Goal: Task Accomplishment & Management: Manage account settings

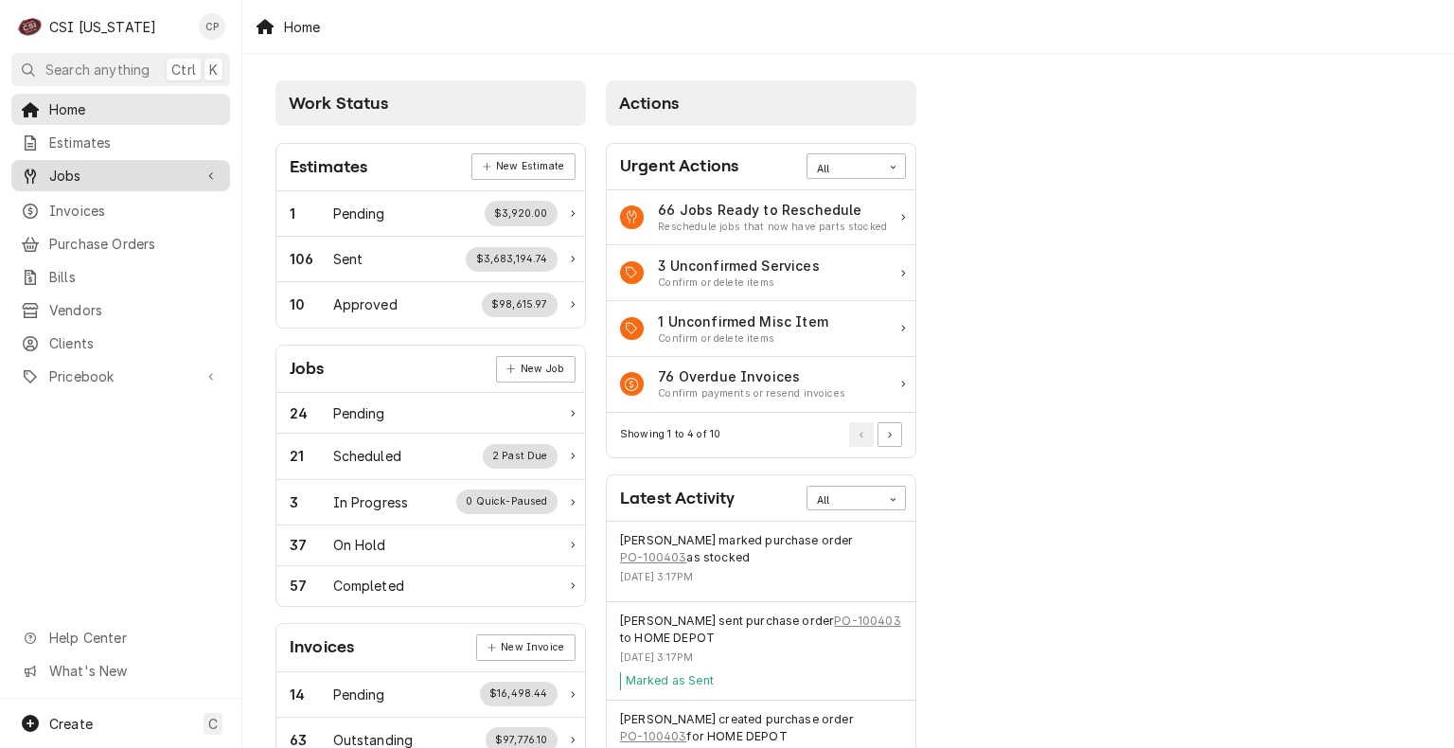
click at [117, 166] on span "Jobs" at bounding box center [120, 176] width 143 height 20
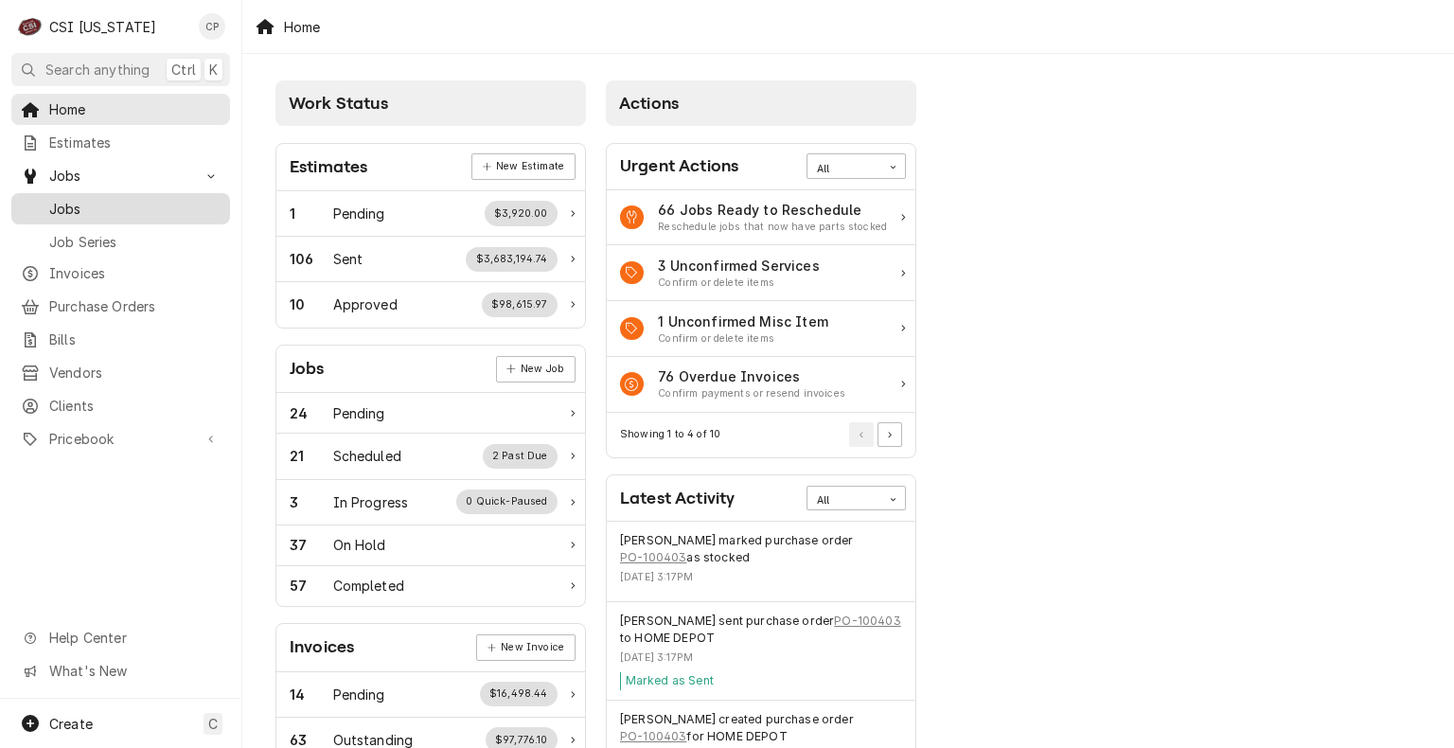
click at [110, 204] on span "Jobs" at bounding box center [134, 209] width 171 height 20
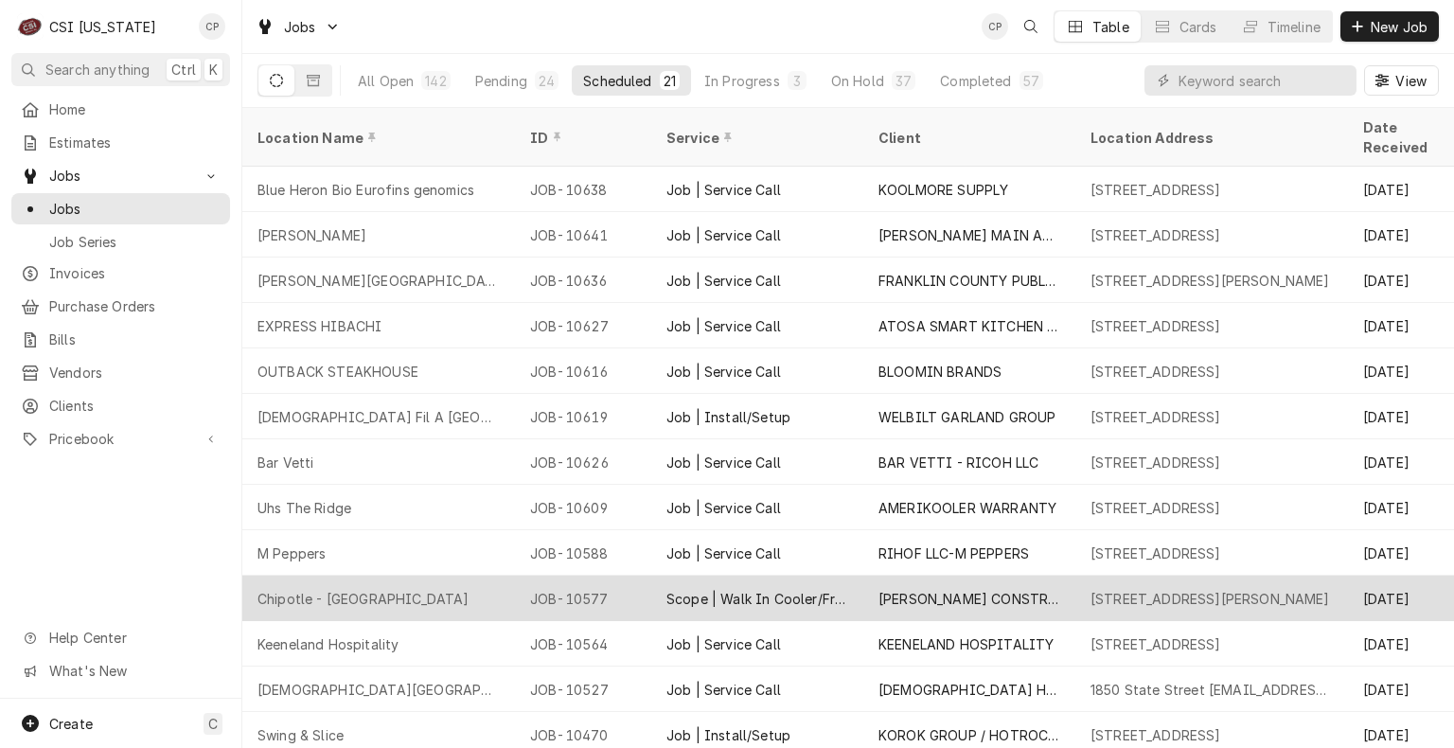
click at [740, 589] on div "Scope | Walk In Cooler/Freezer Install" at bounding box center [757, 599] width 182 height 20
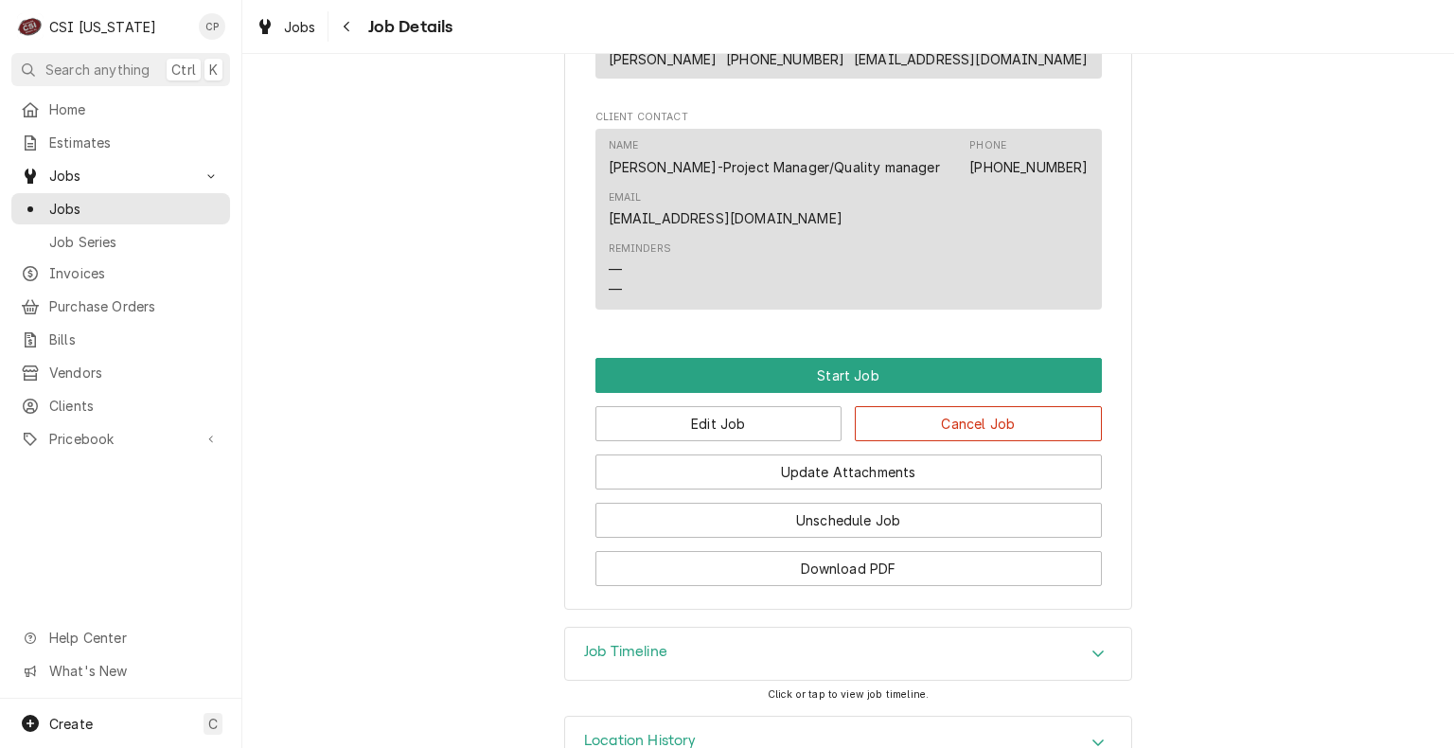
scroll to position [1508, 0]
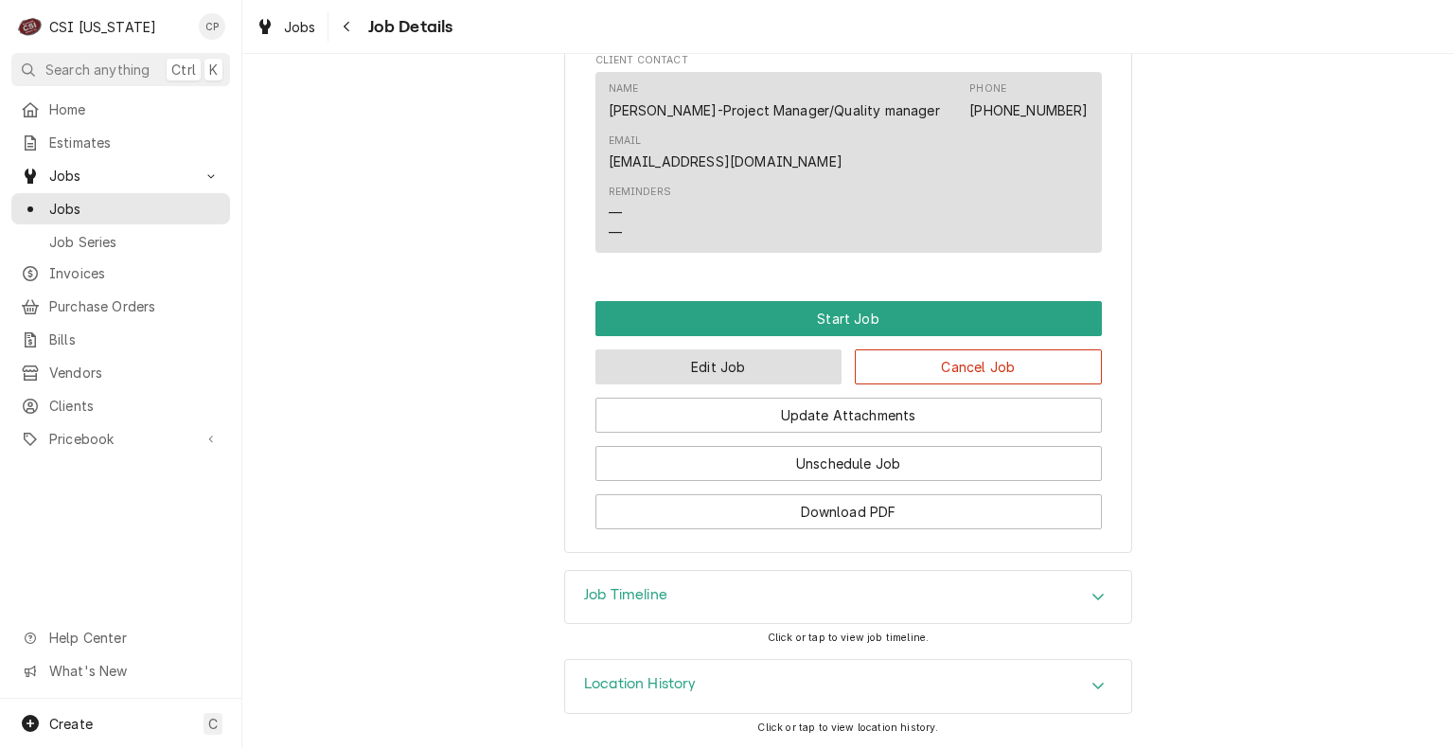
click at [703, 366] on button "Edit Job" at bounding box center [718, 366] width 247 height 35
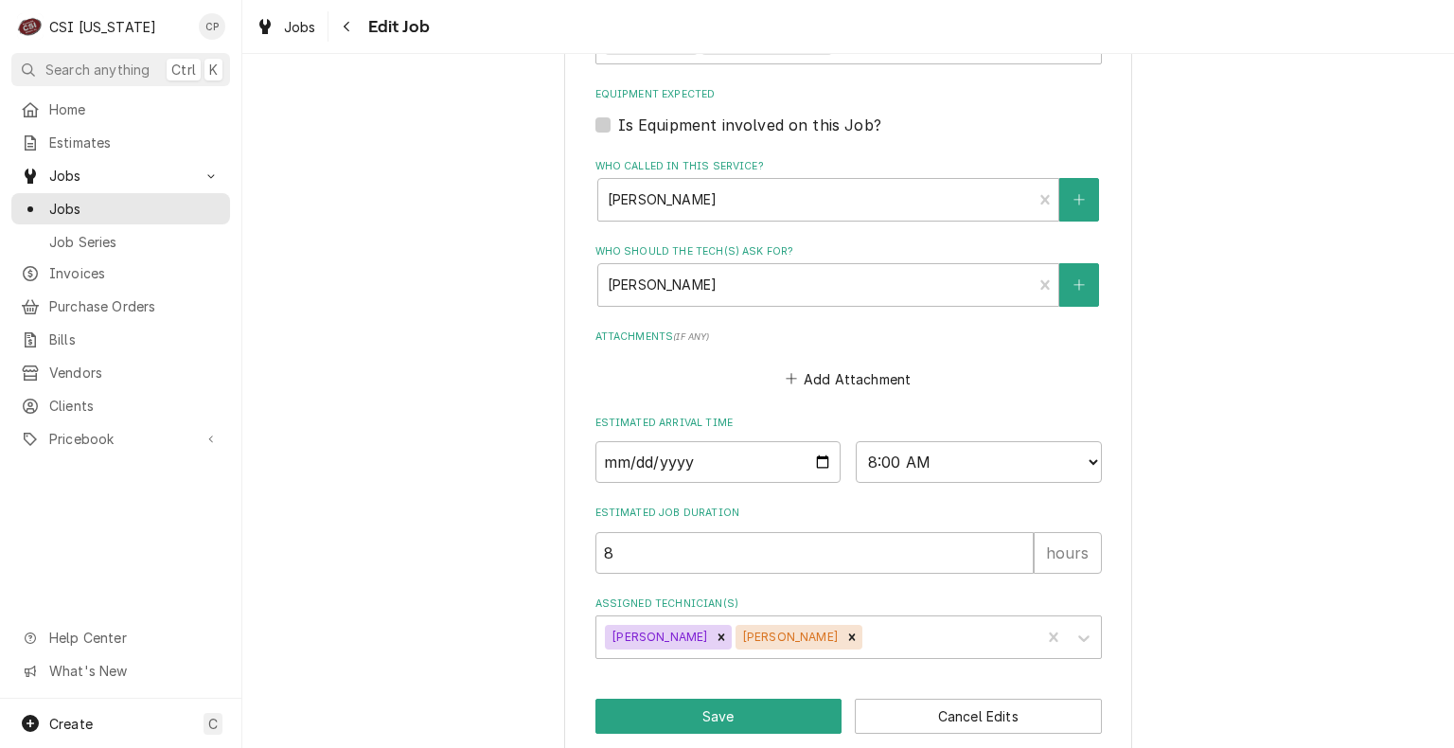
scroll to position [1220, 0]
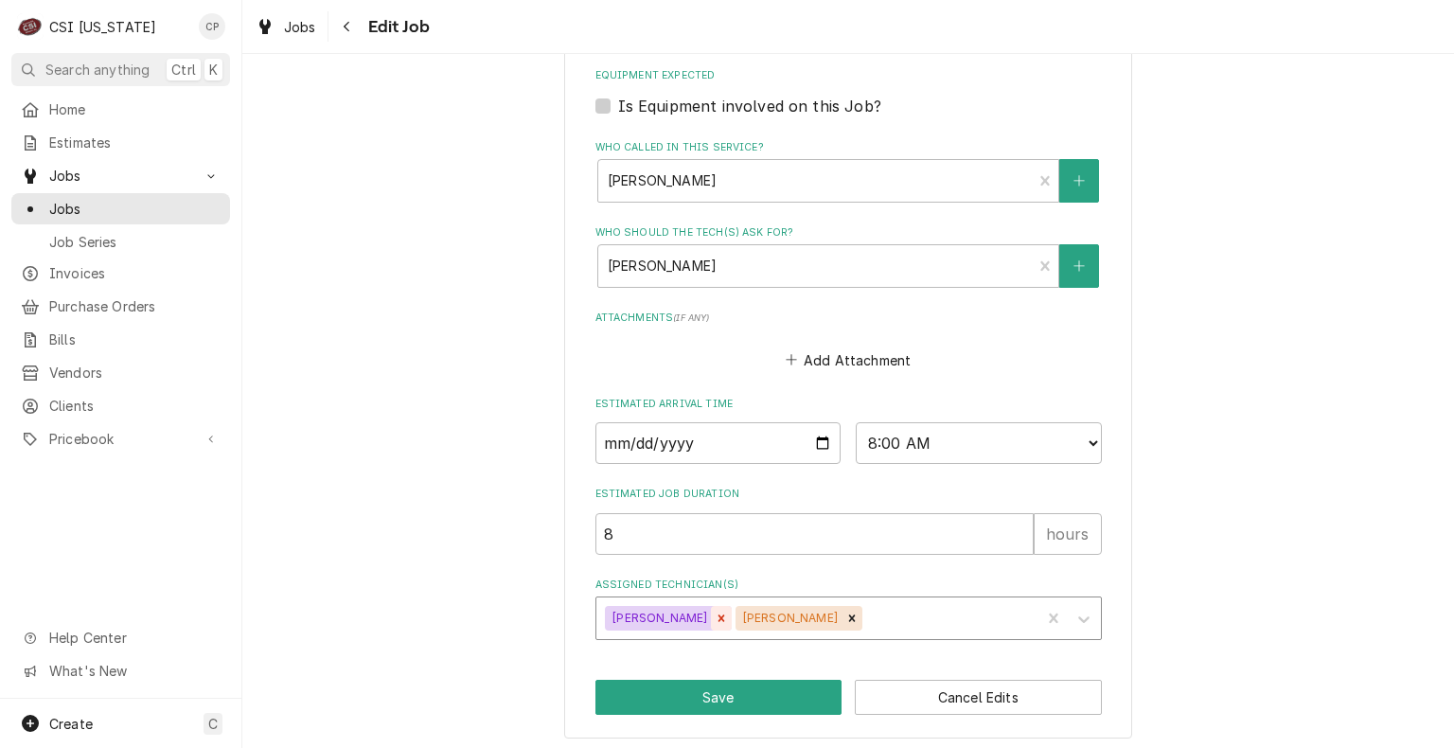
click at [714, 613] on icon "Remove Jay Maiden" at bounding box center [720, 617] width 13 height 13
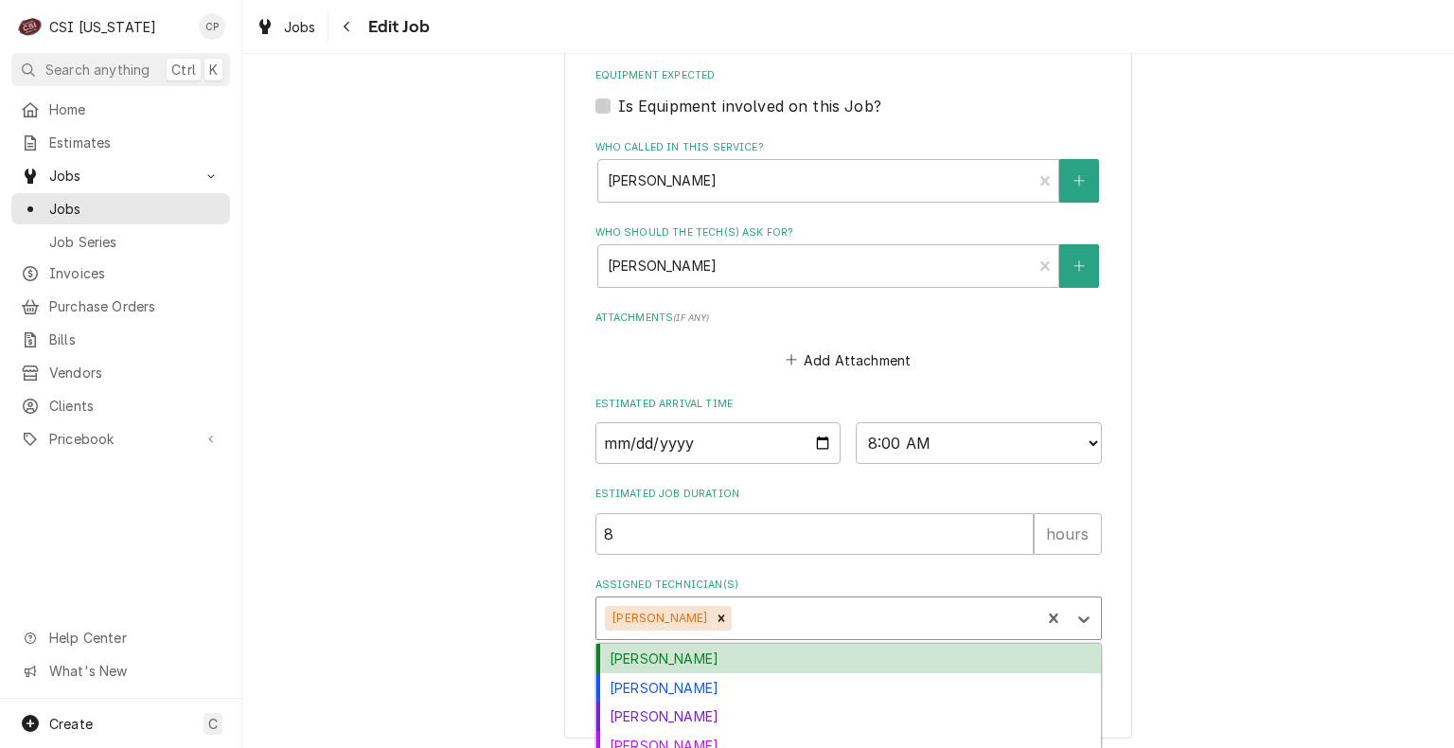
click at [752, 616] on div "Assigned Technician(s)" at bounding box center [882, 618] width 295 height 34
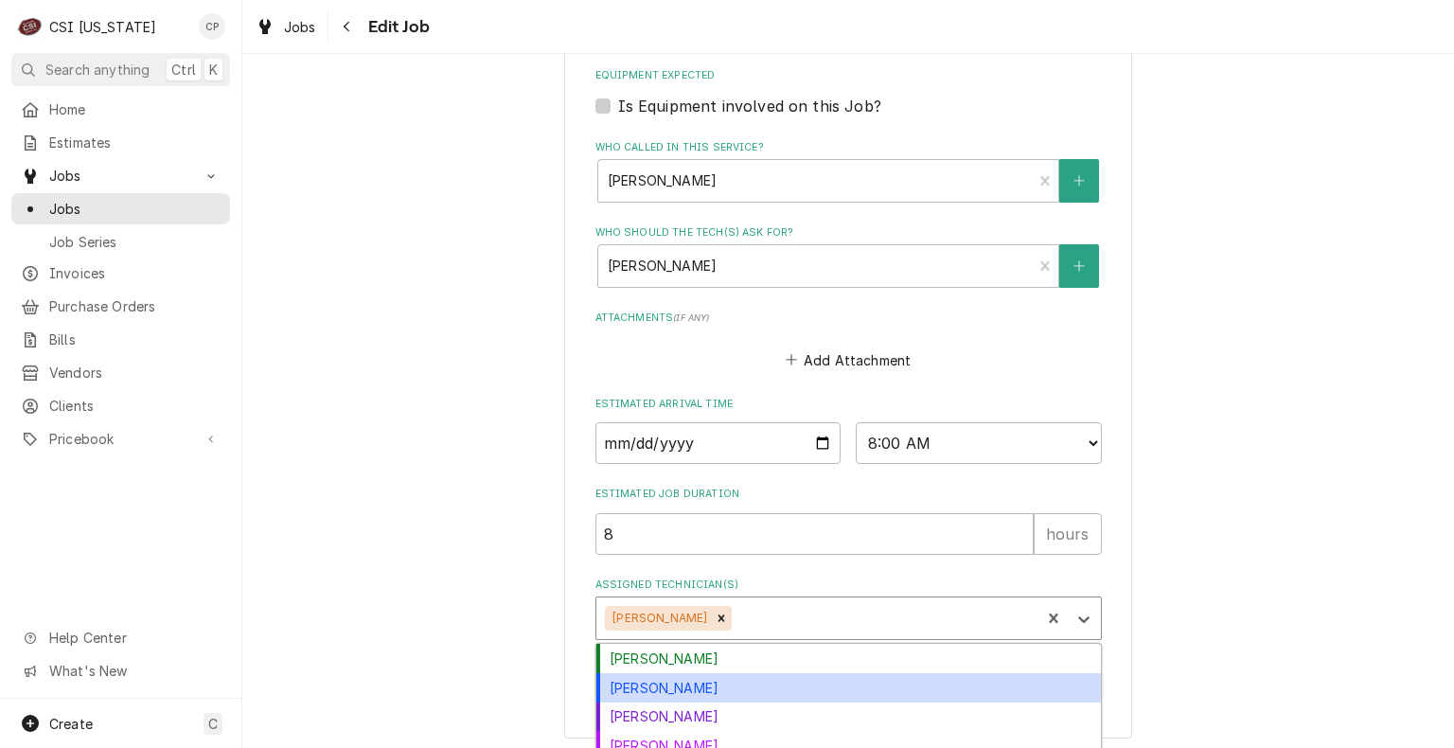
click at [689, 679] on div "[PERSON_NAME]" at bounding box center [848, 687] width 504 height 29
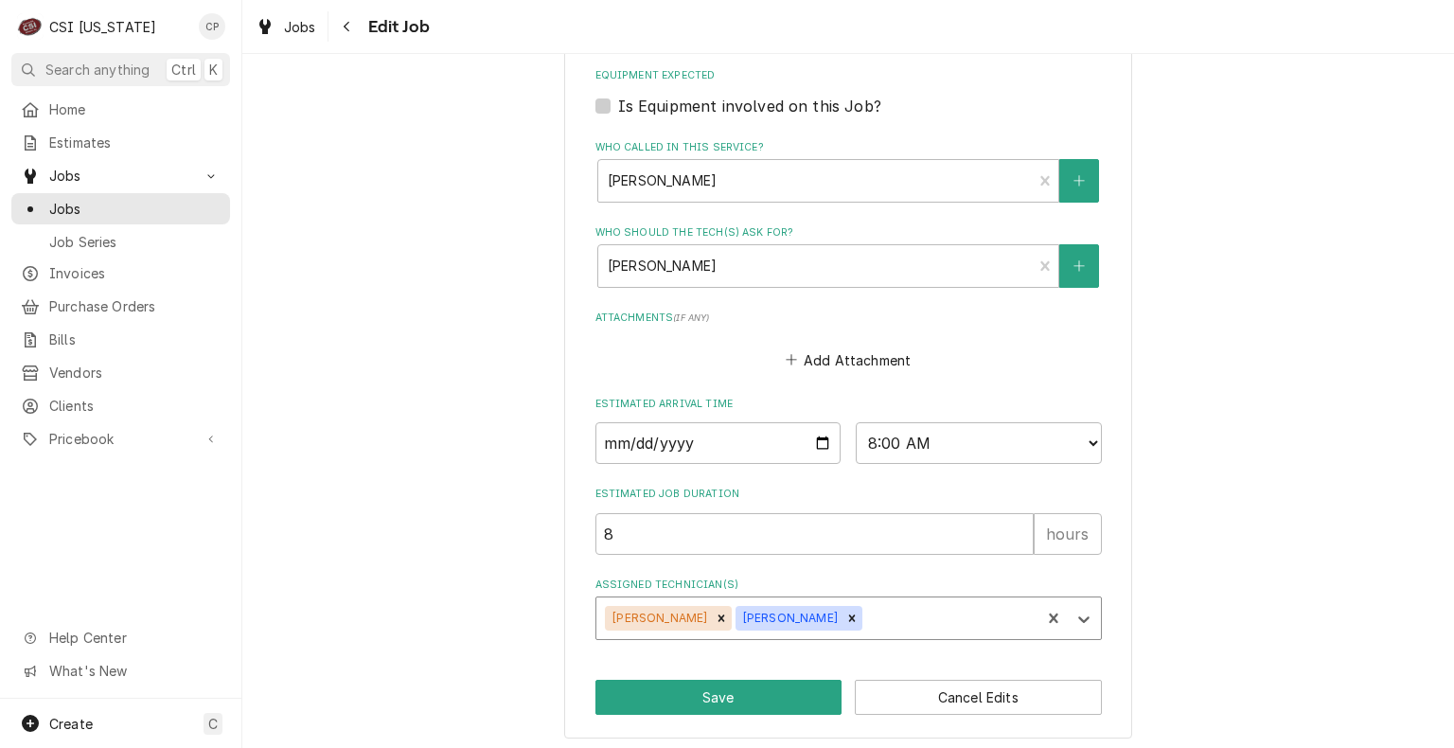
click at [866, 613] on div "Assigned Technician(s)" at bounding box center [949, 618] width 166 height 34
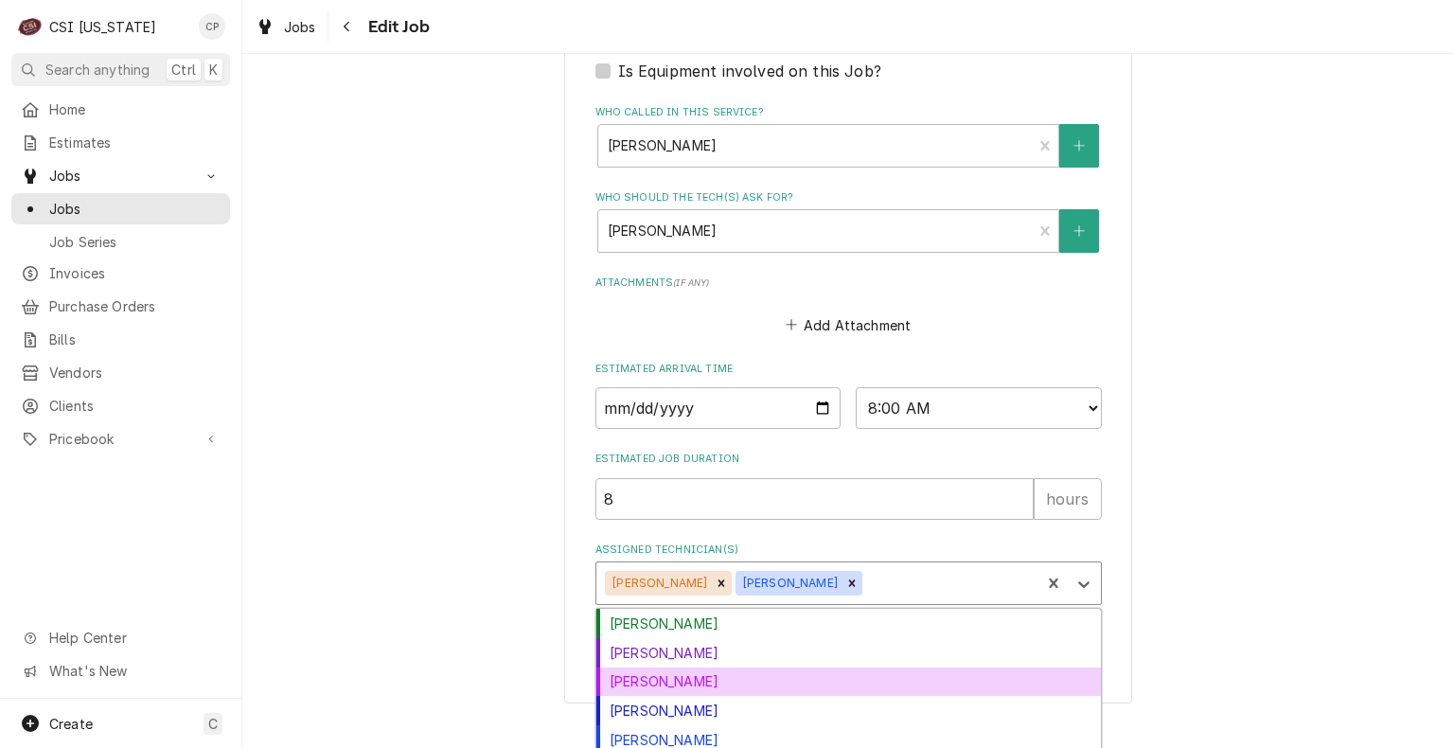
click at [639, 674] on div "[PERSON_NAME]" at bounding box center [848, 681] width 504 height 29
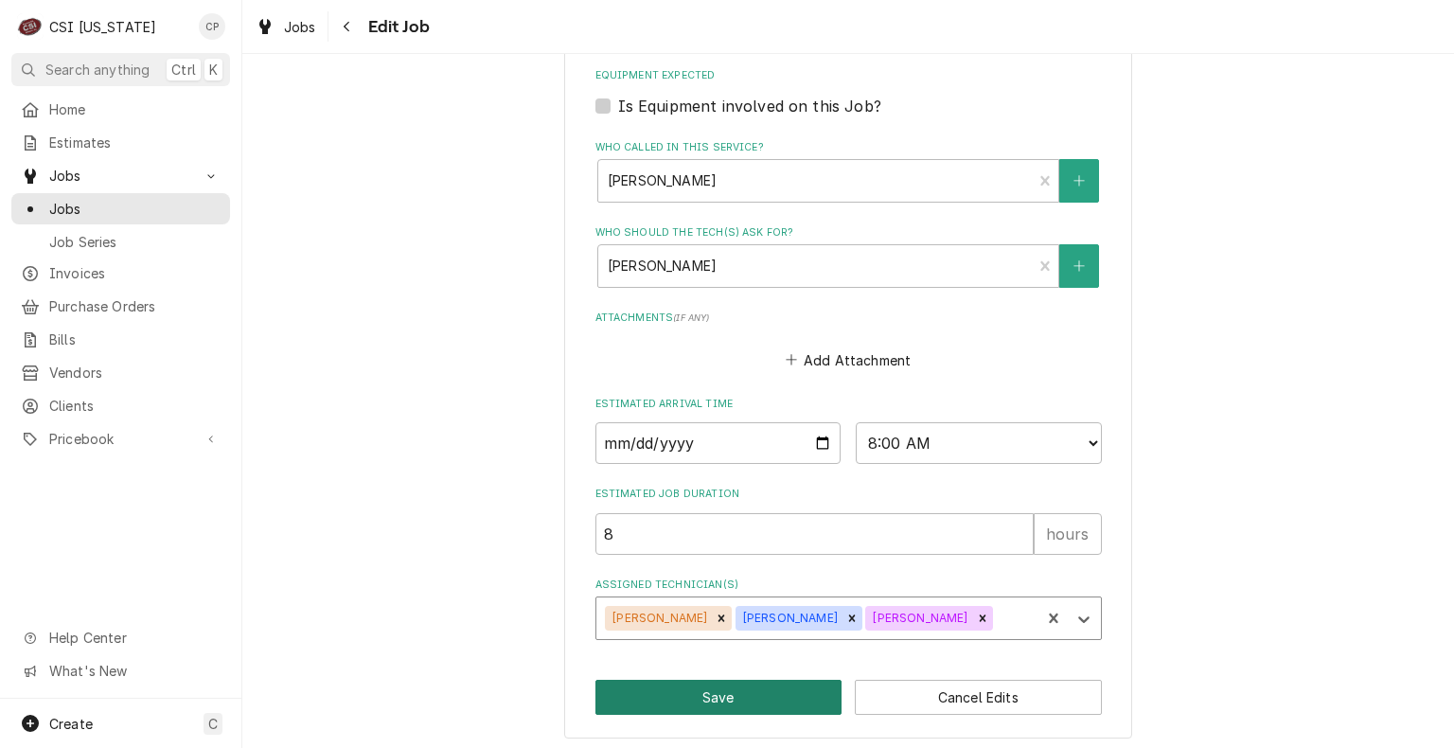
click at [723, 692] on button "Save" at bounding box center [718, 696] width 247 height 35
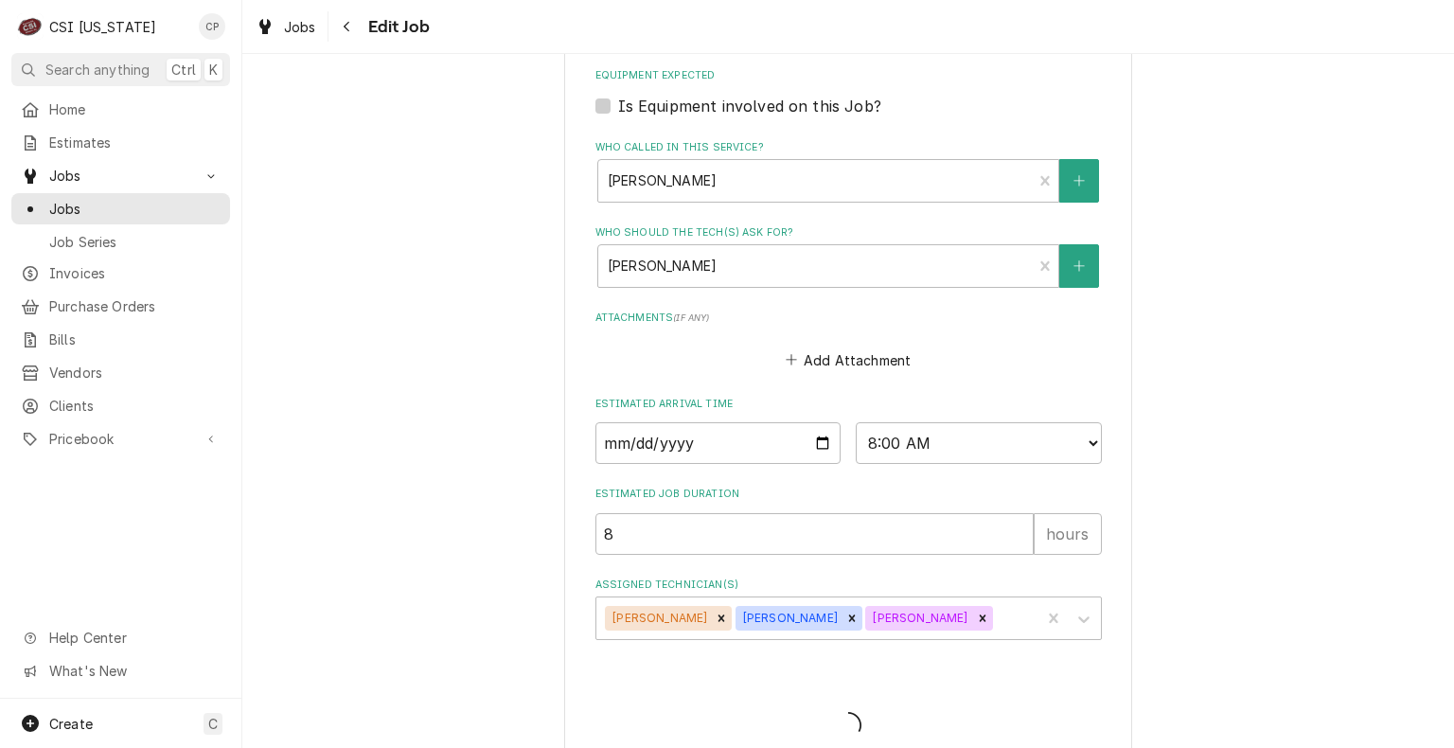
type textarea "x"
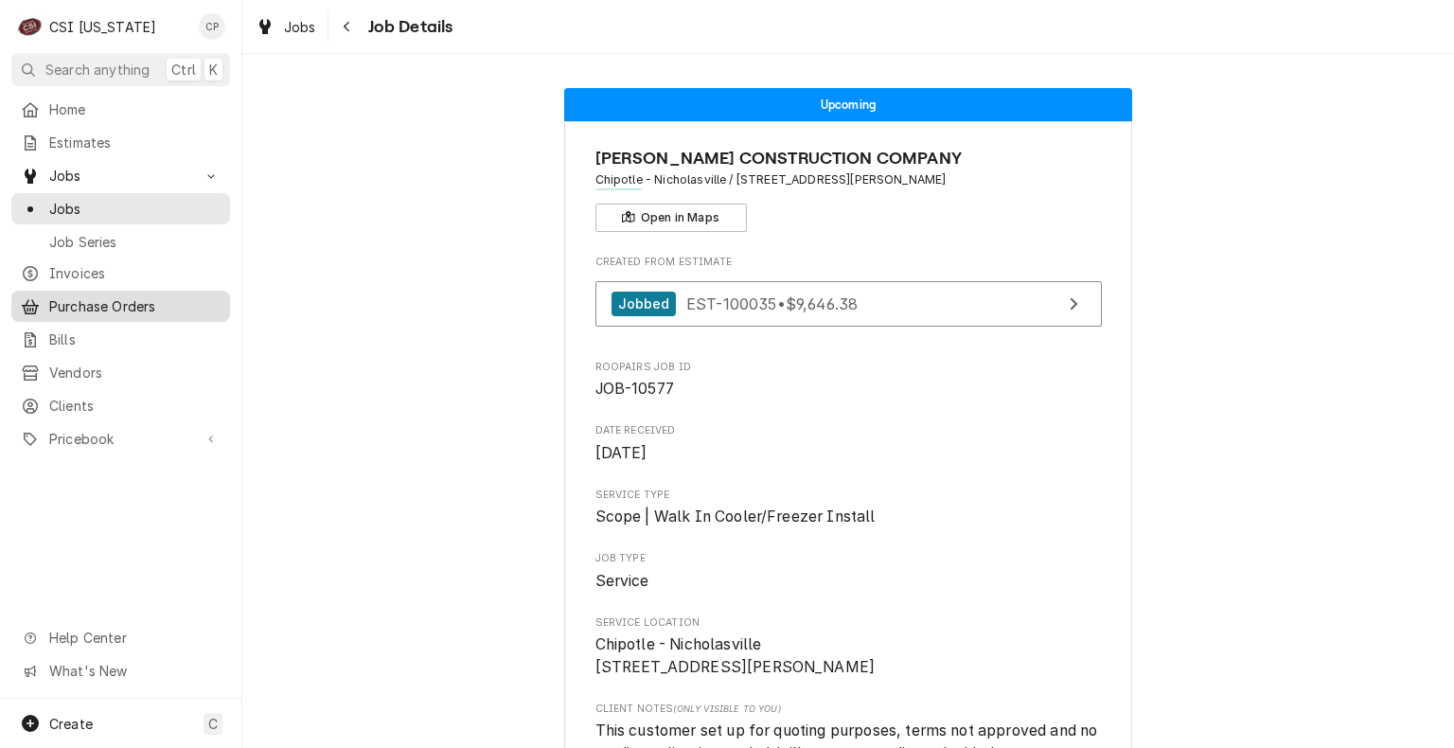
click at [138, 304] on span "Purchase Orders" at bounding box center [134, 306] width 171 height 20
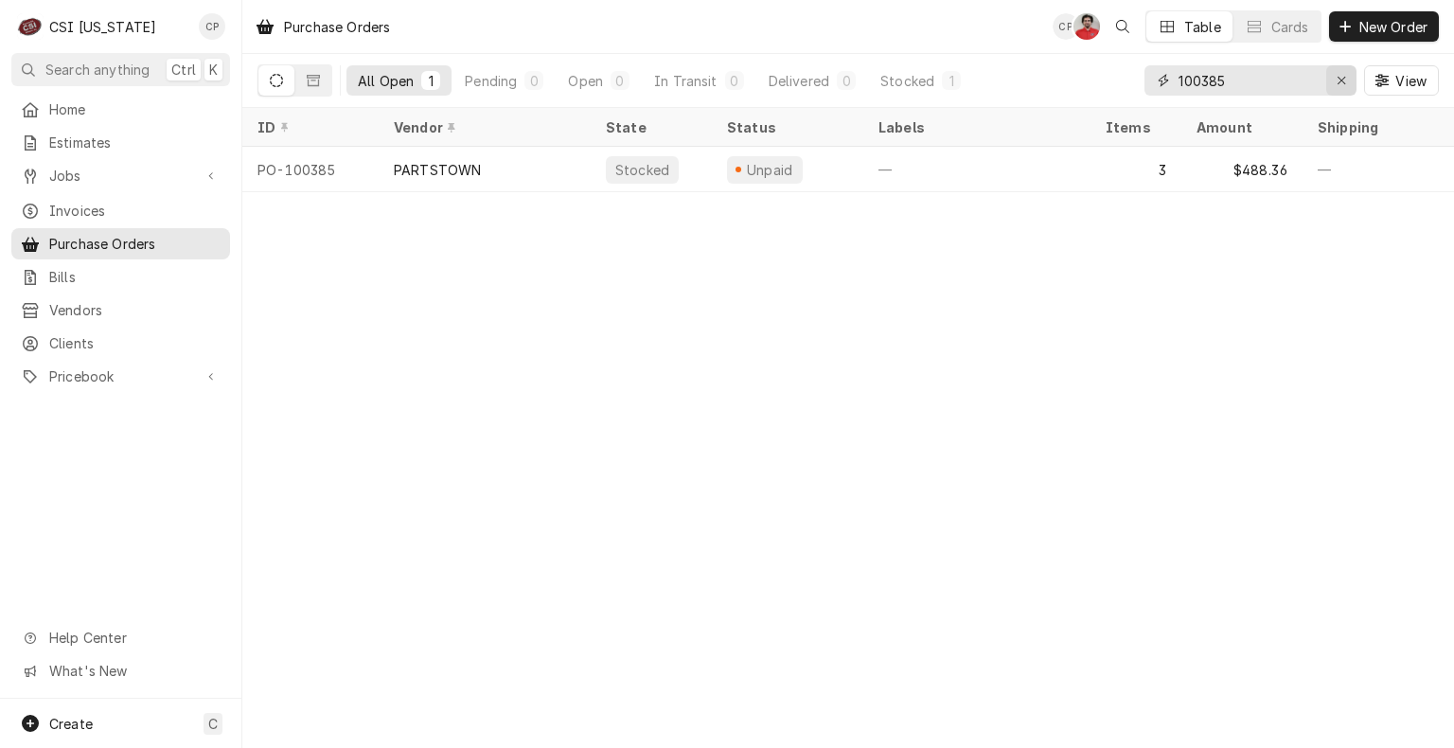
click at [1344, 81] on icon "Erase input" at bounding box center [1341, 80] width 10 height 13
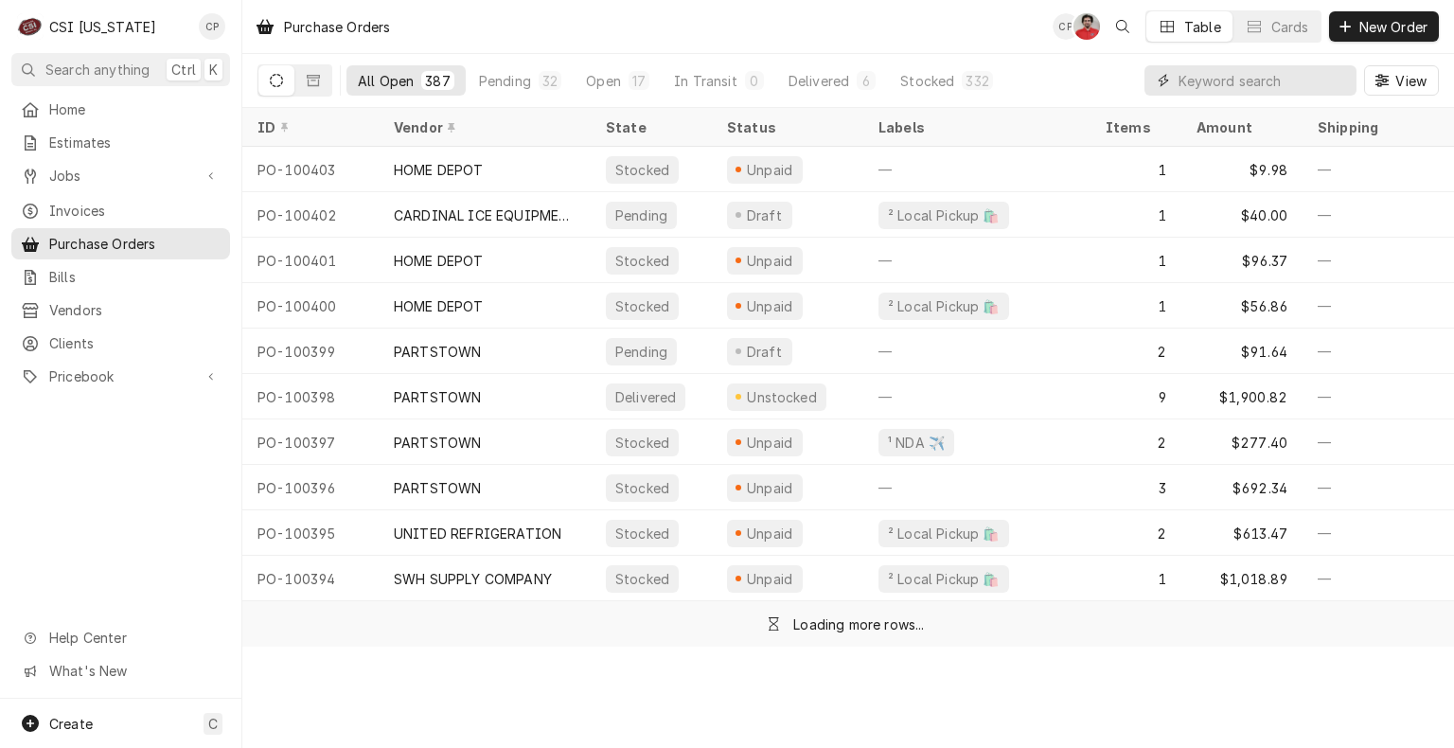
click at [1316, 79] on input "Dynamic Content Wrapper" at bounding box center [1262, 80] width 168 height 30
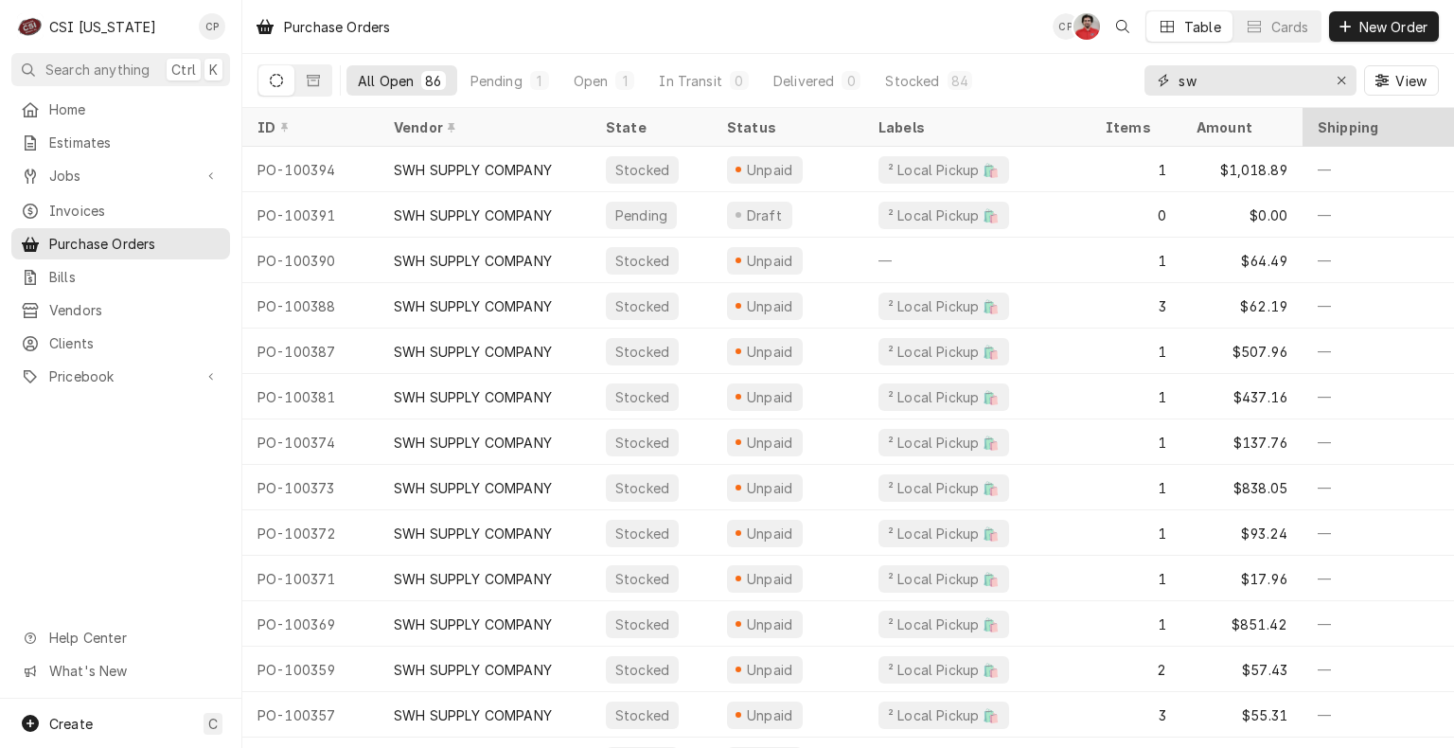
type input "s"
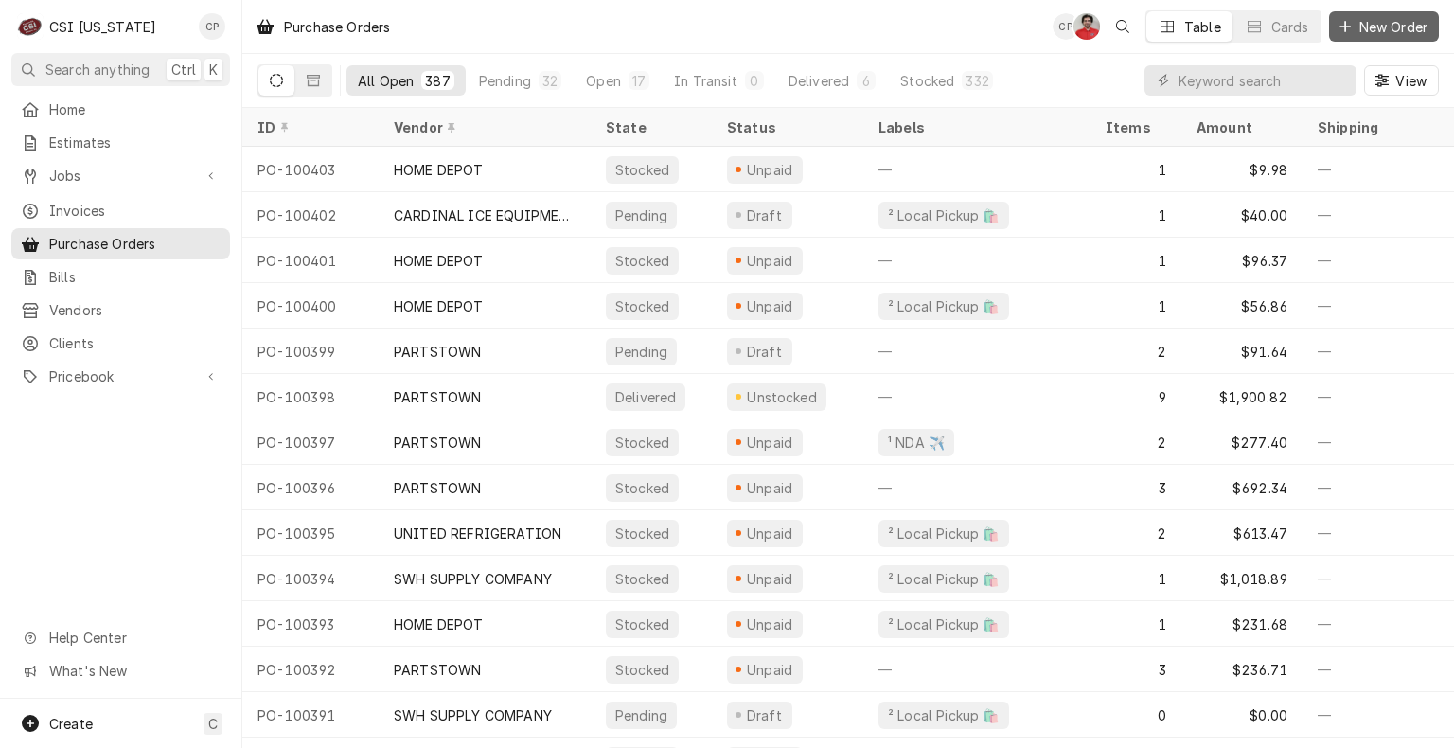
click at [1384, 37] on button "New Order" at bounding box center [1384, 26] width 110 height 30
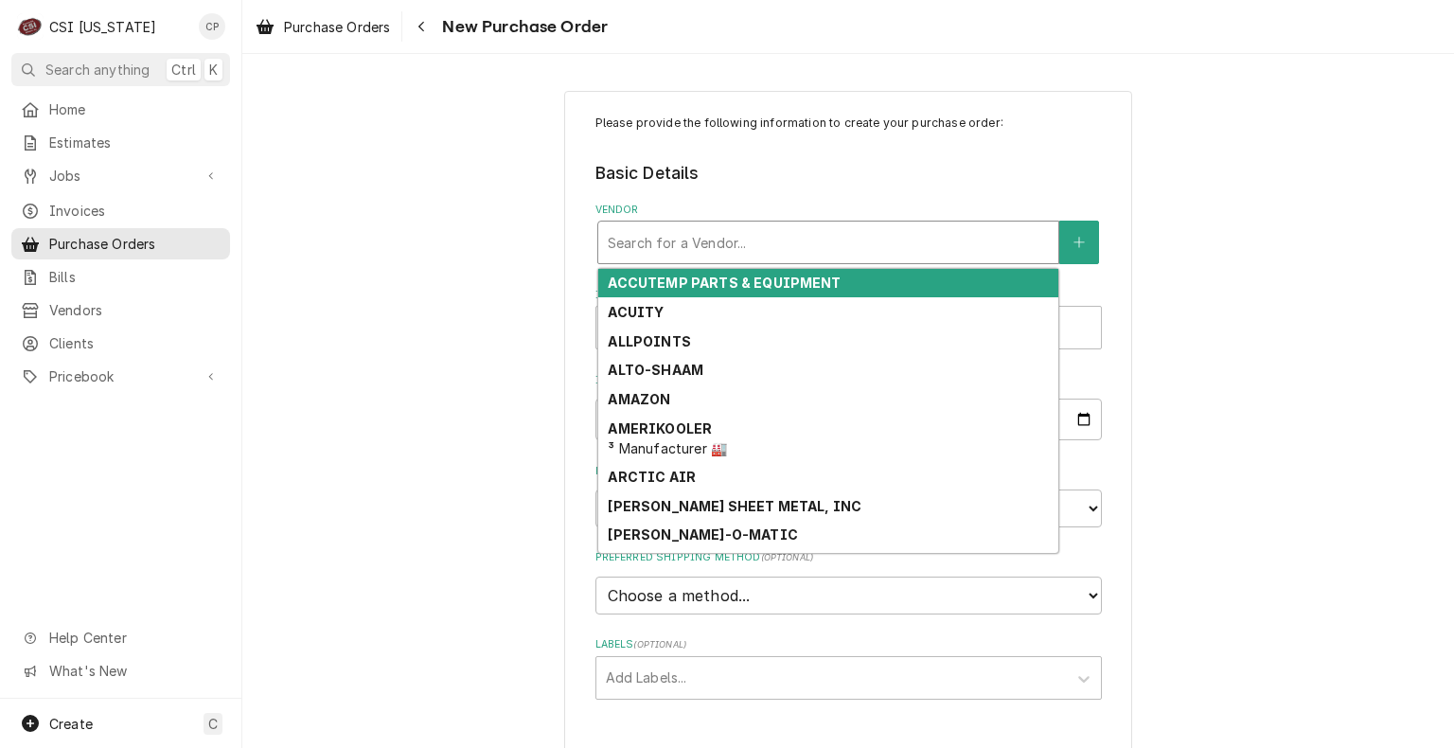
click at [1025, 227] on div "Vendor" at bounding box center [828, 242] width 441 height 34
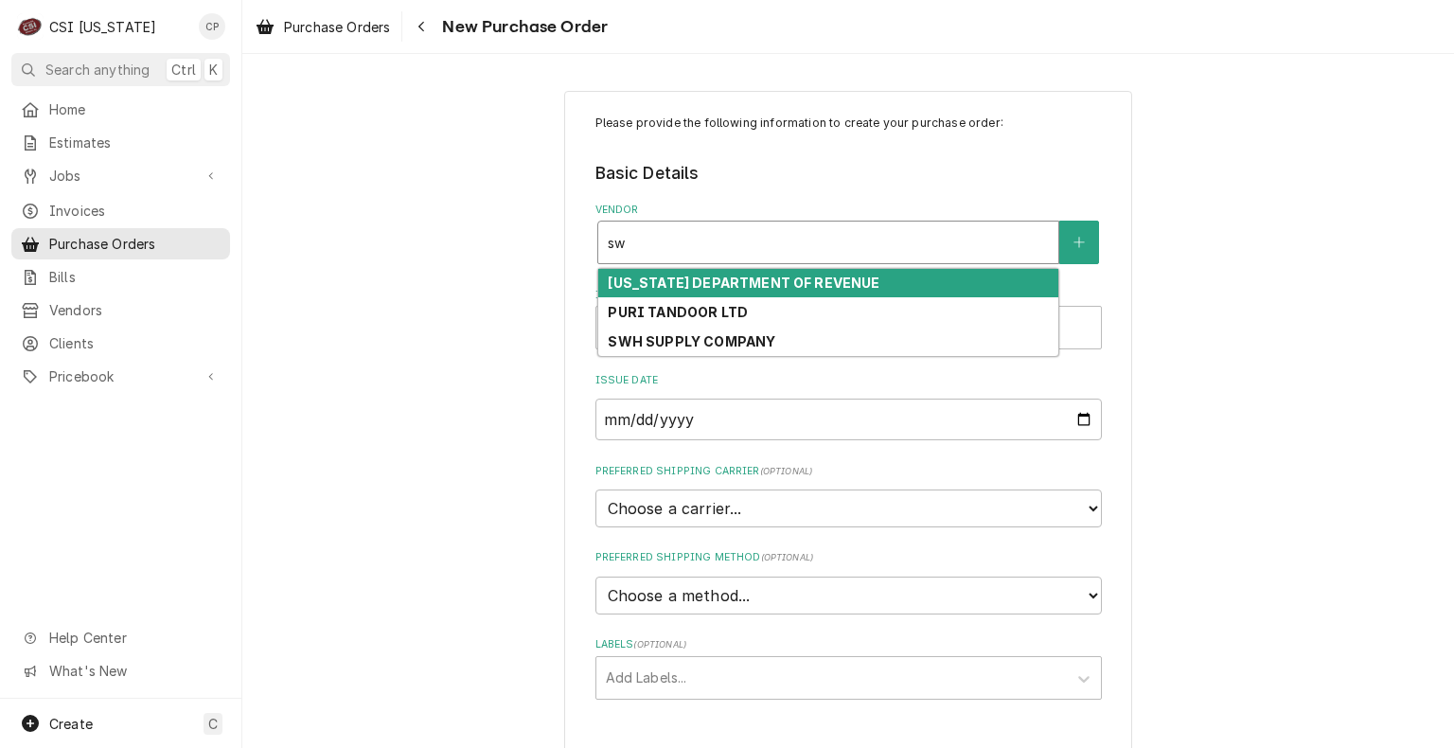
type input "swh"
click at [754, 278] on strong "SWH SUPPLY COMPANY" at bounding box center [692, 282] width 168 height 16
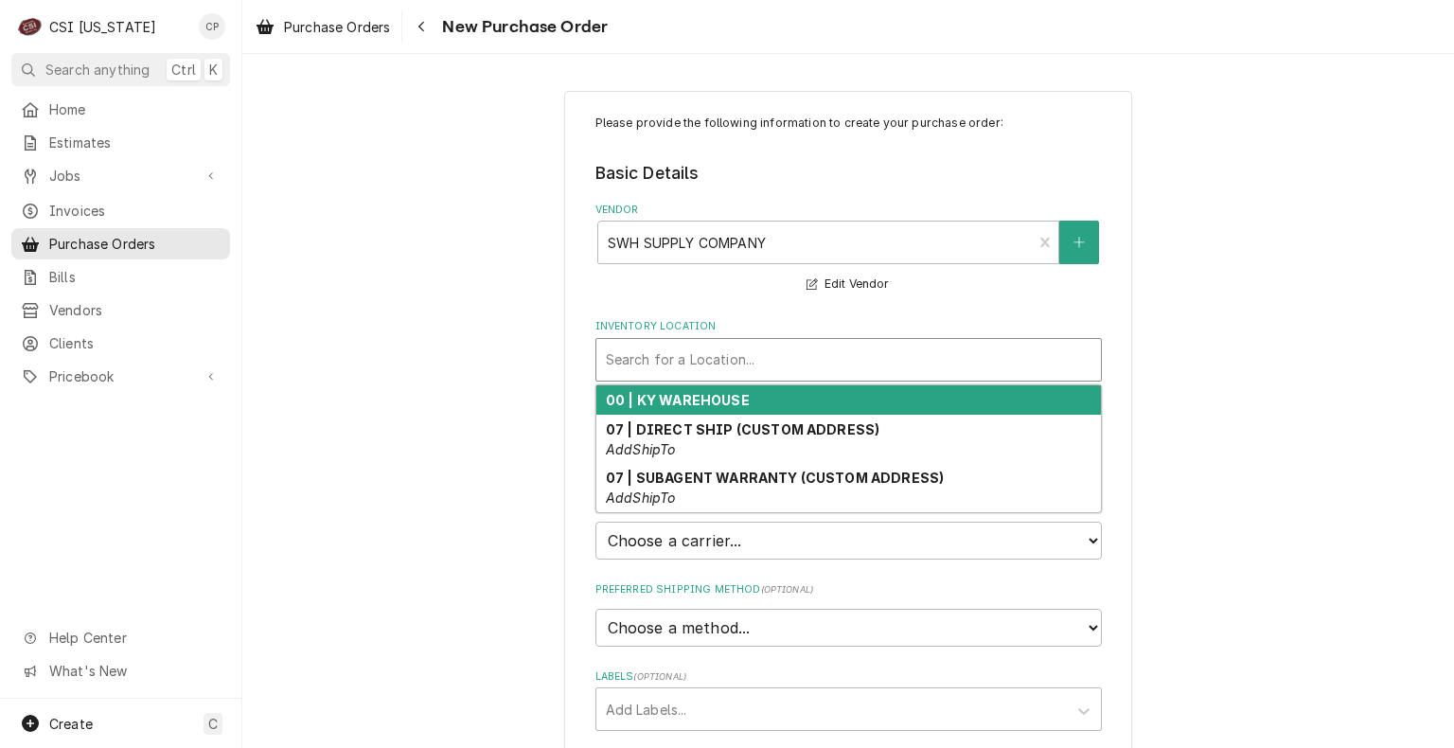
click at [738, 364] on div "Inventory Location" at bounding box center [848, 360] width 485 height 34
click at [695, 402] on strong "00 | KY WAREHOUSE" at bounding box center [678, 400] width 144 height 16
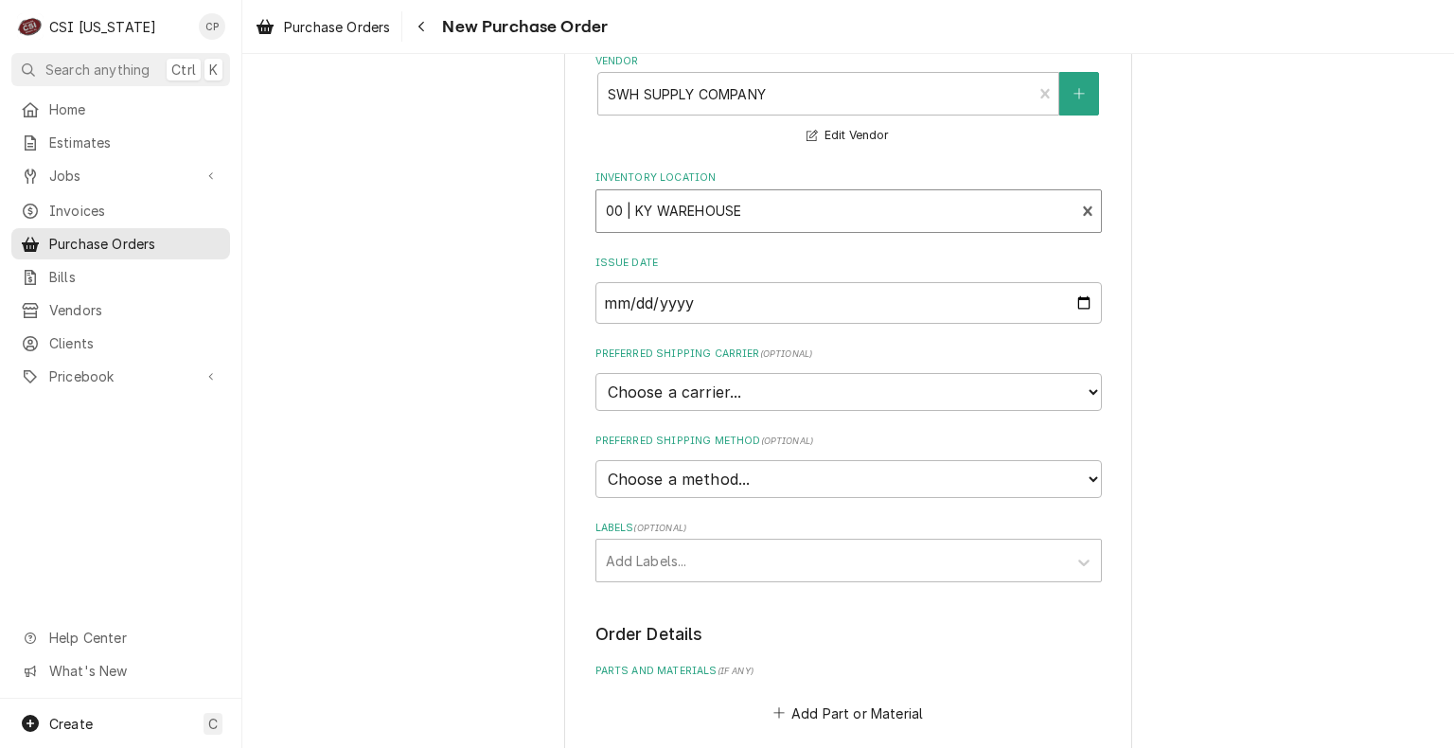
scroll to position [473, 0]
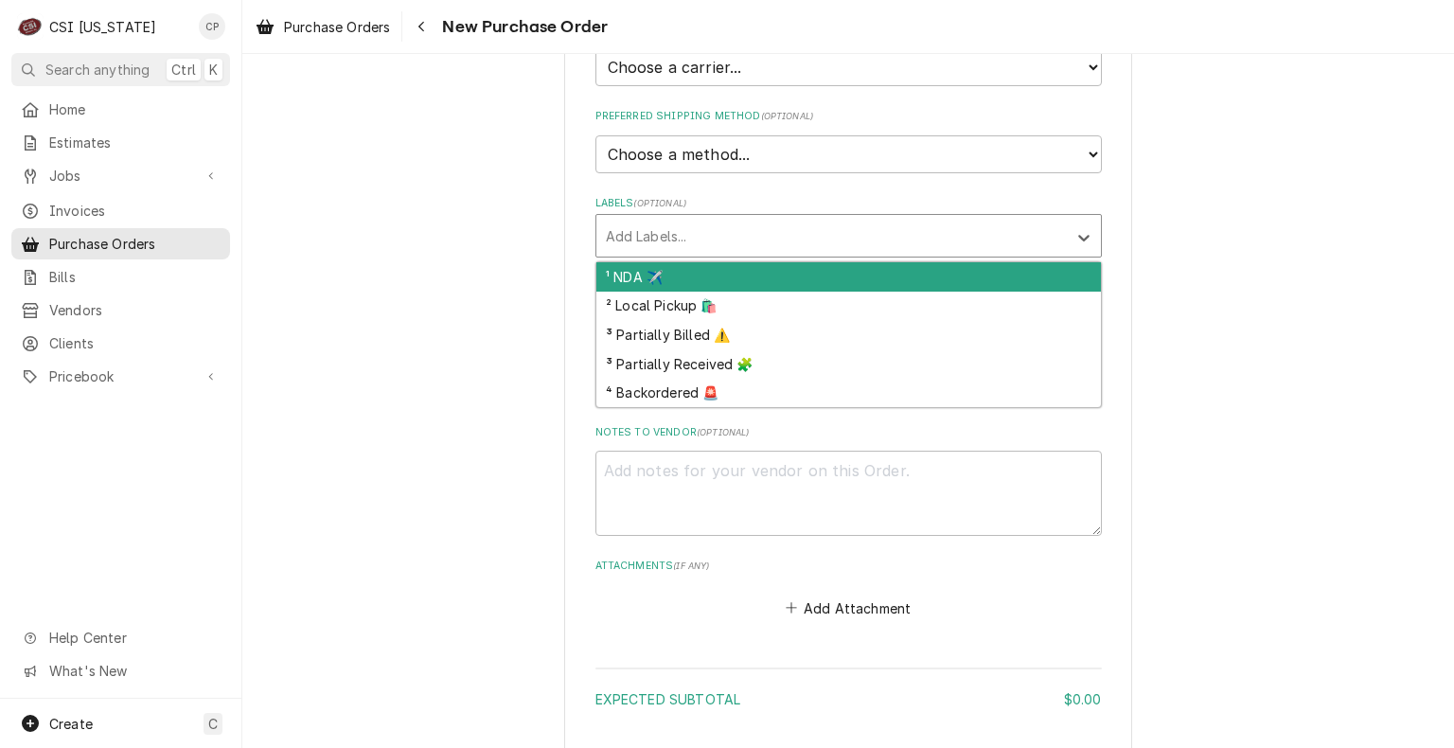
click at [638, 238] on div "Labels" at bounding box center [831, 236] width 451 height 34
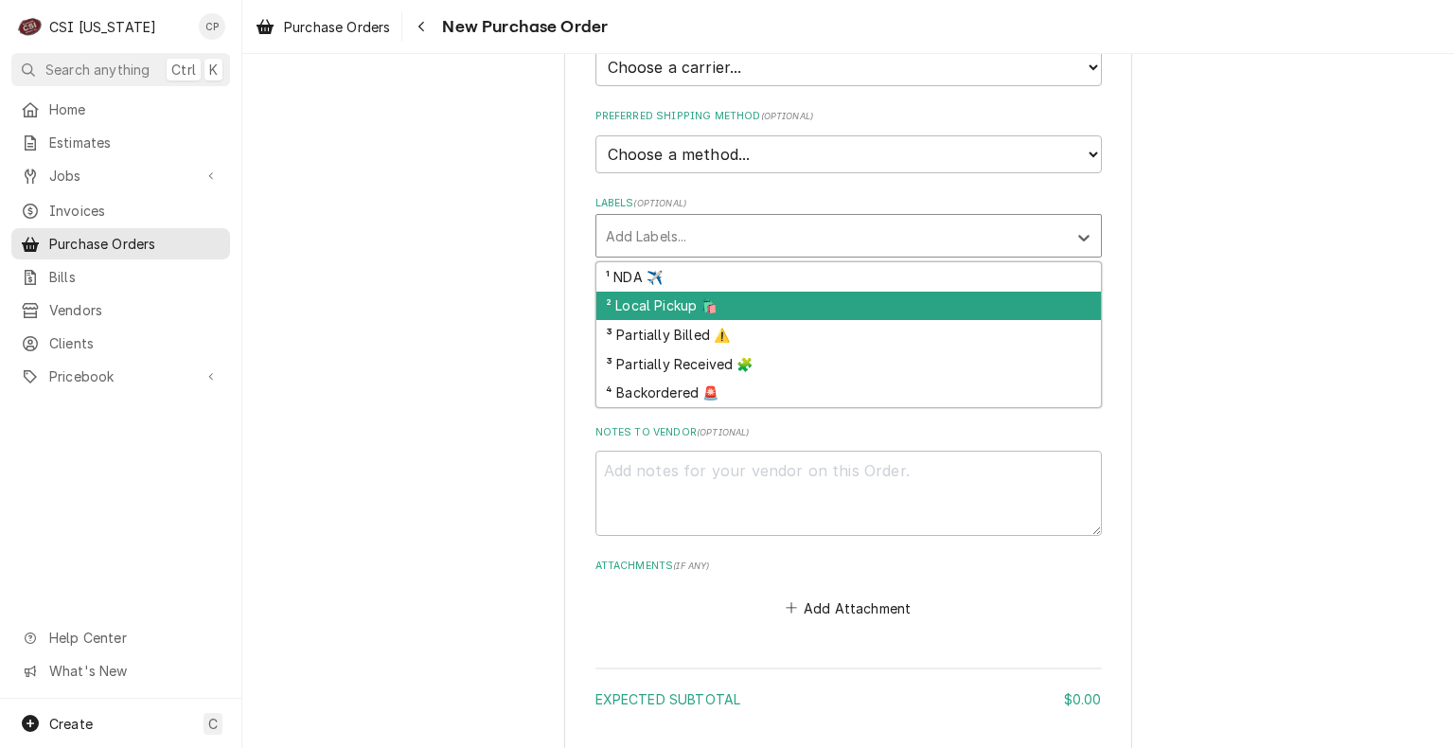
click at [651, 303] on div "² Local Pickup 🛍️" at bounding box center [848, 305] width 504 height 29
type textarea "x"
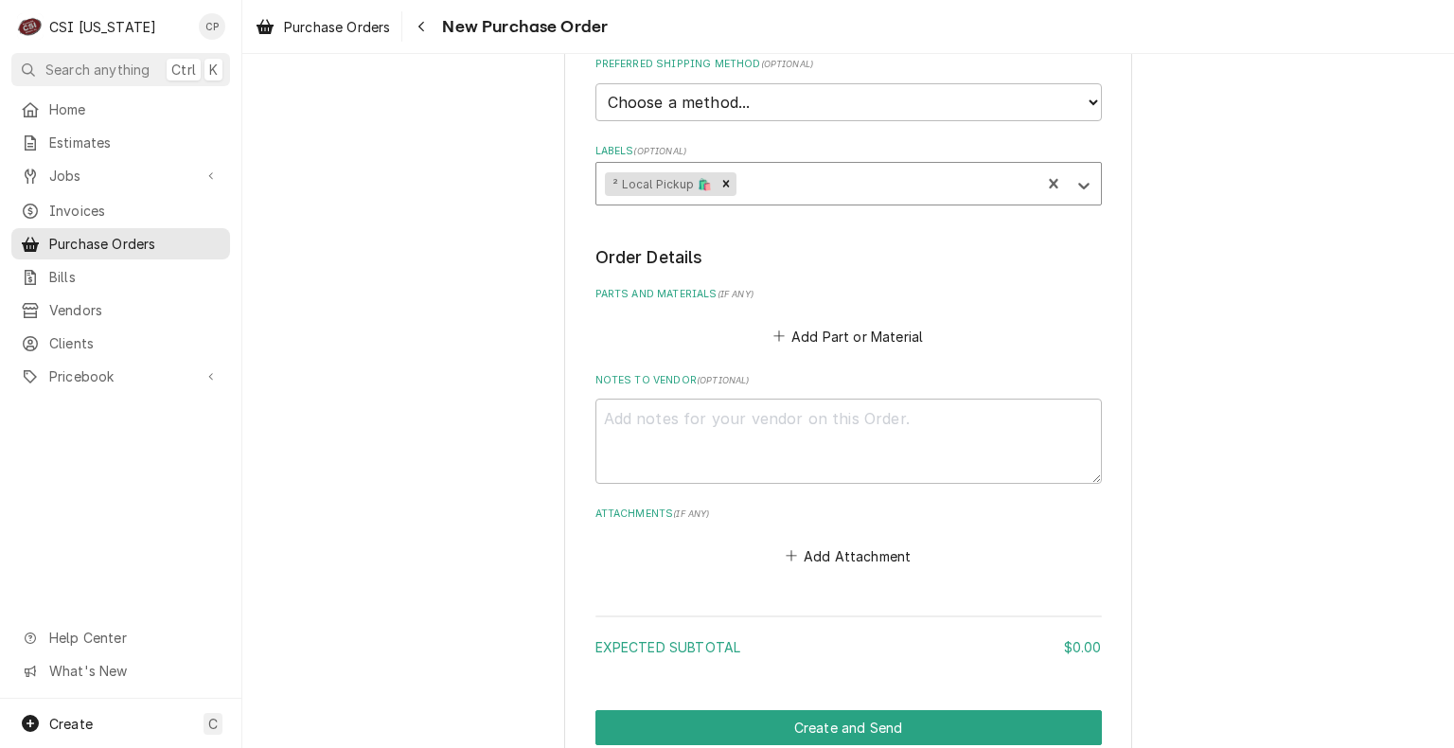
scroll to position [606, 0]
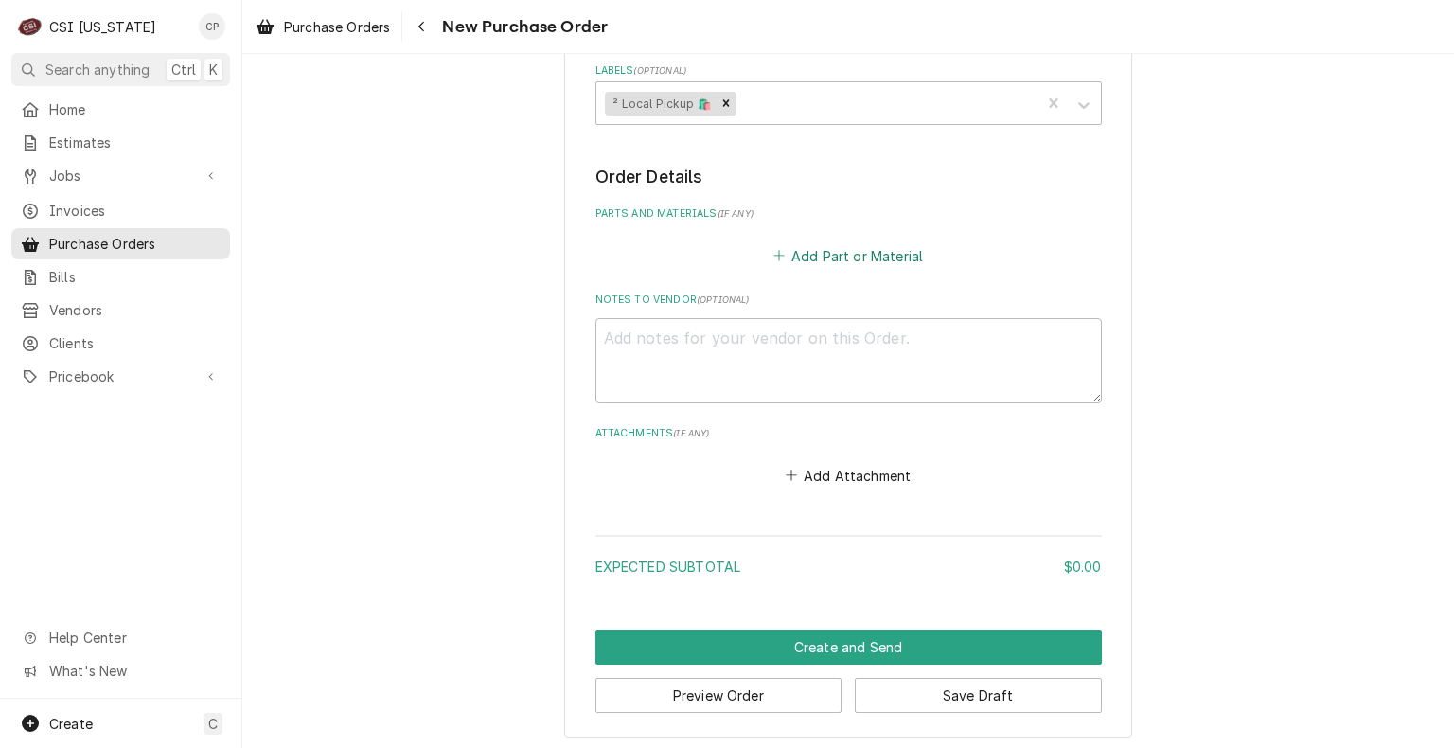
click at [848, 256] on button "Add Part or Material" at bounding box center [847, 255] width 156 height 26
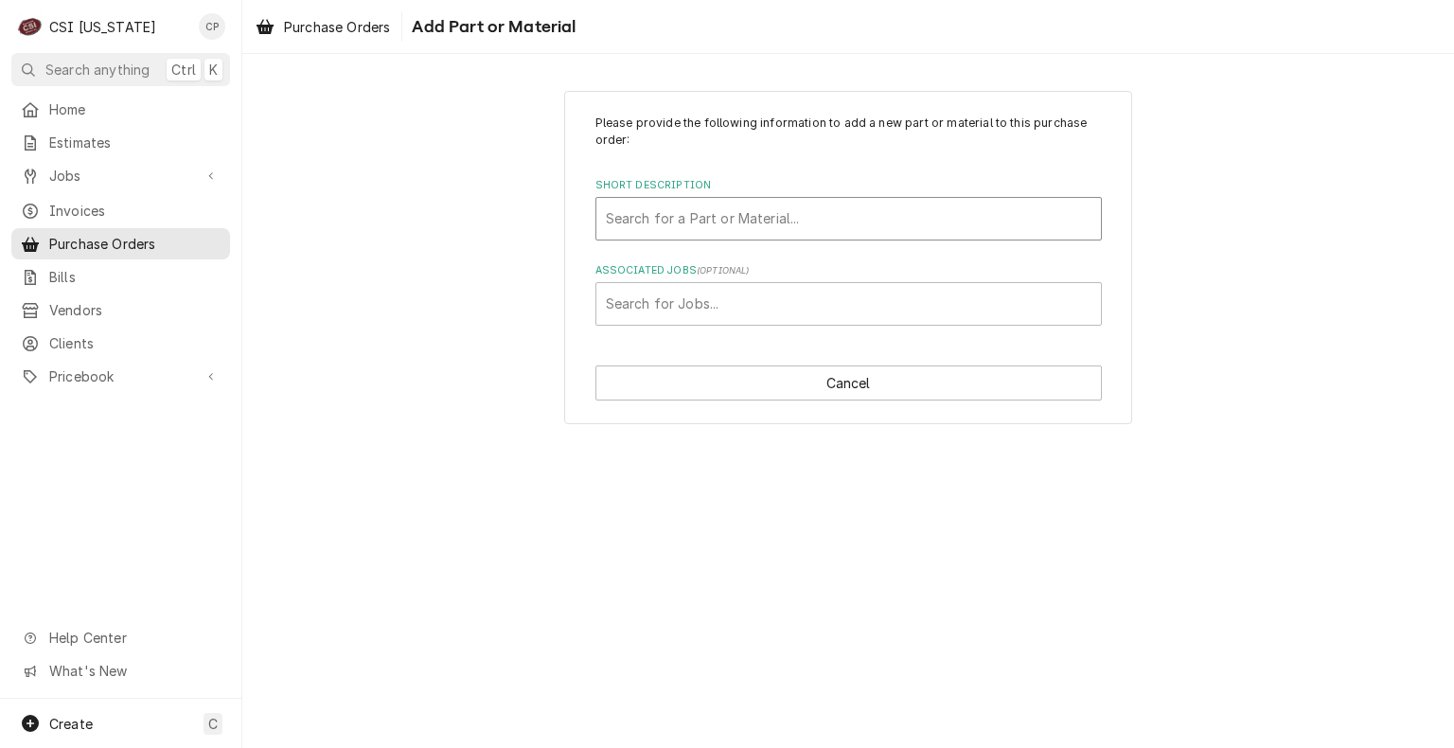
click at [813, 220] on div "Short Description" at bounding box center [848, 219] width 485 height 34
type input "mis"
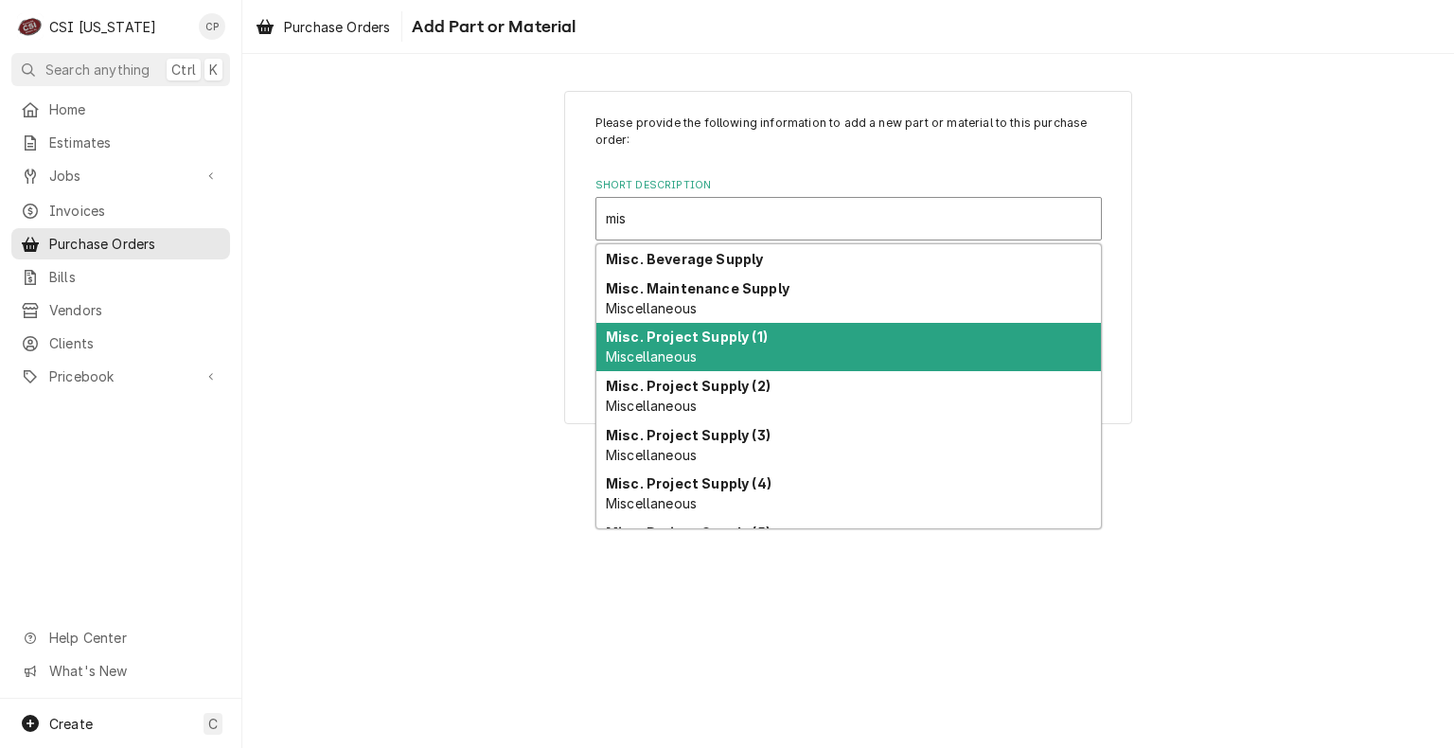
click at [767, 331] on div "Misc. Project Supply (1) Miscellaneous" at bounding box center [848, 347] width 504 height 49
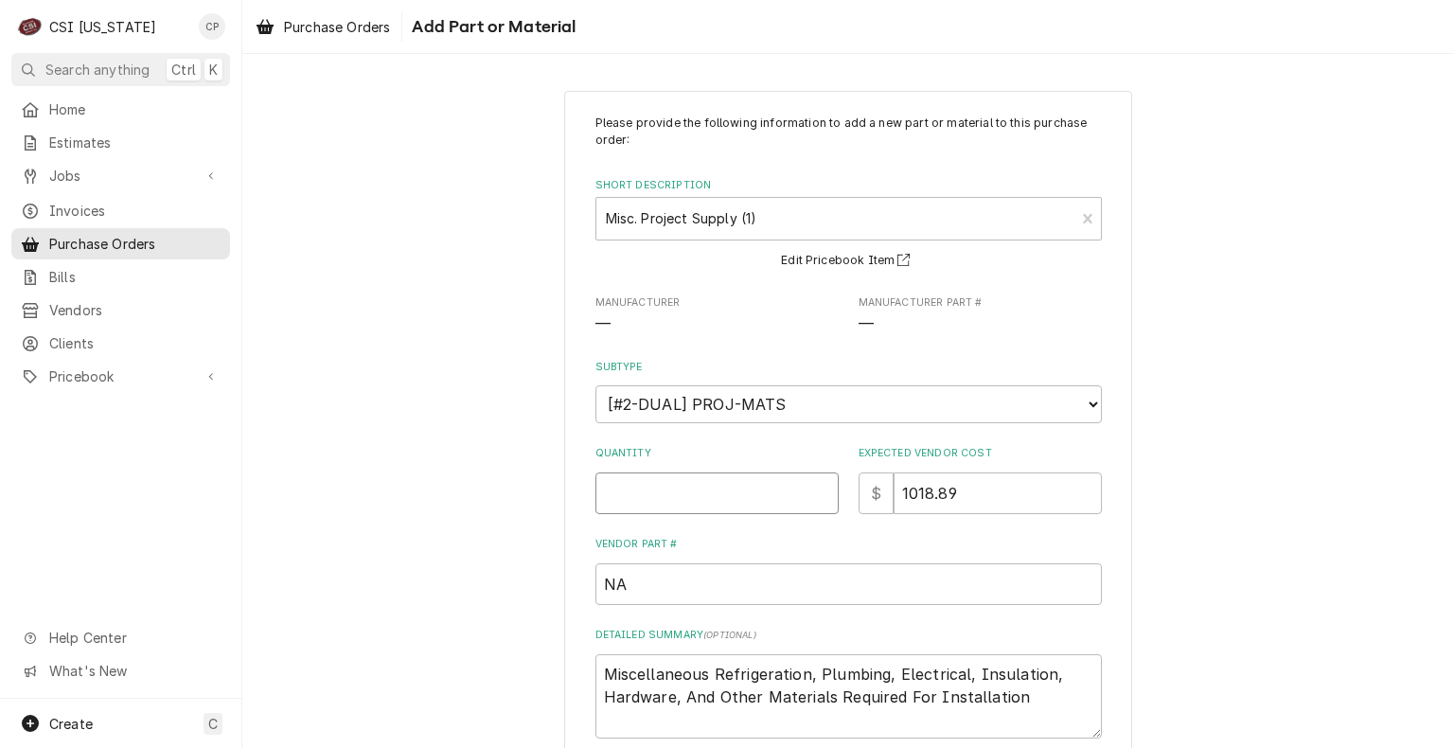
click at [740, 490] on input "Quantity" at bounding box center [716, 493] width 243 height 42
type textarea "x"
type input "1"
type textarea "x"
type input "0"
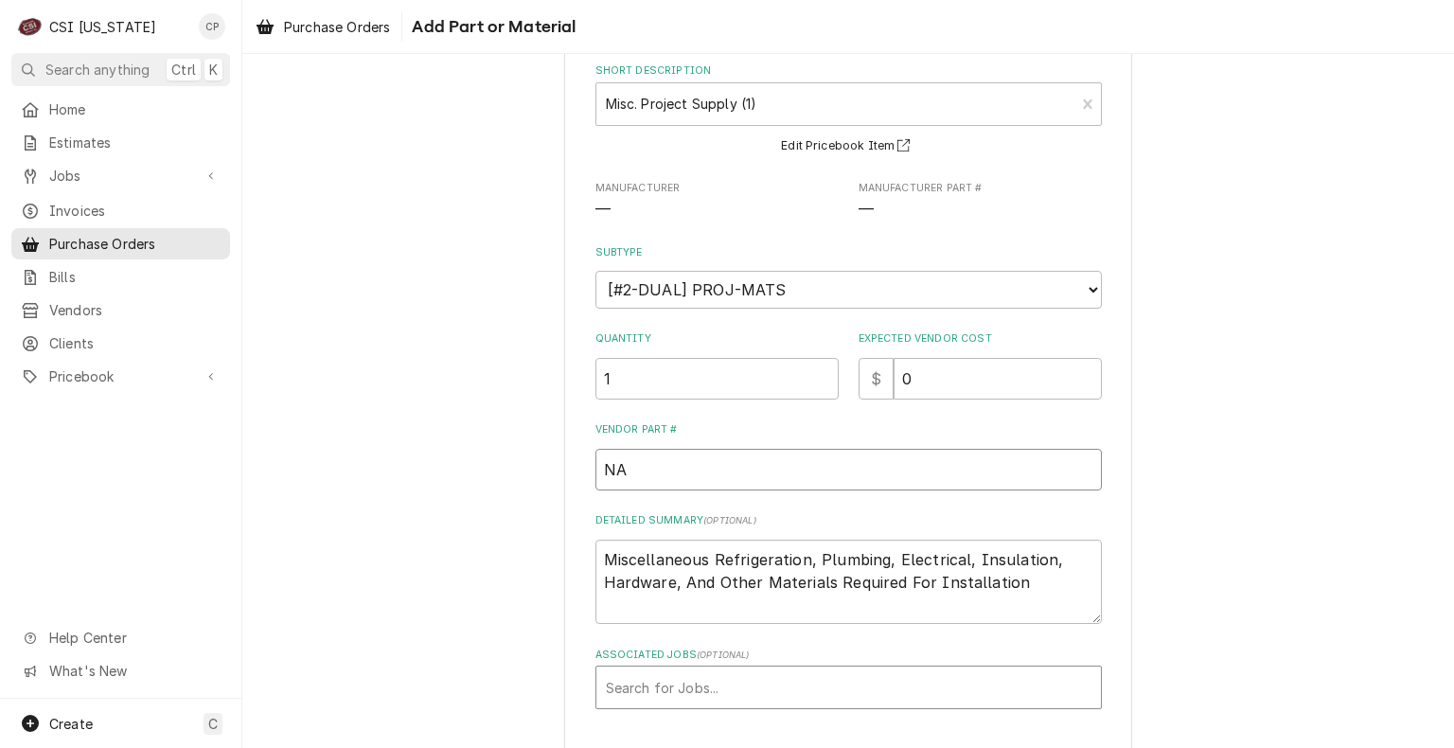
scroll to position [187, 0]
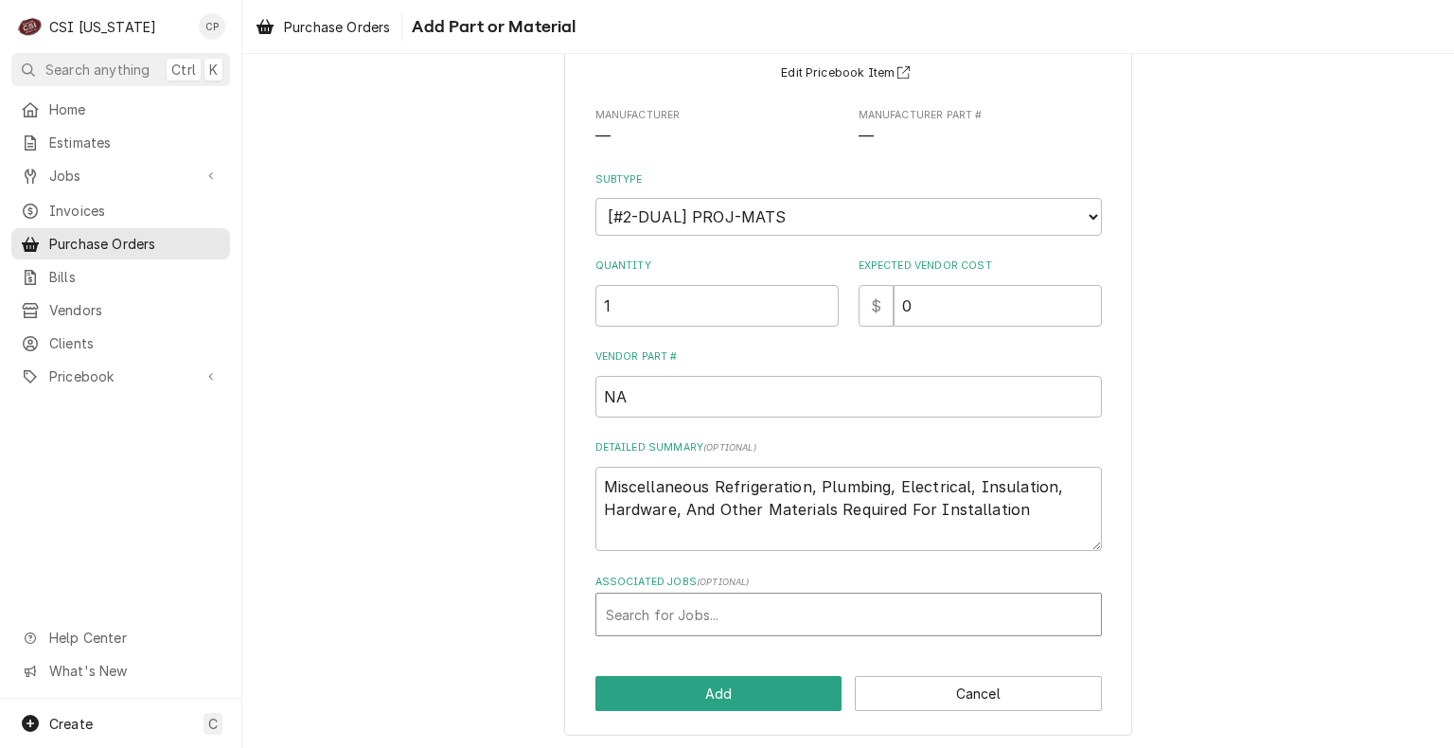
click at [714, 611] on div "Associated Jobs" at bounding box center [848, 614] width 485 height 34
type input "elanco"
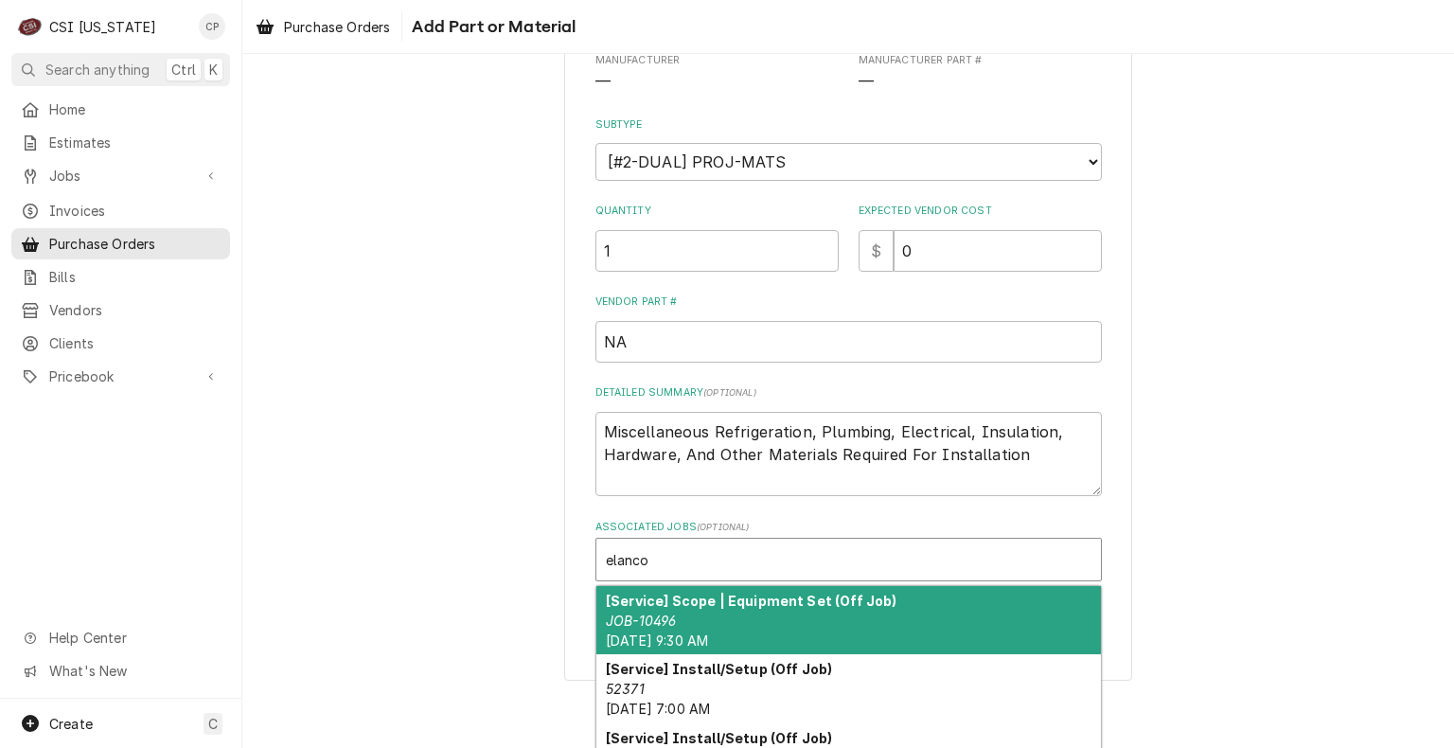
scroll to position [284, 0]
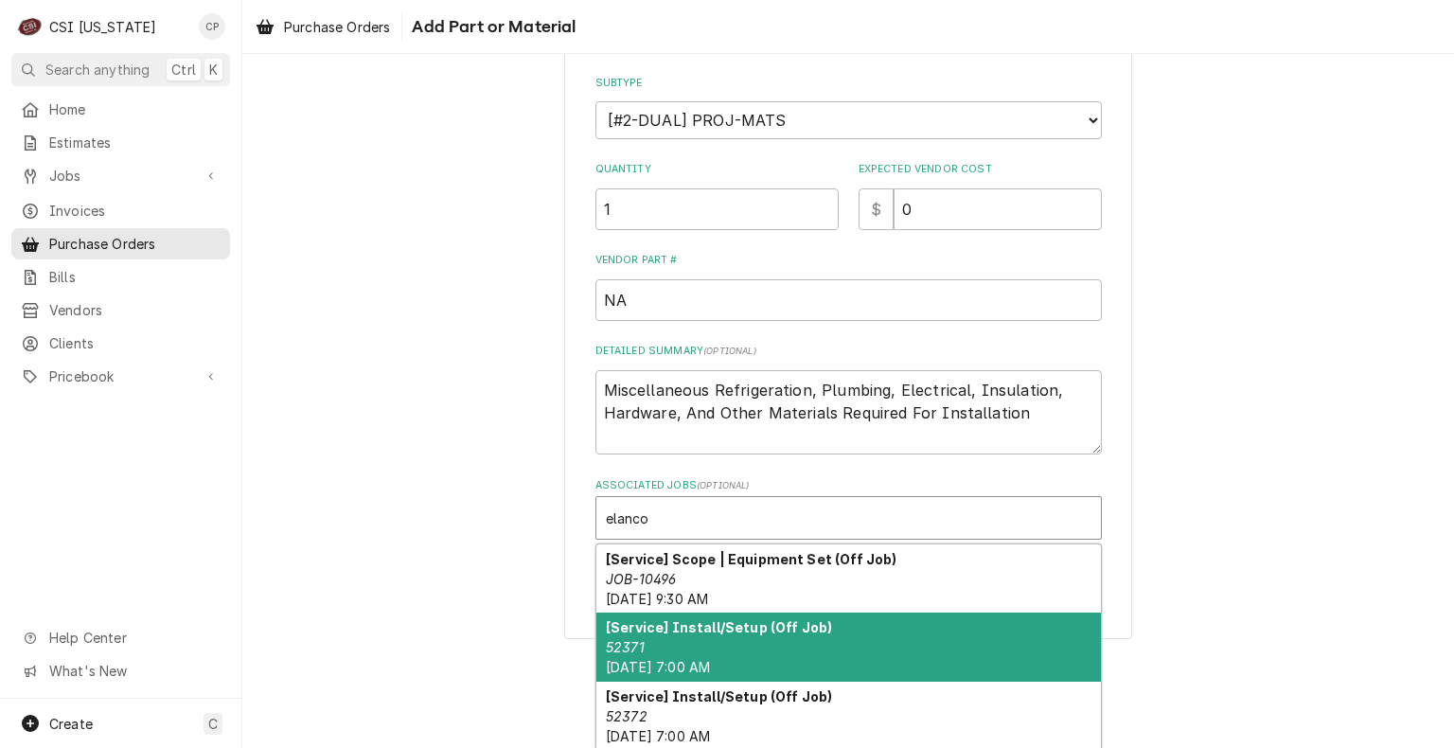
click at [715, 650] on div "[Service] Install/Setup (Off Job) 52371 Mon, Aug 4th, 2025 - 7:00 AM" at bounding box center [848, 646] width 504 height 69
type textarea "x"
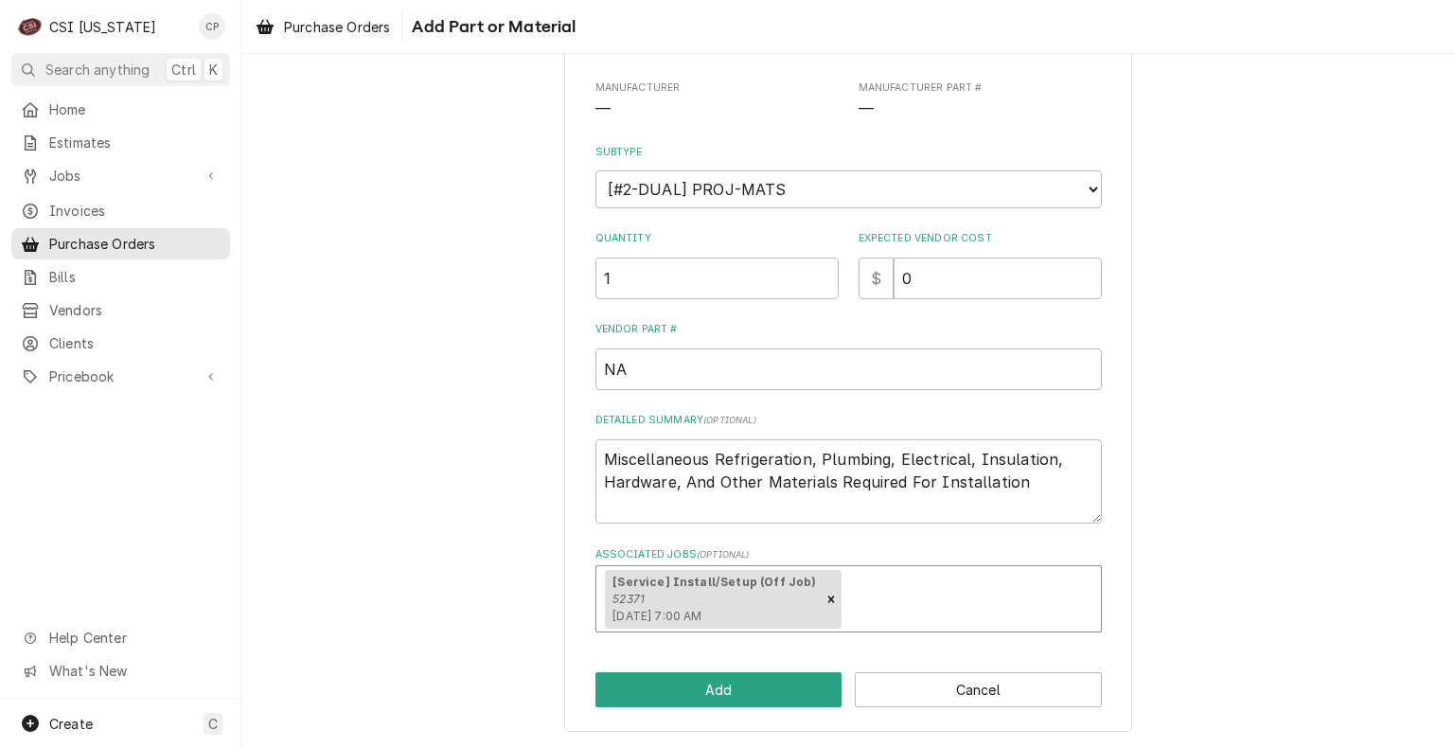
scroll to position [211, 0]
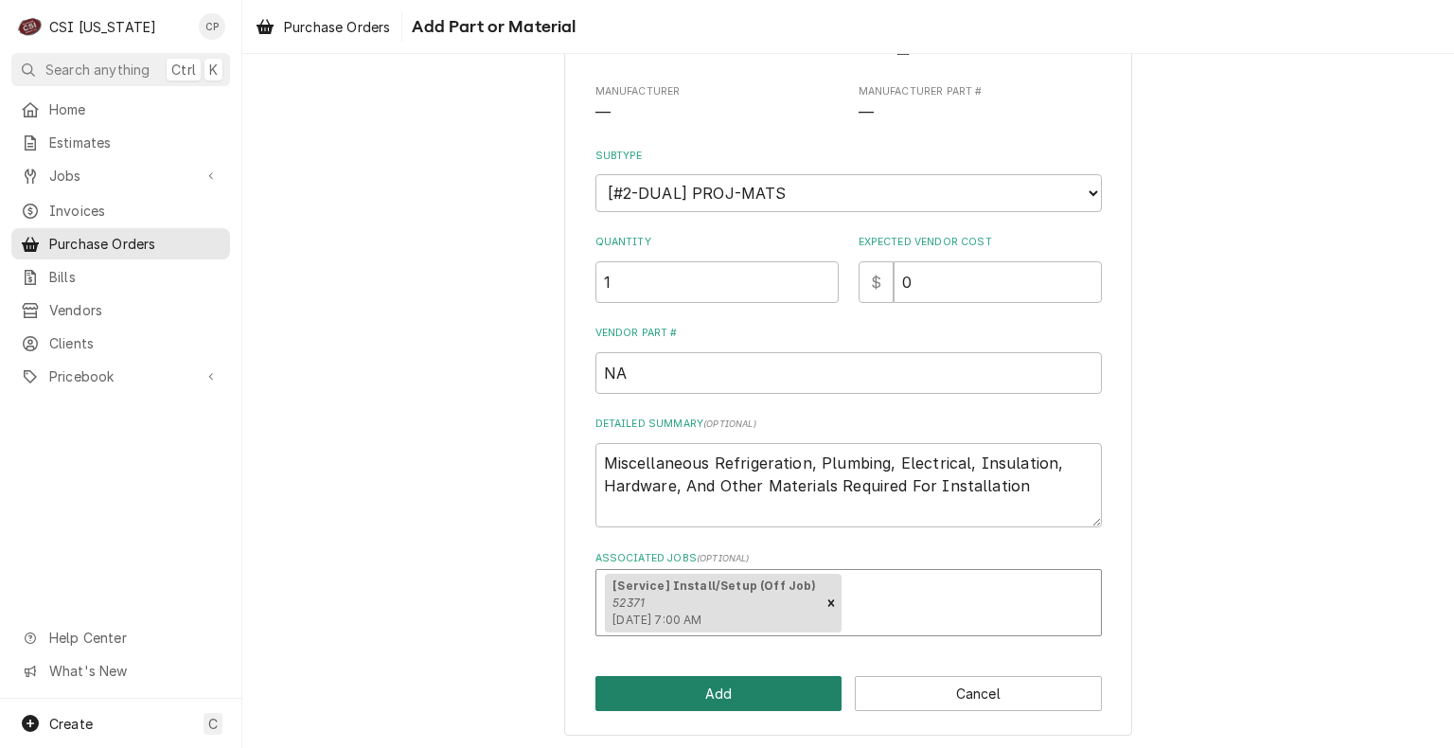
click at [719, 697] on button "Add" at bounding box center [718, 693] width 247 height 35
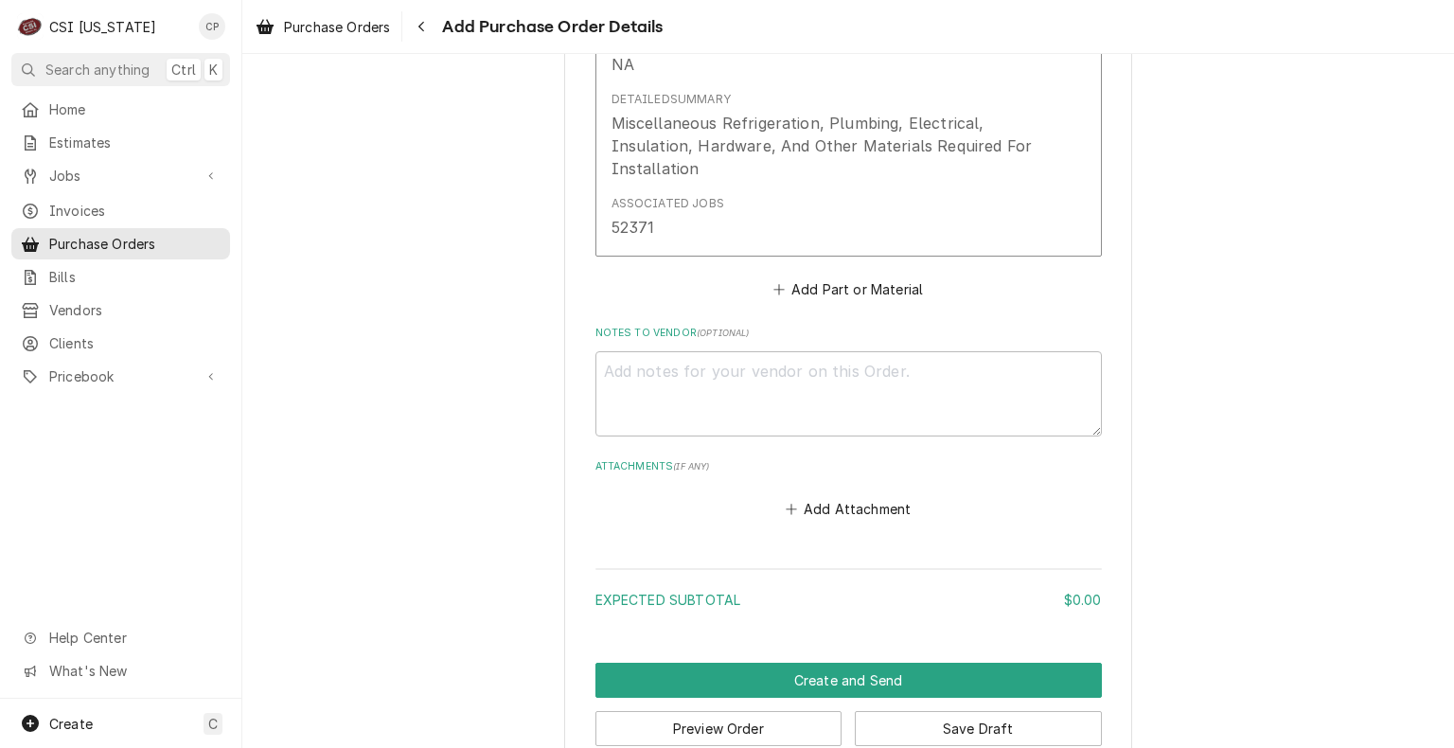
scroll to position [1093, 0]
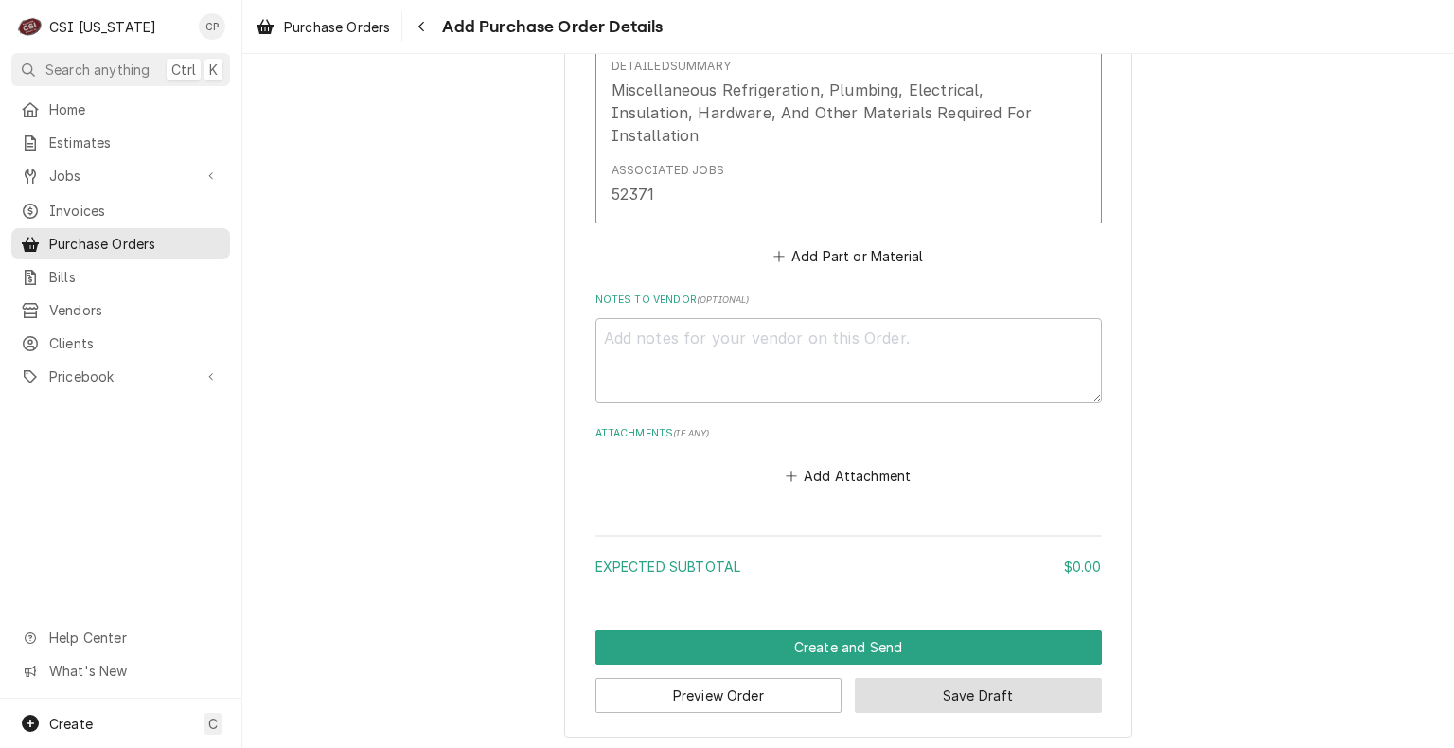
click at [950, 678] on button "Save Draft" at bounding box center [978, 695] width 247 height 35
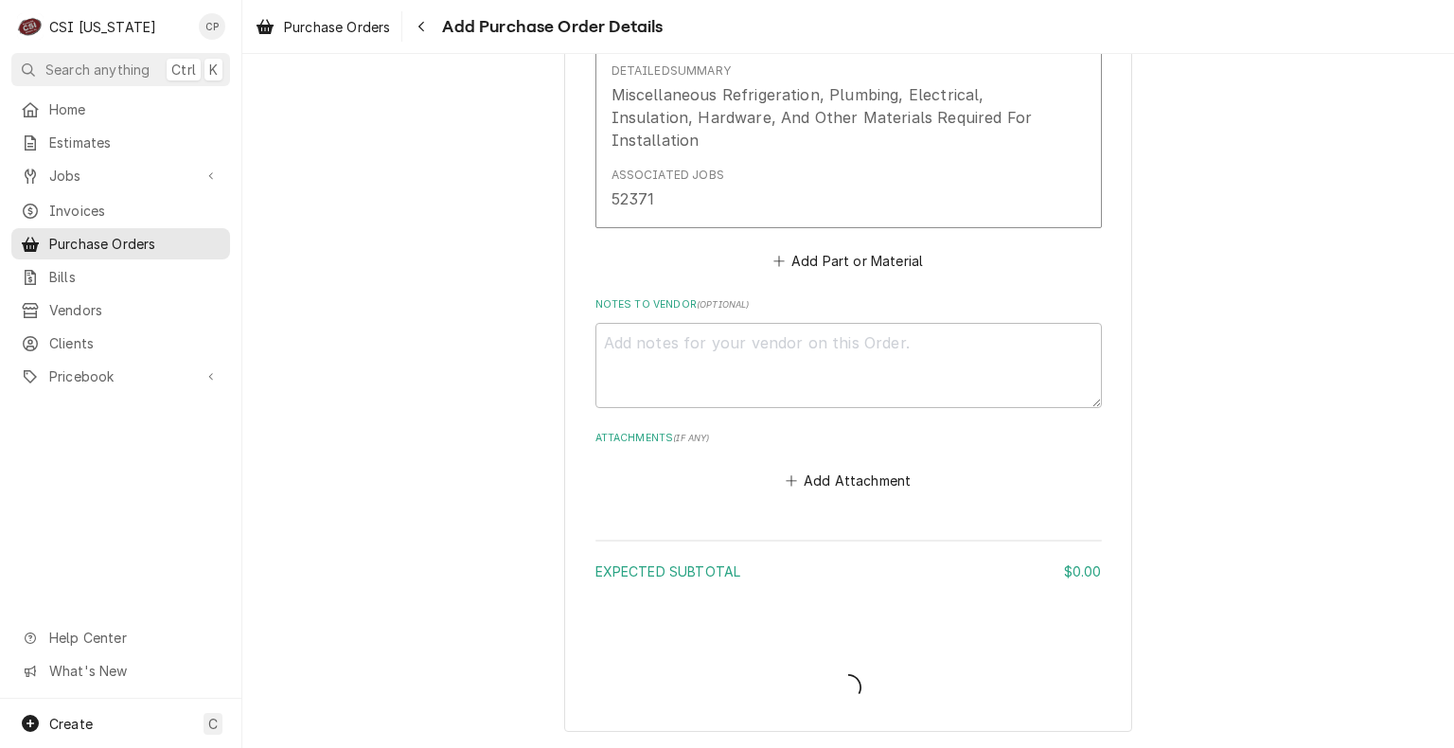
scroll to position [1083, 0]
type textarea "x"
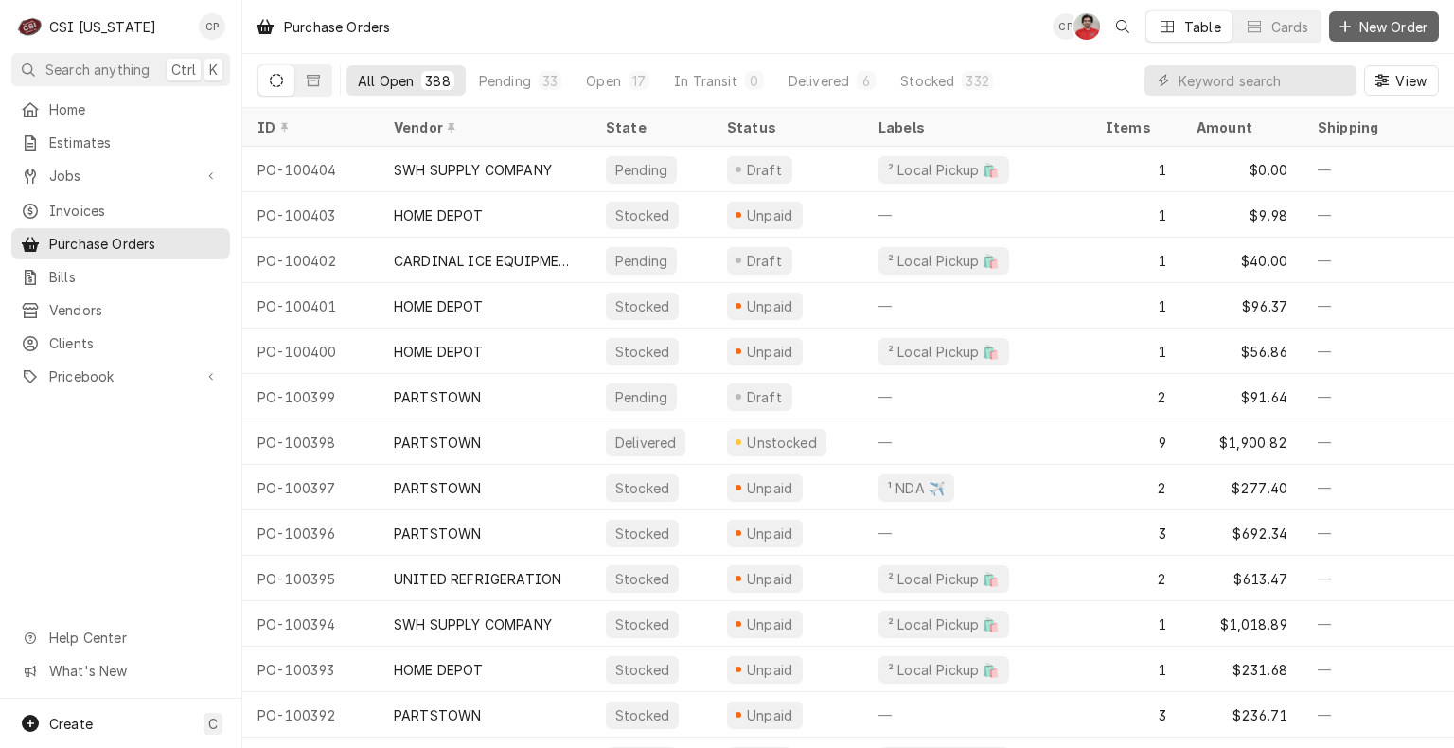
click at [1387, 24] on span "New Order" at bounding box center [1393, 27] width 76 height 20
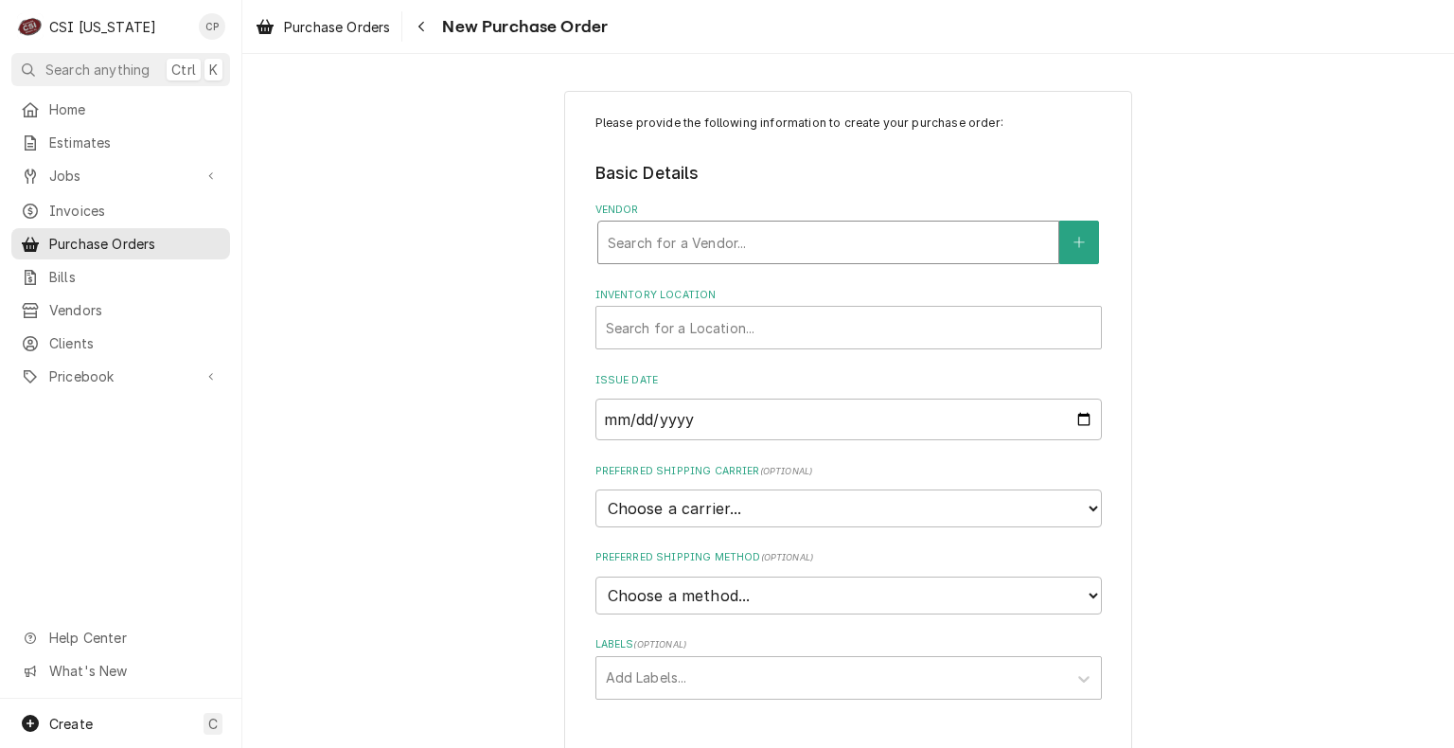
click at [944, 227] on div "Vendor" at bounding box center [828, 242] width 441 height 34
type input "e"
type input "plumb"
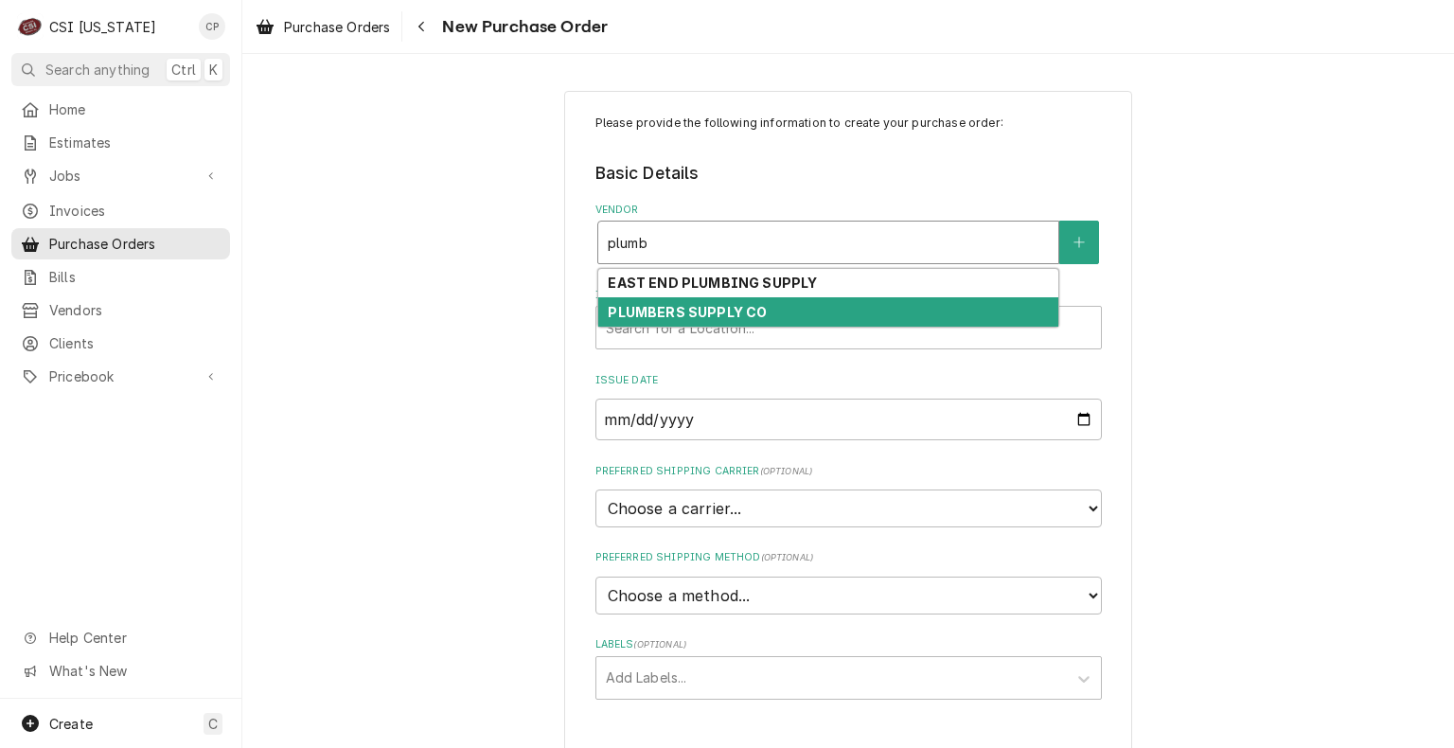
click at [792, 309] on div "PLUMBERS SUPPLY CO" at bounding box center [828, 311] width 460 height 29
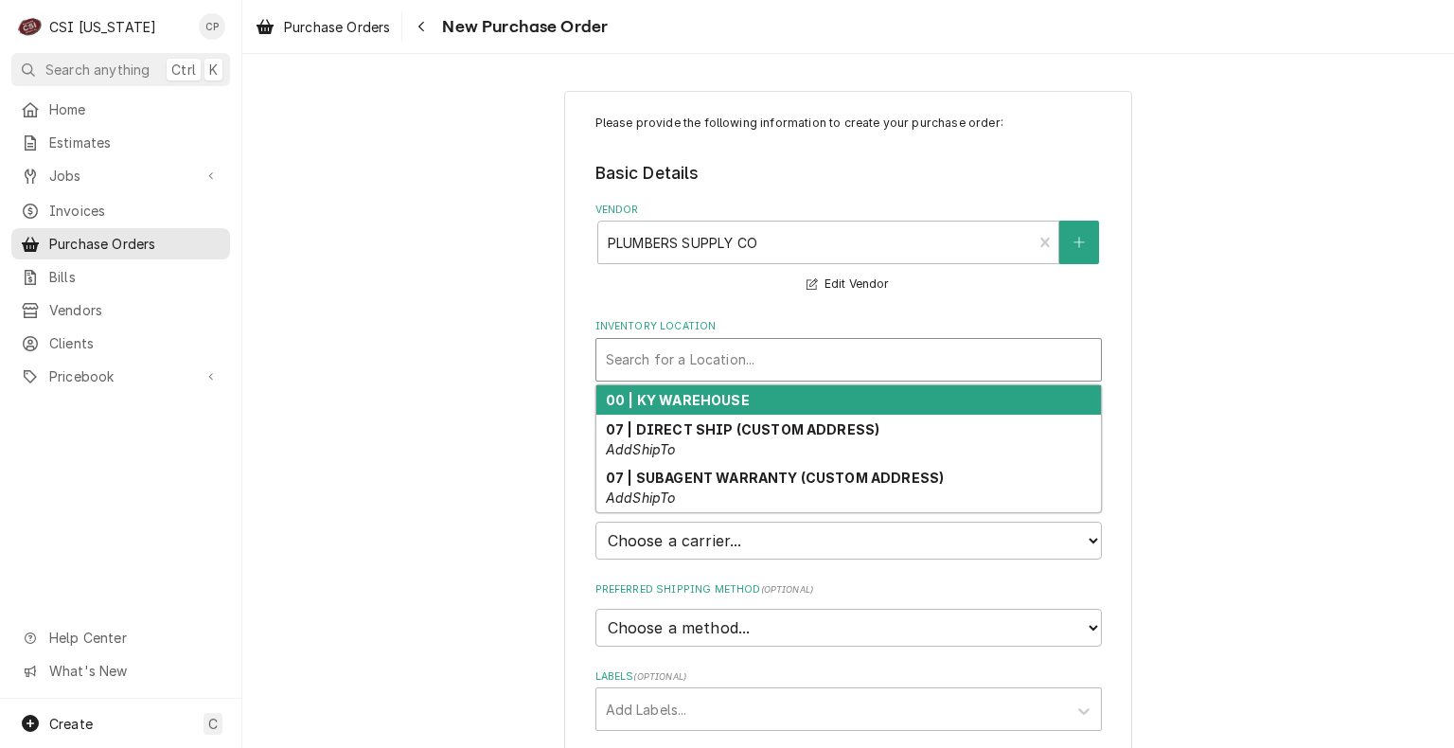
click at [697, 362] on div "Inventory Location" at bounding box center [848, 360] width 485 height 34
click at [689, 397] on strong "00 | KY WAREHOUSE" at bounding box center [678, 400] width 144 height 16
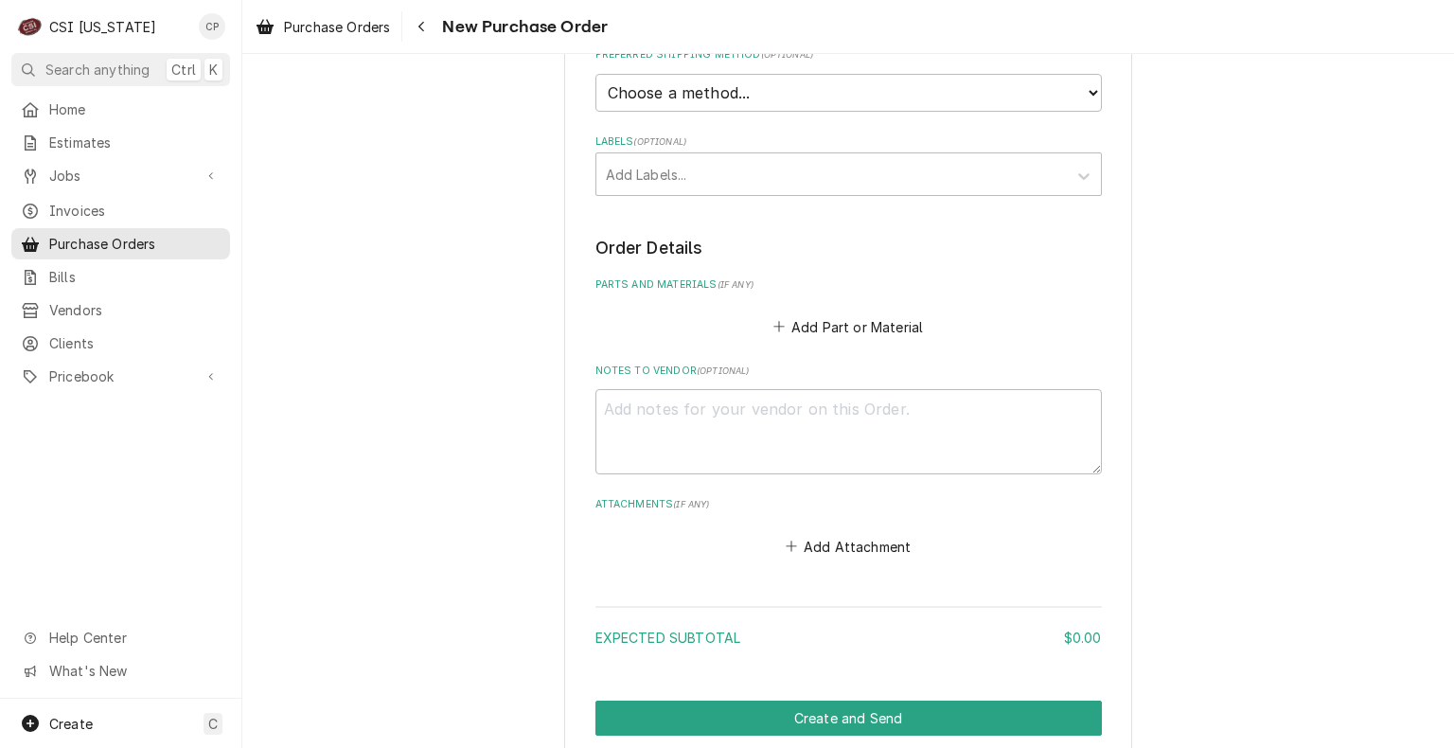
scroll to position [568, 0]
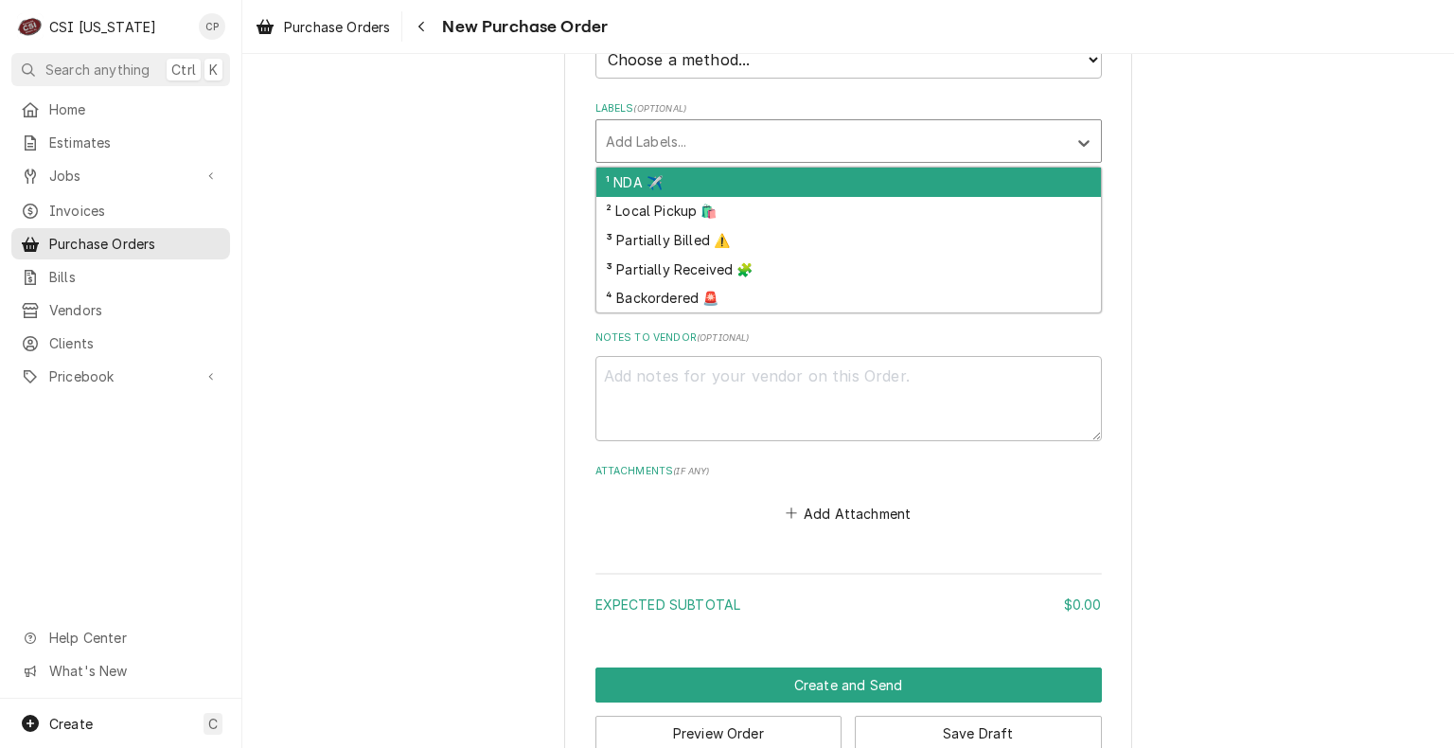
drag, startPoint x: 685, startPoint y: 131, endPoint x: 689, endPoint y: 156, distance: 25.8
click at [685, 133] on div "Labels" at bounding box center [831, 141] width 451 height 34
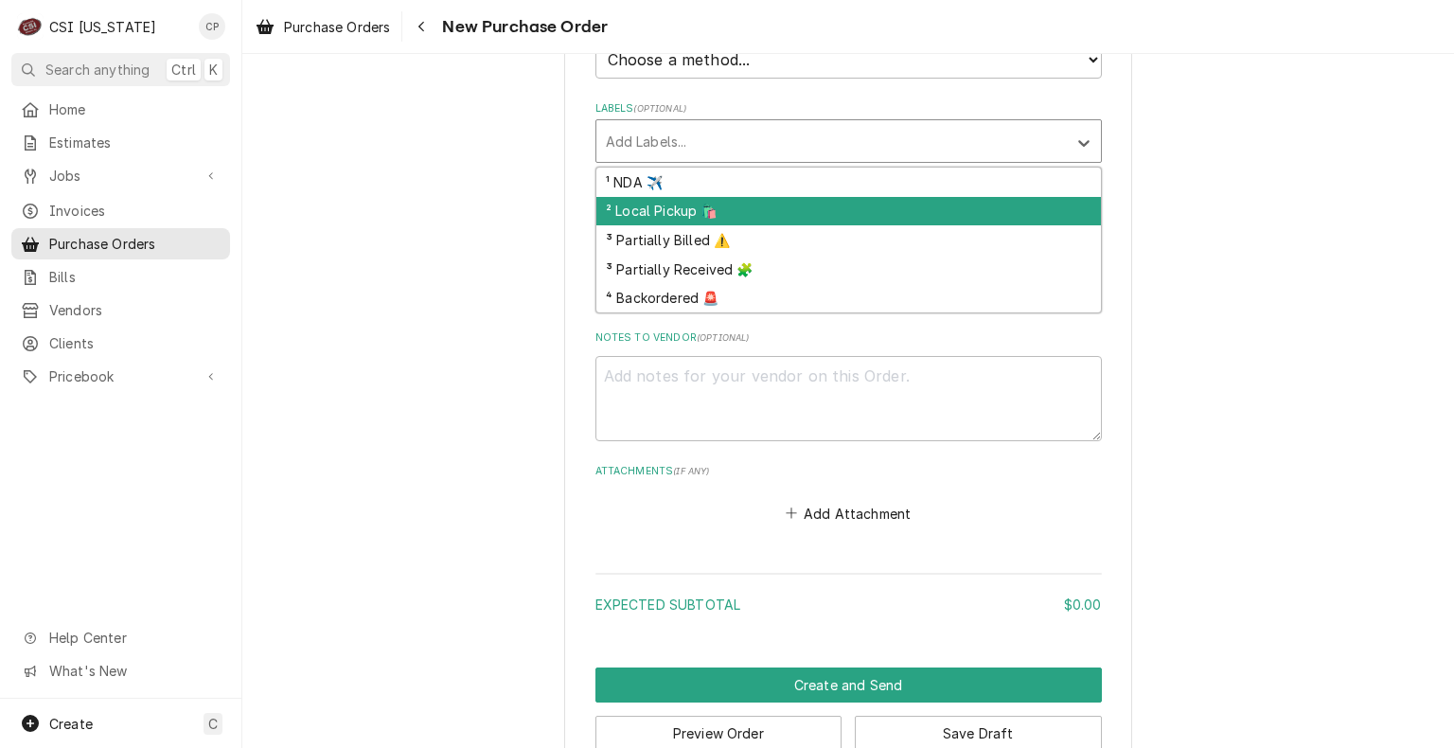
click at [673, 209] on div "² Local Pickup 🛍️" at bounding box center [848, 211] width 504 height 29
type textarea "x"
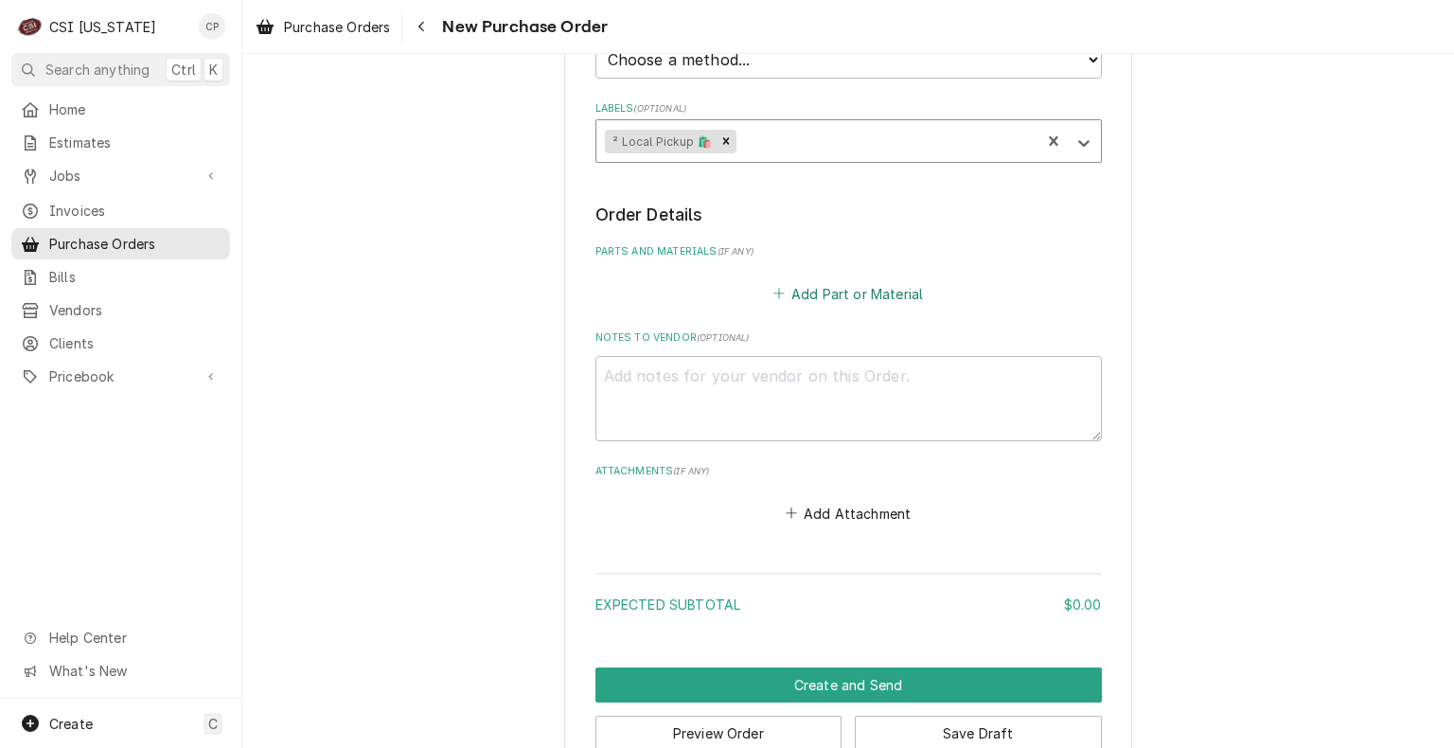
click at [831, 293] on button "Add Part or Material" at bounding box center [847, 293] width 156 height 26
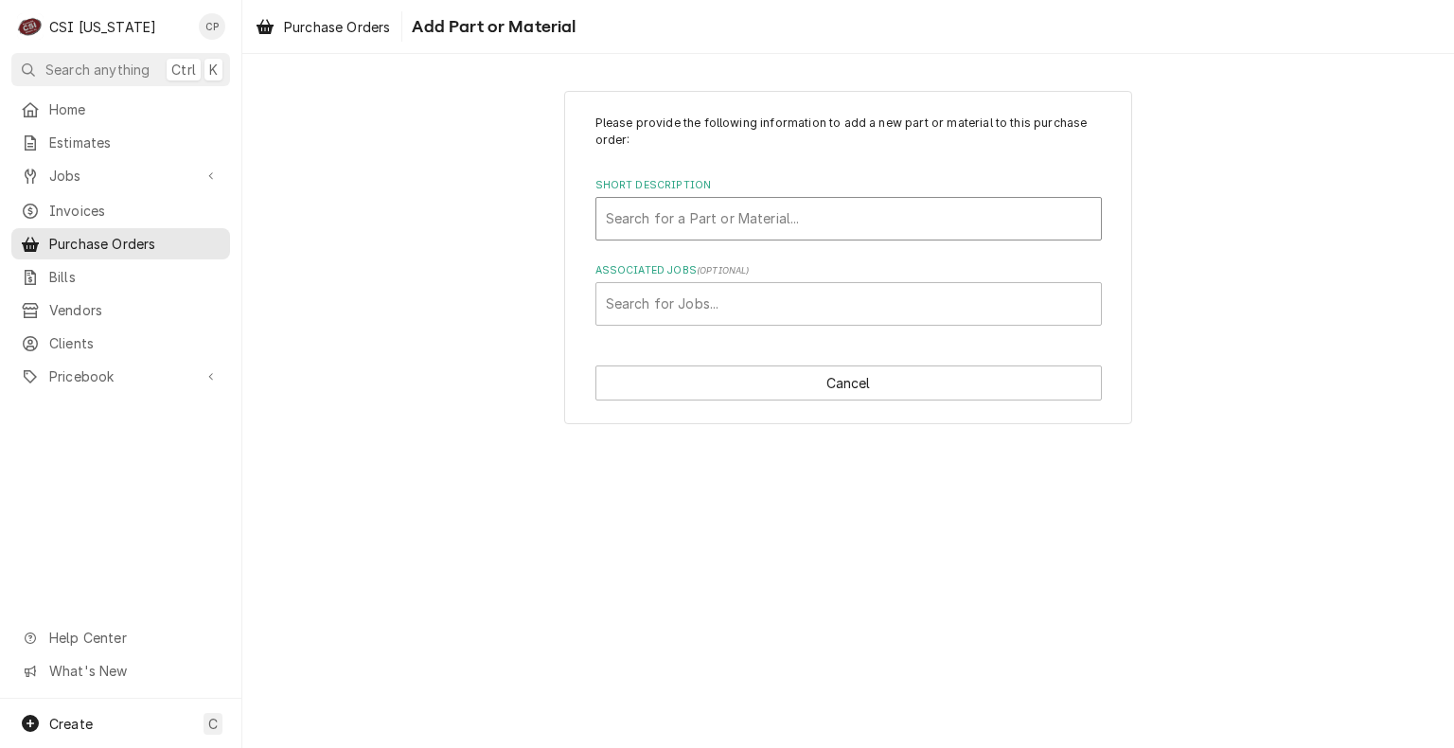
click at [760, 233] on div "Short Description" at bounding box center [848, 219] width 485 height 34
type input "mis"
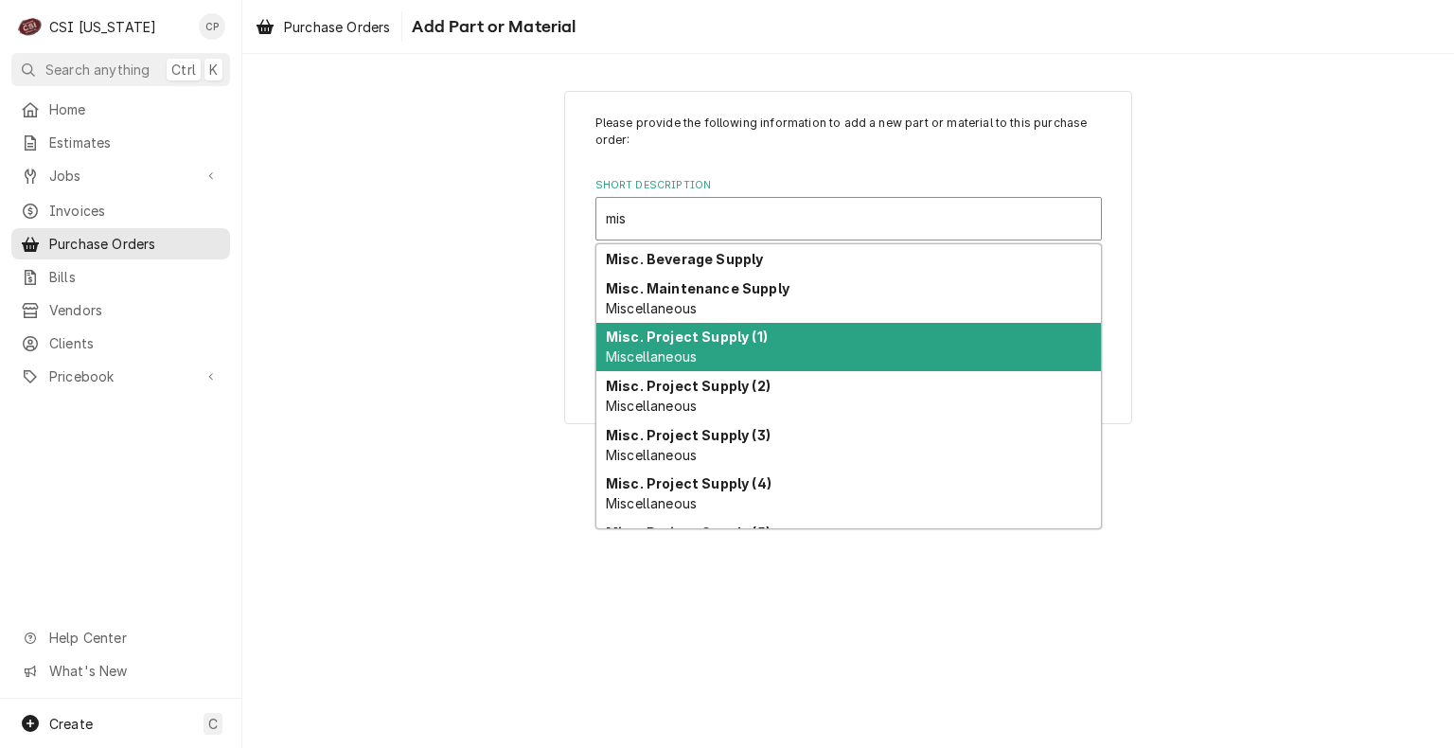
click at [733, 332] on strong "Misc. Project Supply (1)" at bounding box center [687, 336] width 162 height 16
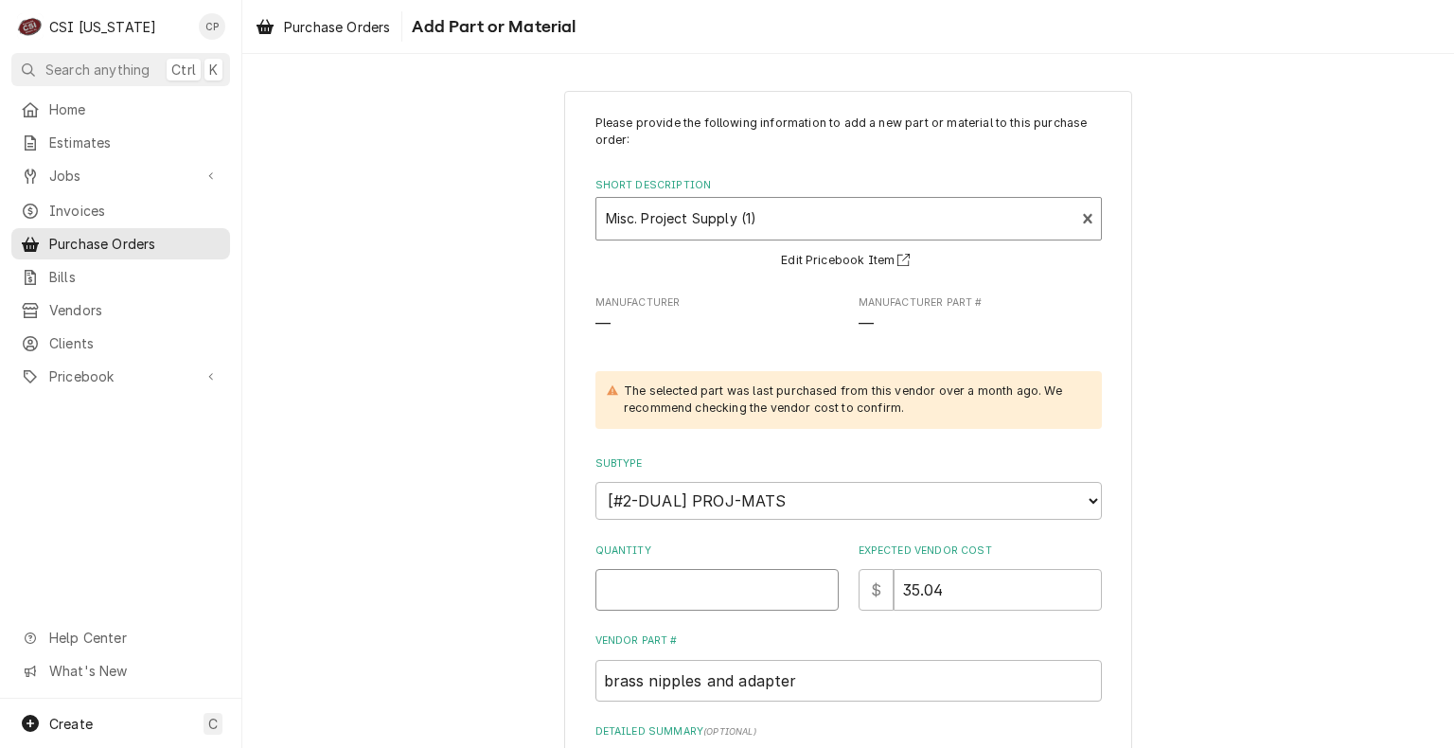
click at [744, 600] on input "Quantity" at bounding box center [716, 590] width 243 height 42
type textarea "x"
type input "1"
type textarea "x"
type input "0"
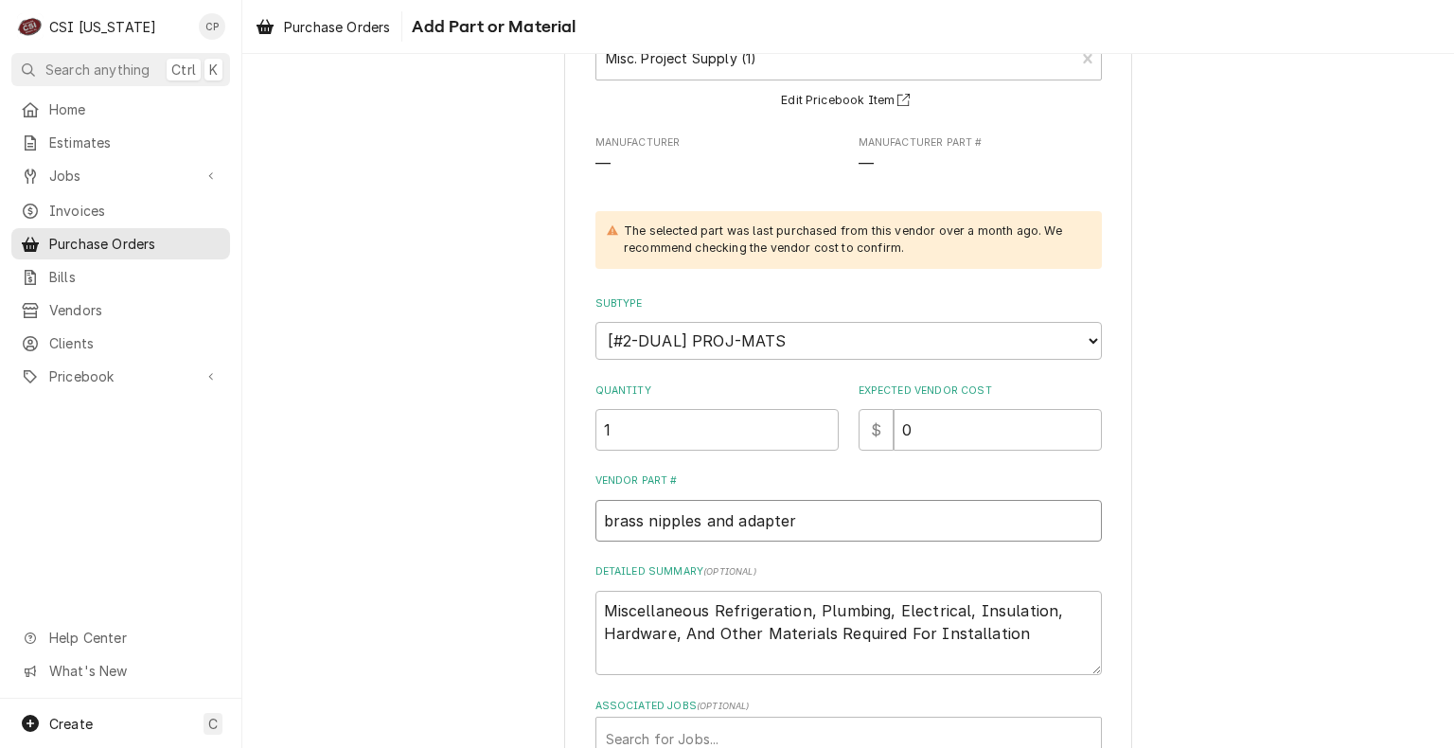
scroll to position [284, 0]
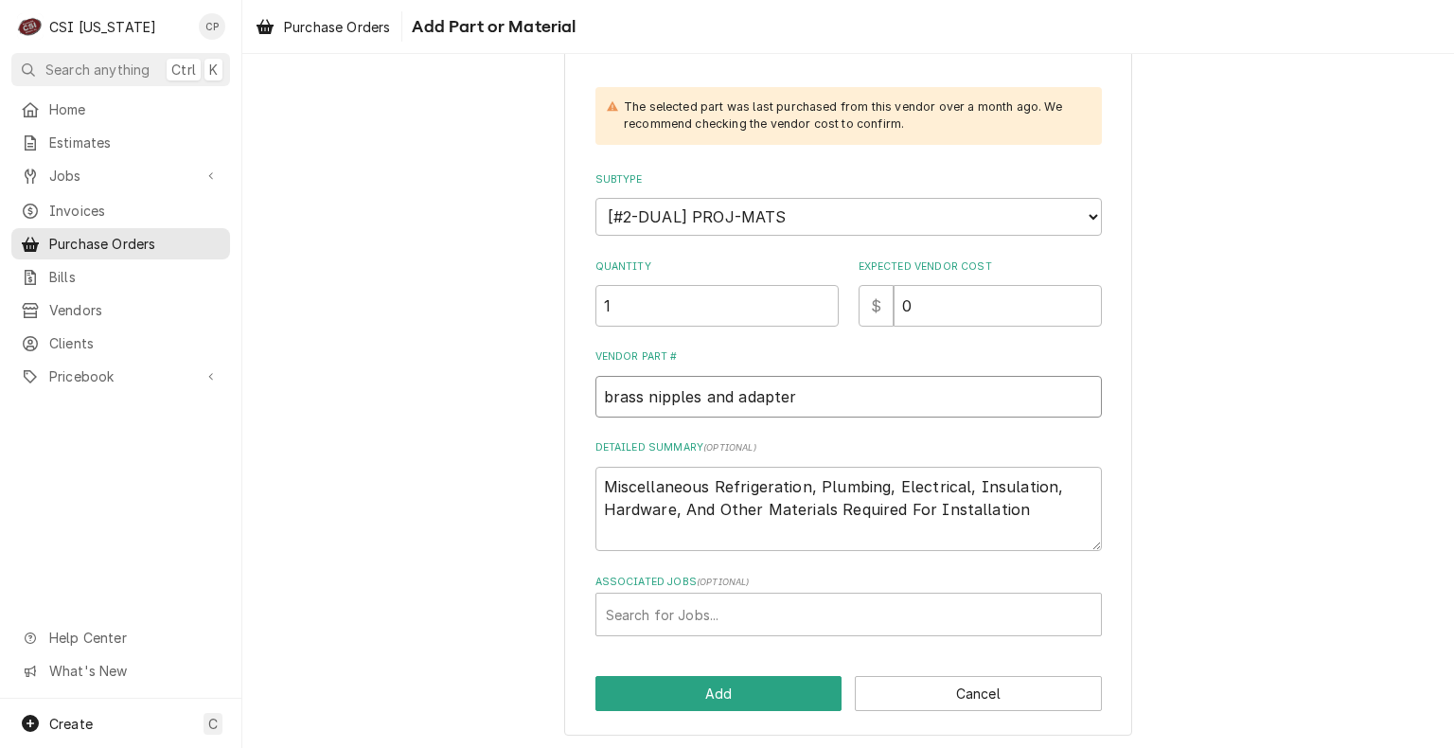
type textarea "x"
type input "0"
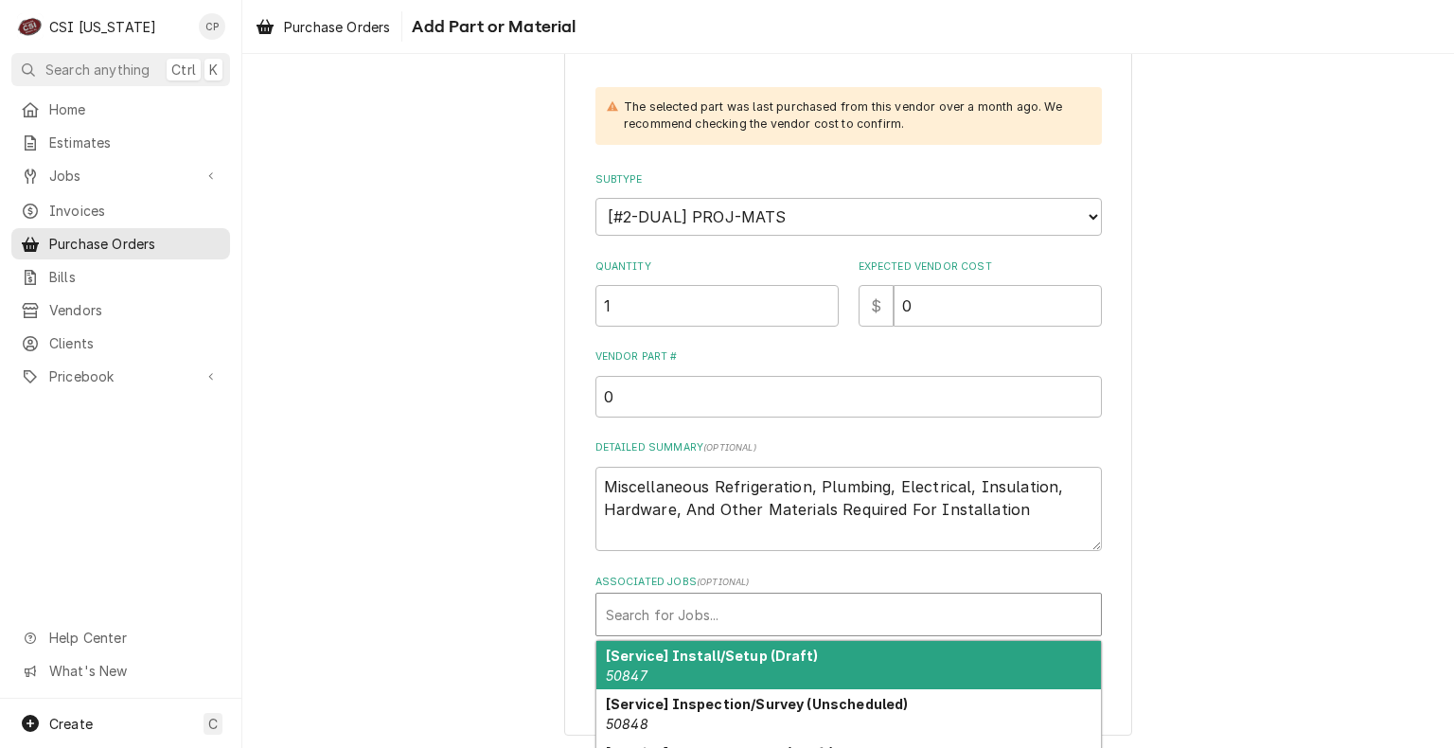
click at [747, 611] on div "Associated Jobs" at bounding box center [848, 614] width 485 height 34
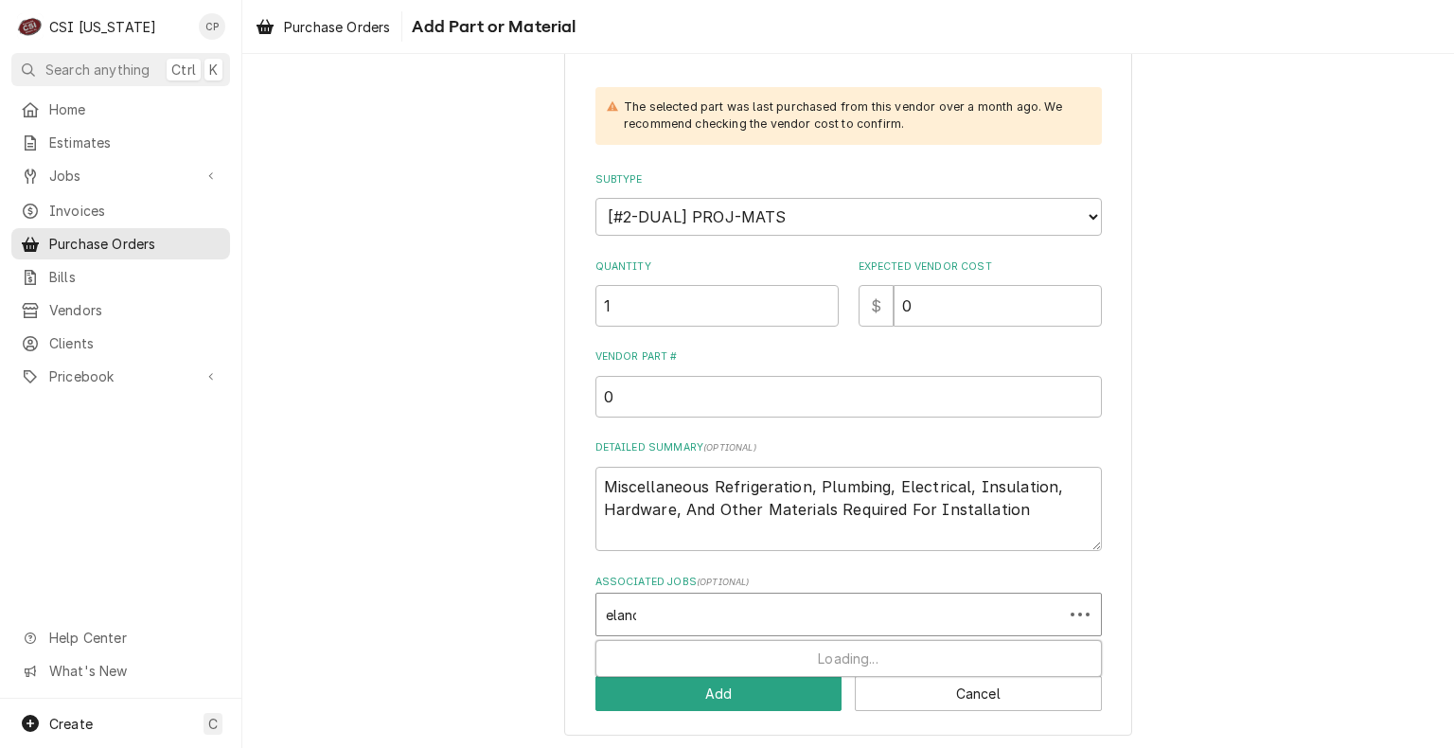
type input "elanco"
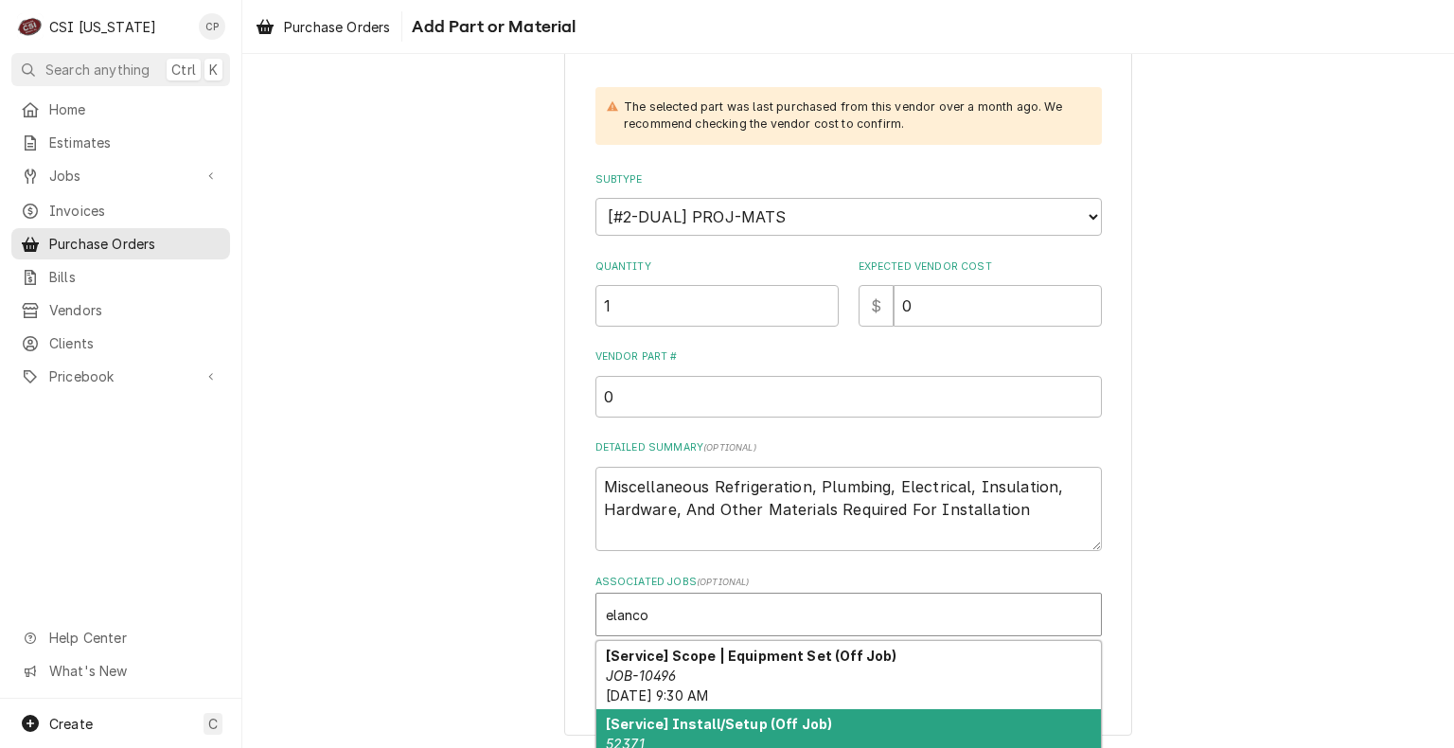
click at [710, 729] on div "[Service] Install/Setup (Off Job) 52371 Mon, Aug 4th, 2025 - 7:00 AM" at bounding box center [848, 743] width 504 height 69
type textarea "x"
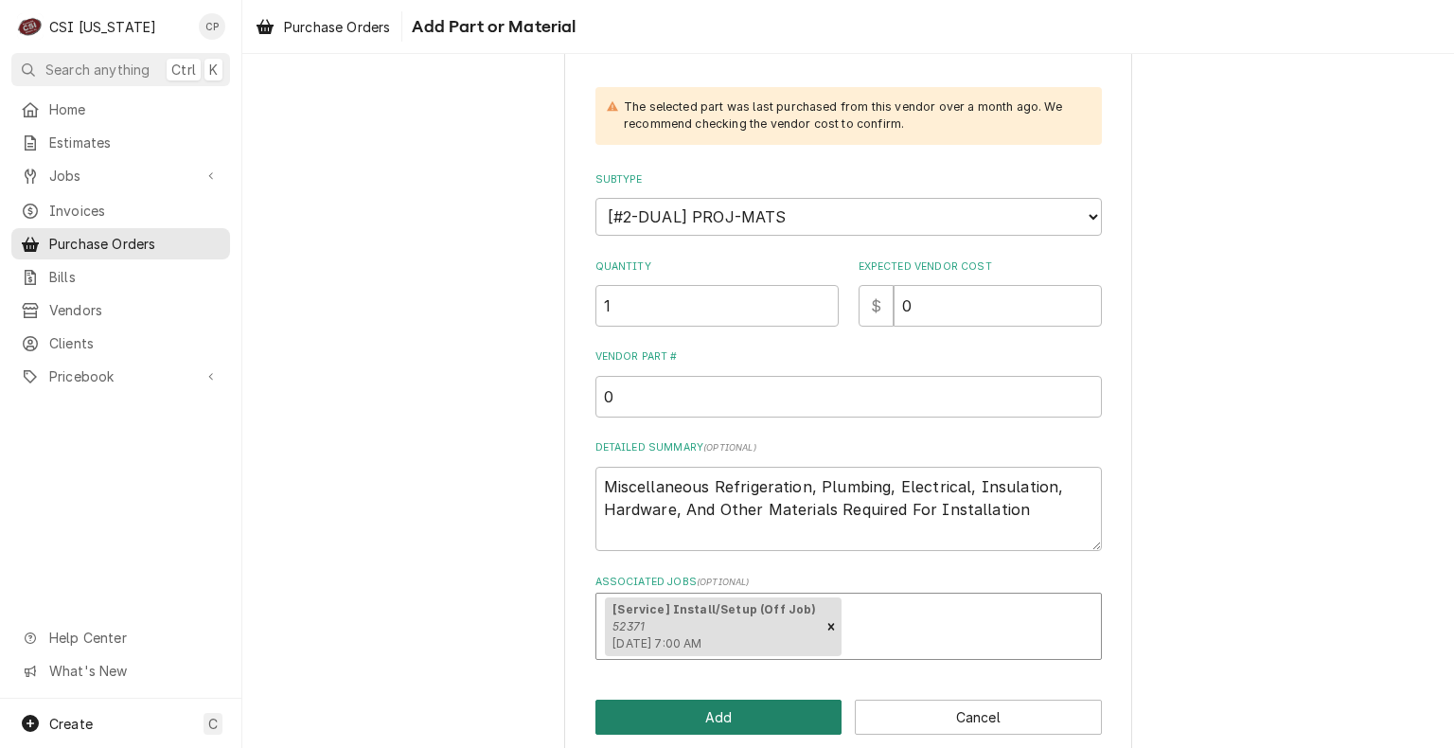
click at [750, 717] on button "Add" at bounding box center [718, 716] width 247 height 35
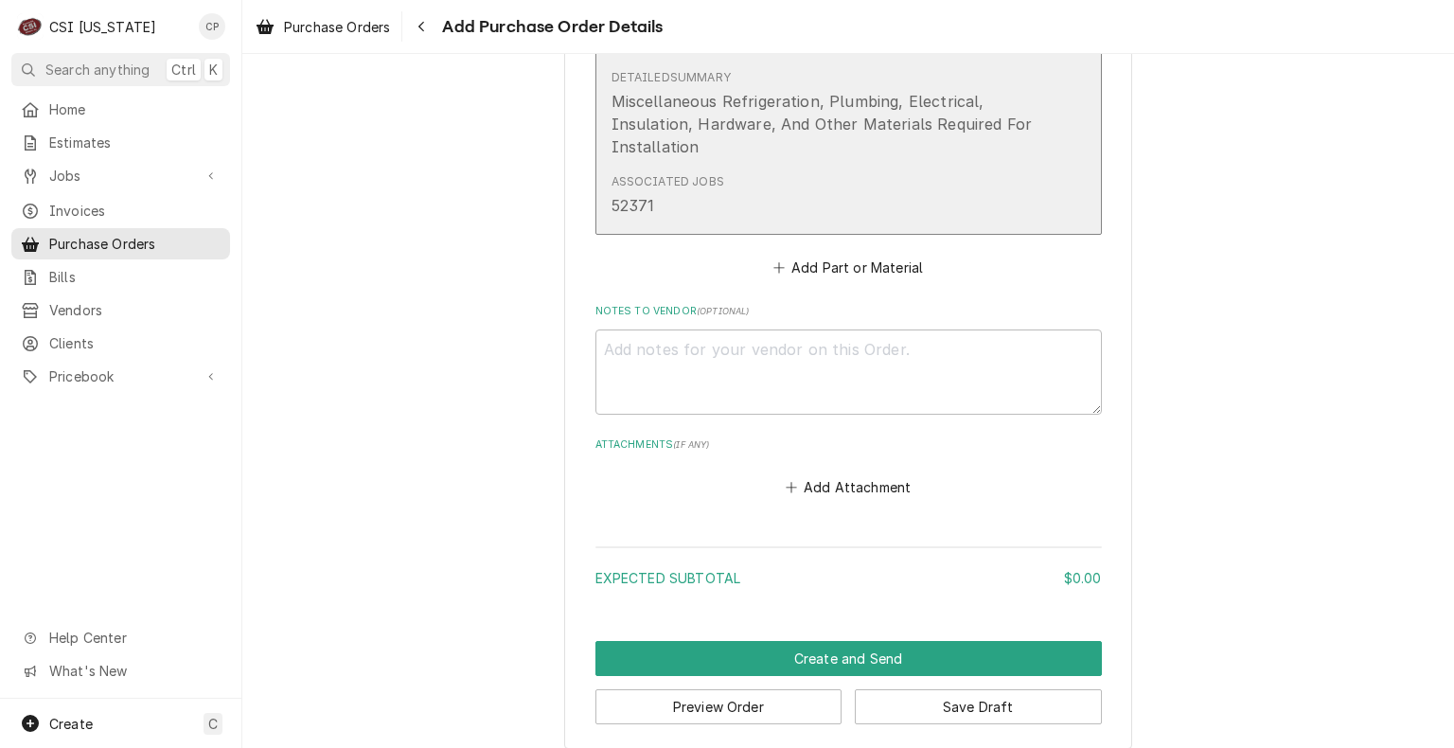
scroll to position [1093, 0]
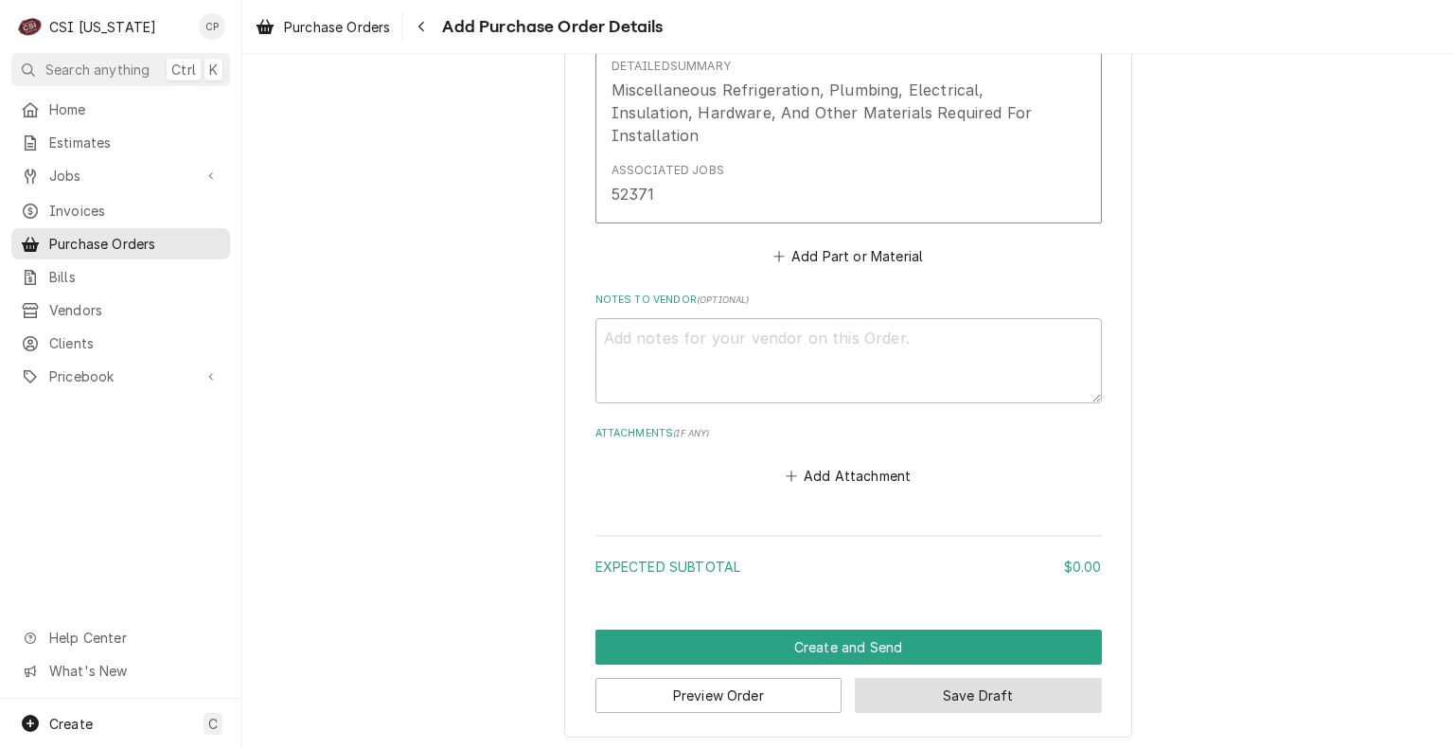
click at [936, 695] on button "Save Draft" at bounding box center [978, 695] width 247 height 35
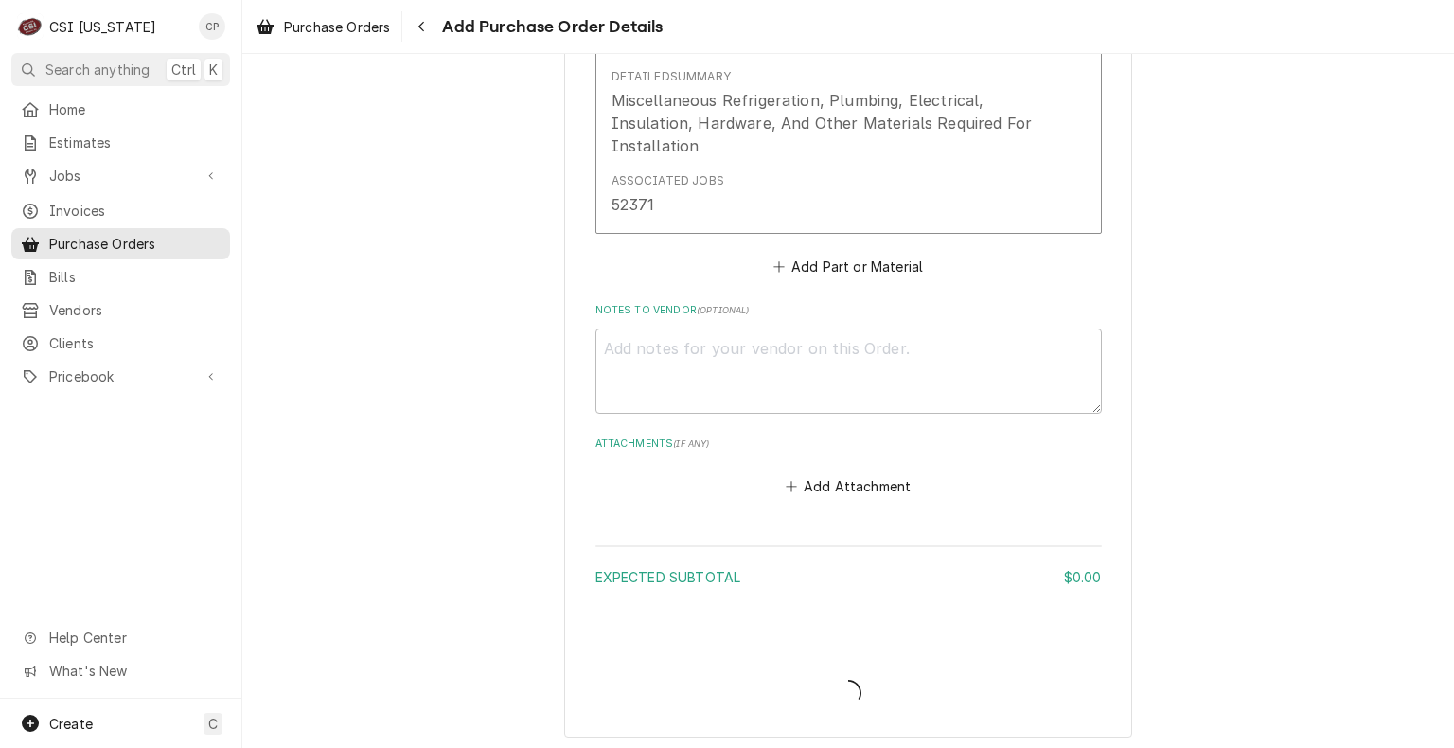
type textarea "x"
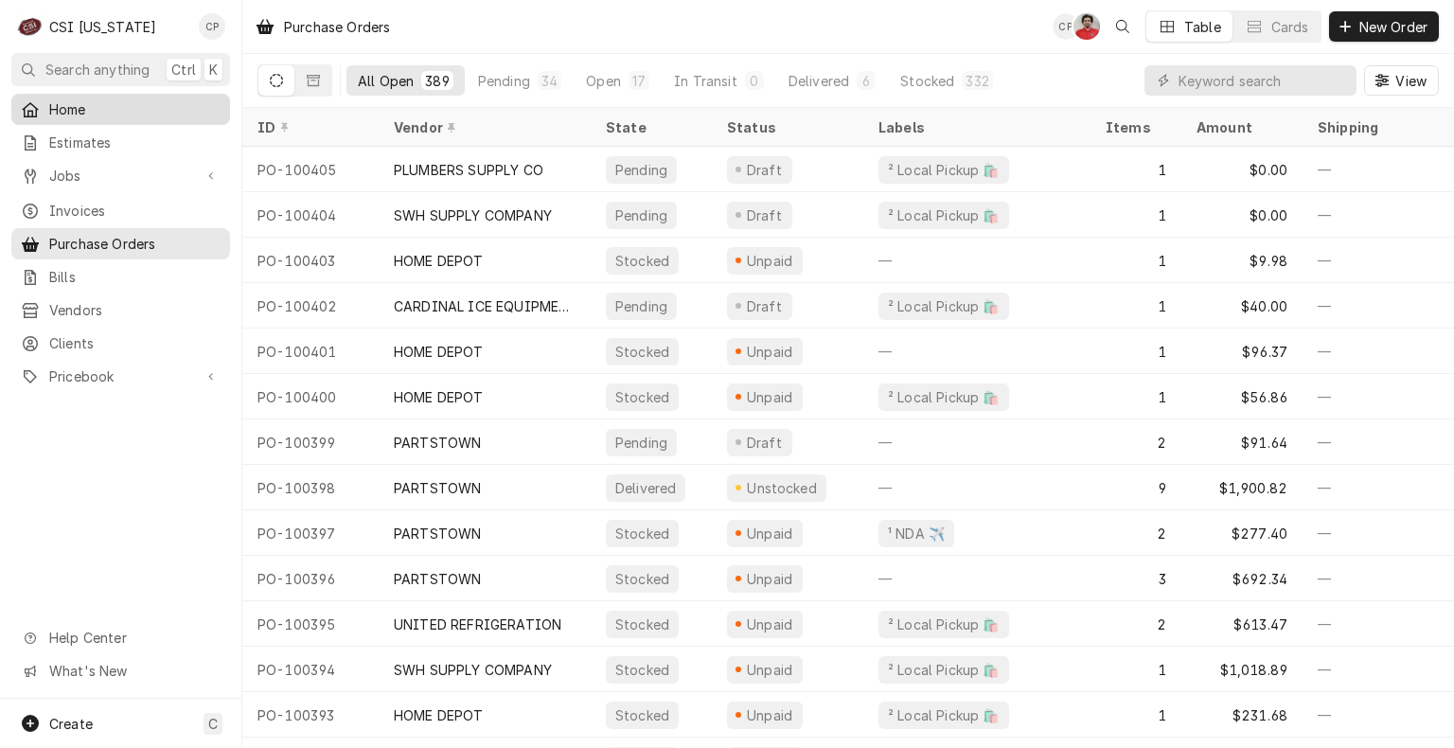
click at [102, 112] on span "Home" at bounding box center [134, 109] width 171 height 20
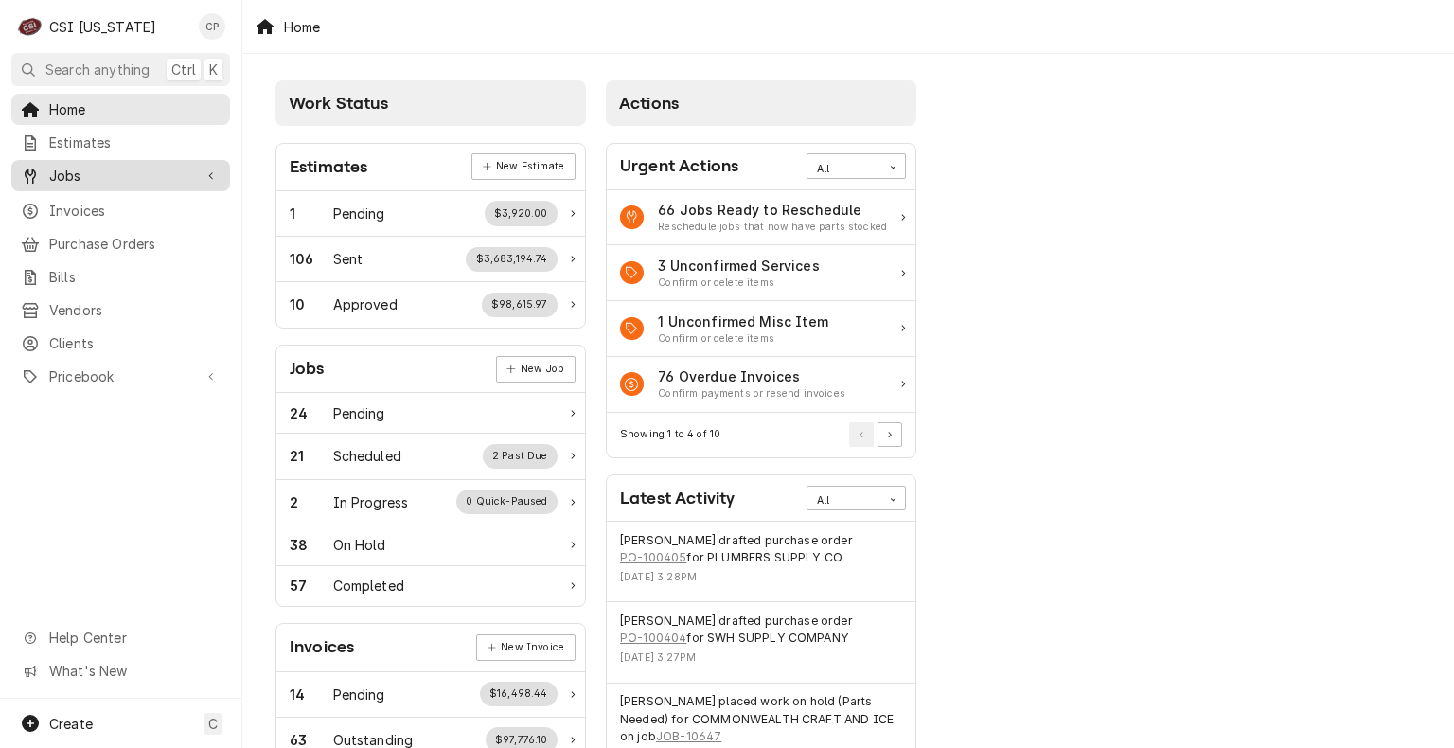
click at [135, 167] on span "Jobs" at bounding box center [120, 176] width 143 height 20
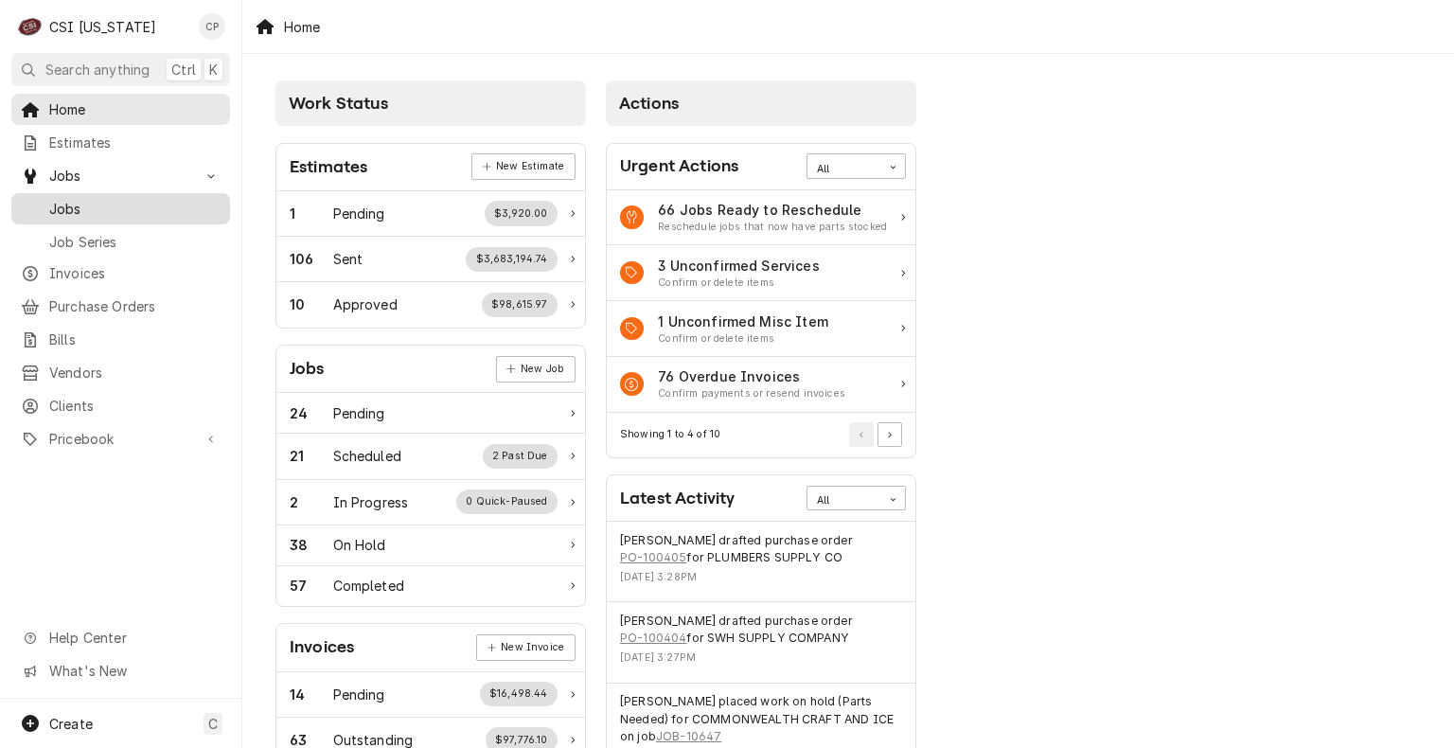
click at [116, 206] on span "Jobs" at bounding box center [134, 209] width 171 height 20
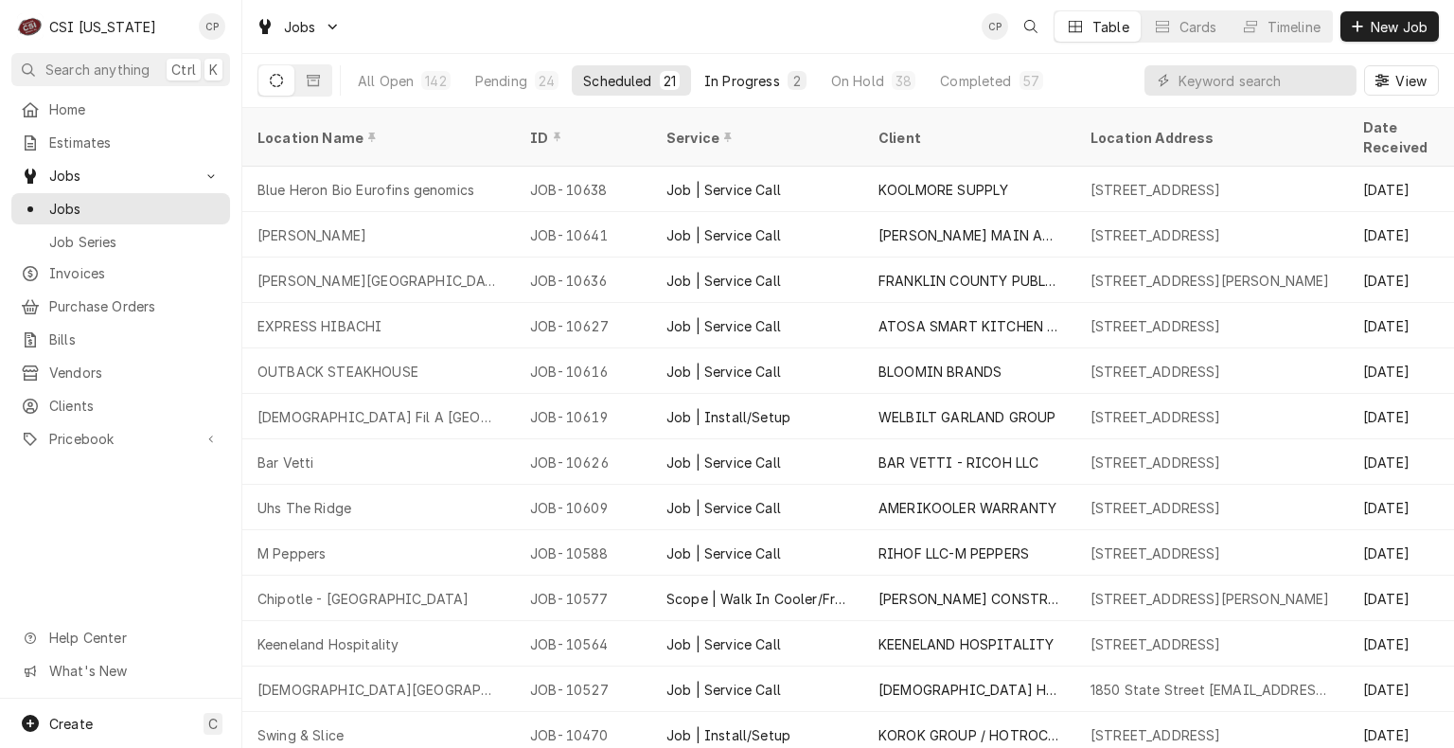
click at [746, 85] on div "In Progress" at bounding box center [742, 81] width 76 height 20
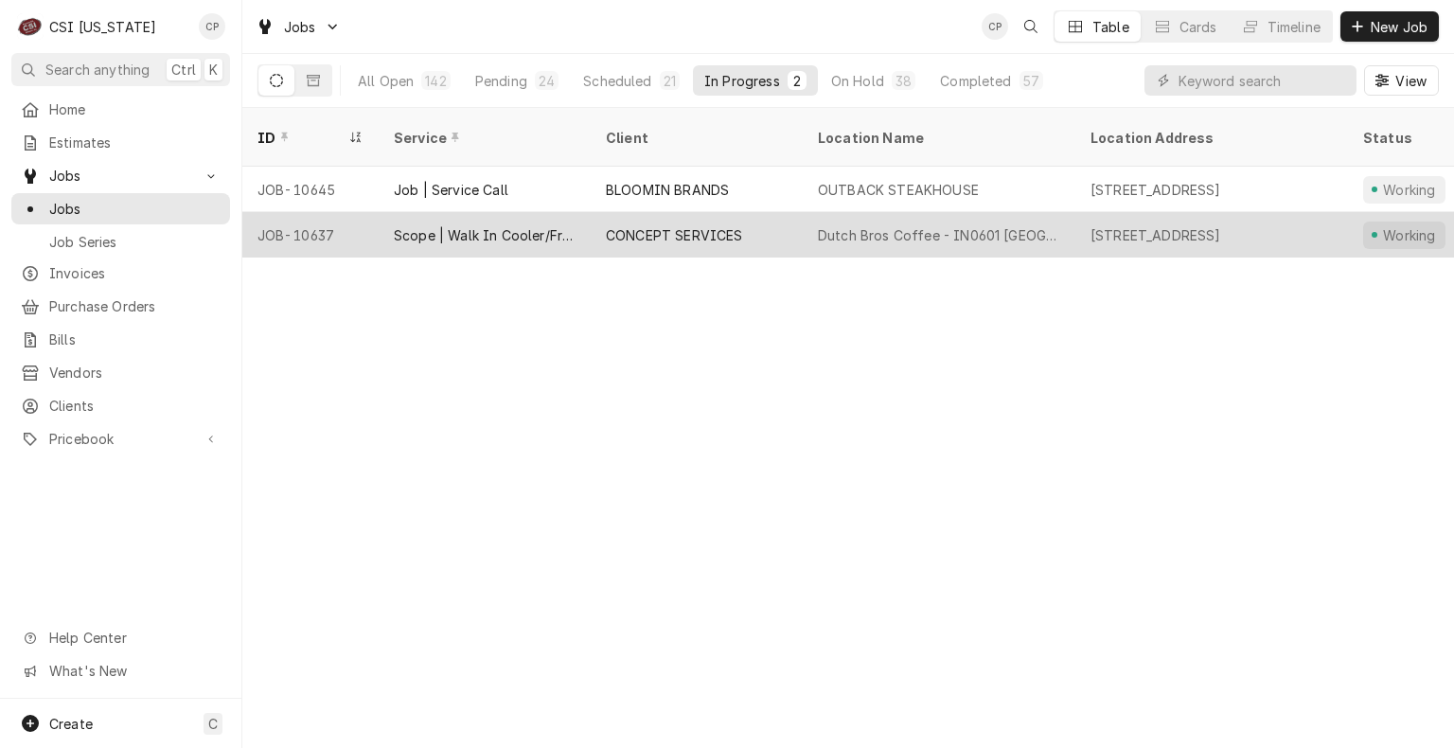
click at [701, 225] on div "CONCEPT SERVICES" at bounding box center [674, 235] width 137 height 20
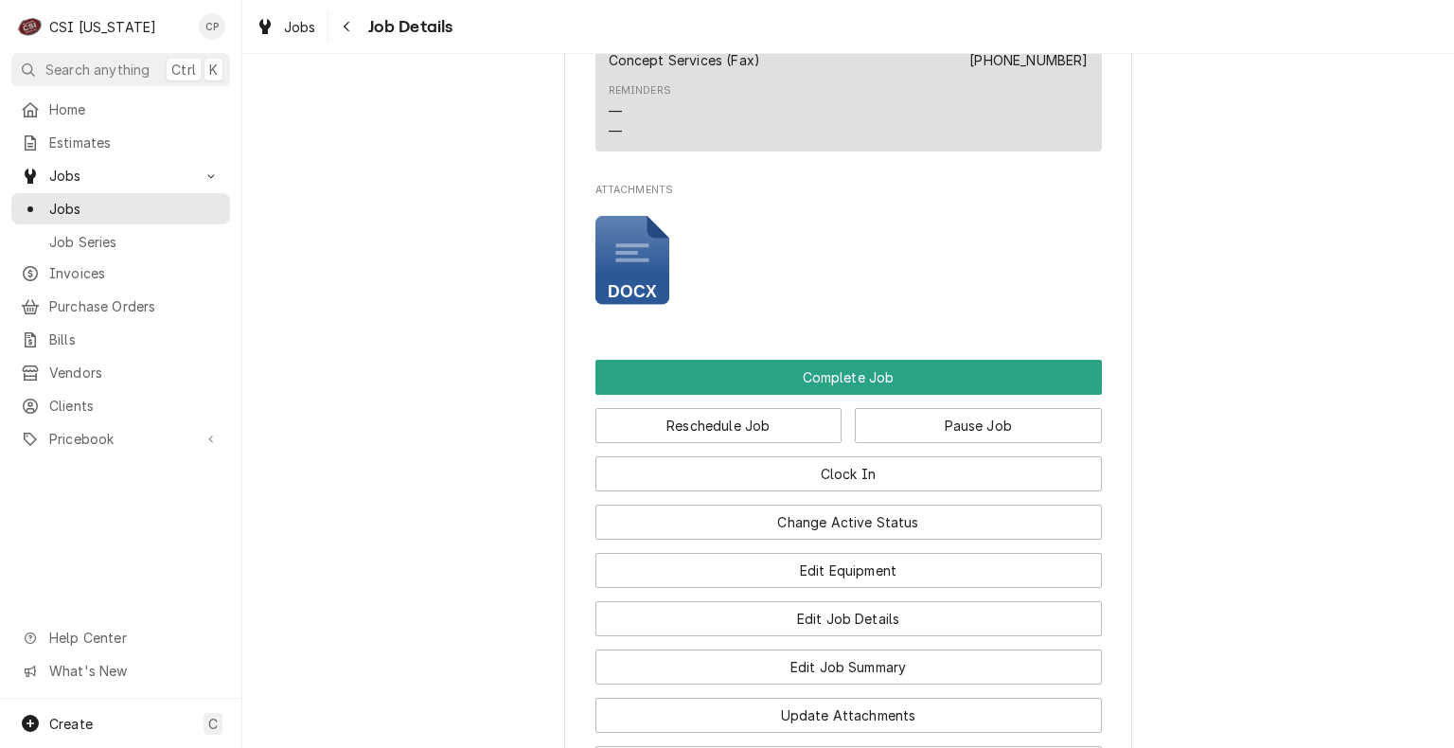
scroll to position [1987, 0]
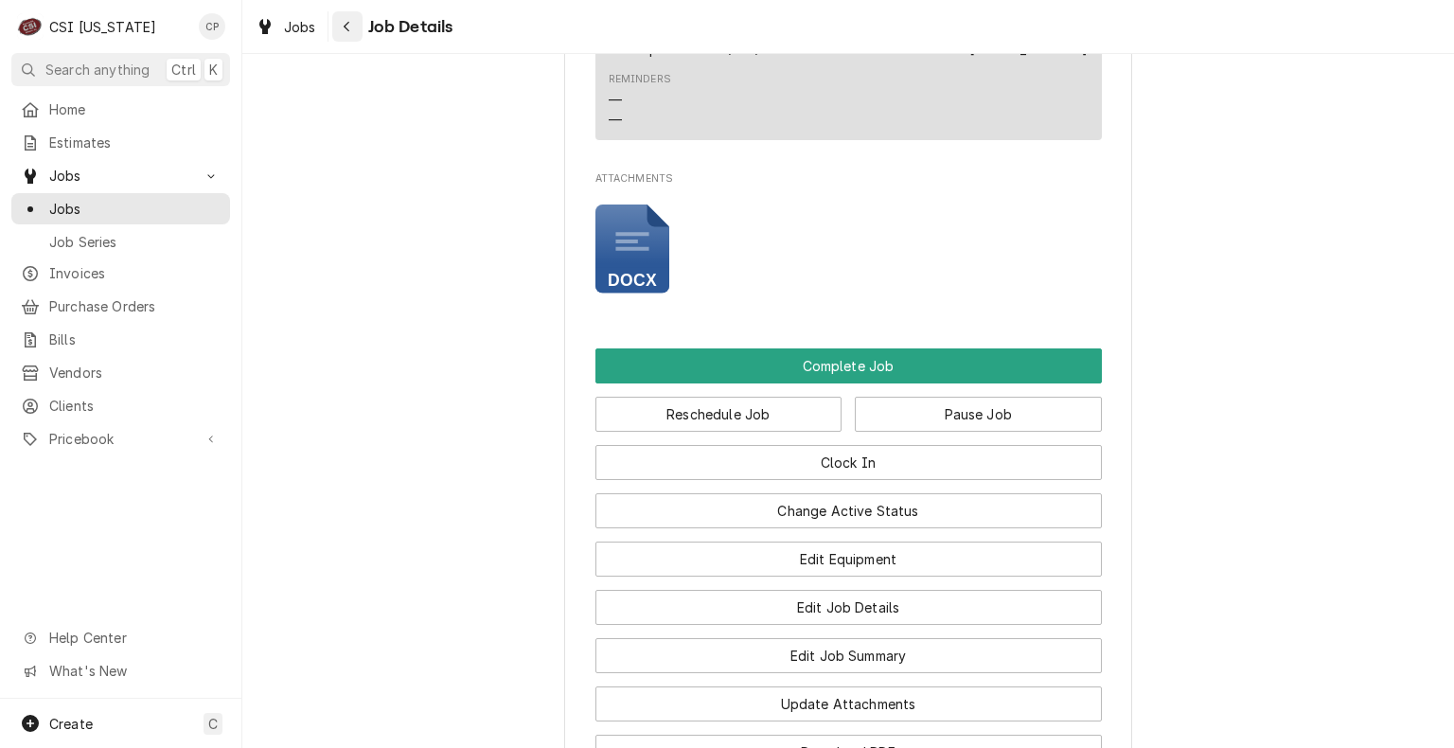
click at [351, 29] on div "Navigate back" at bounding box center [347, 26] width 19 height 19
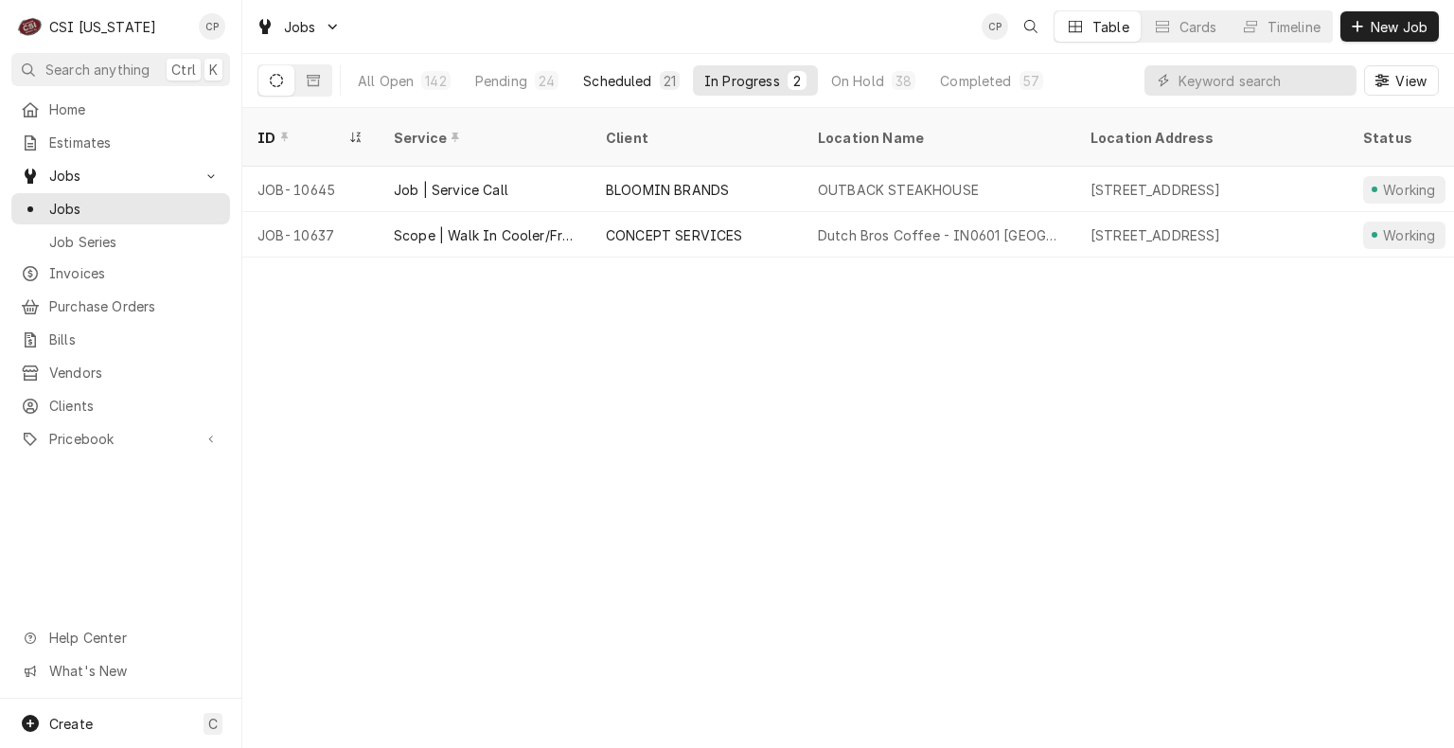
click at [626, 89] on div "Scheduled" at bounding box center [617, 81] width 68 height 20
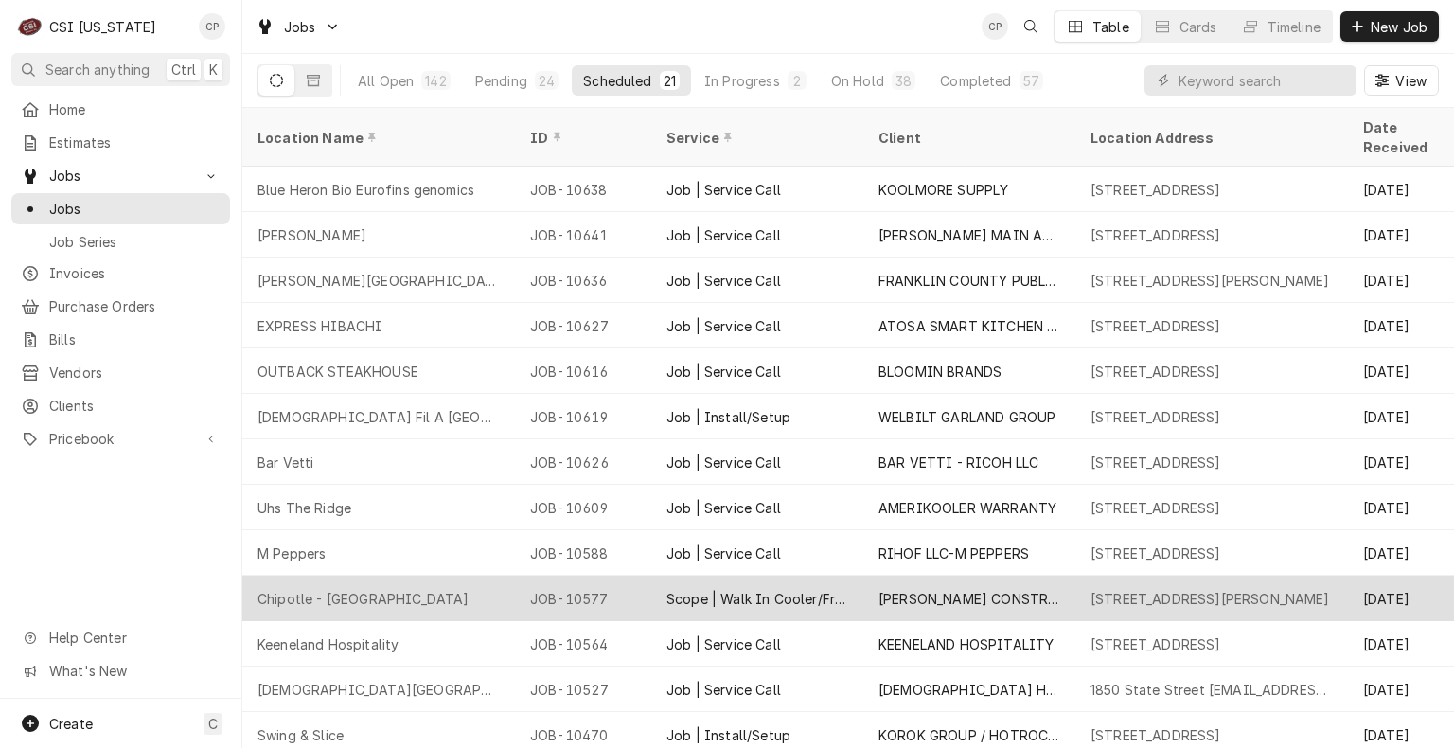
click at [760, 589] on div "Scope | Walk In Cooler/Freezer Install" at bounding box center [757, 599] width 182 height 20
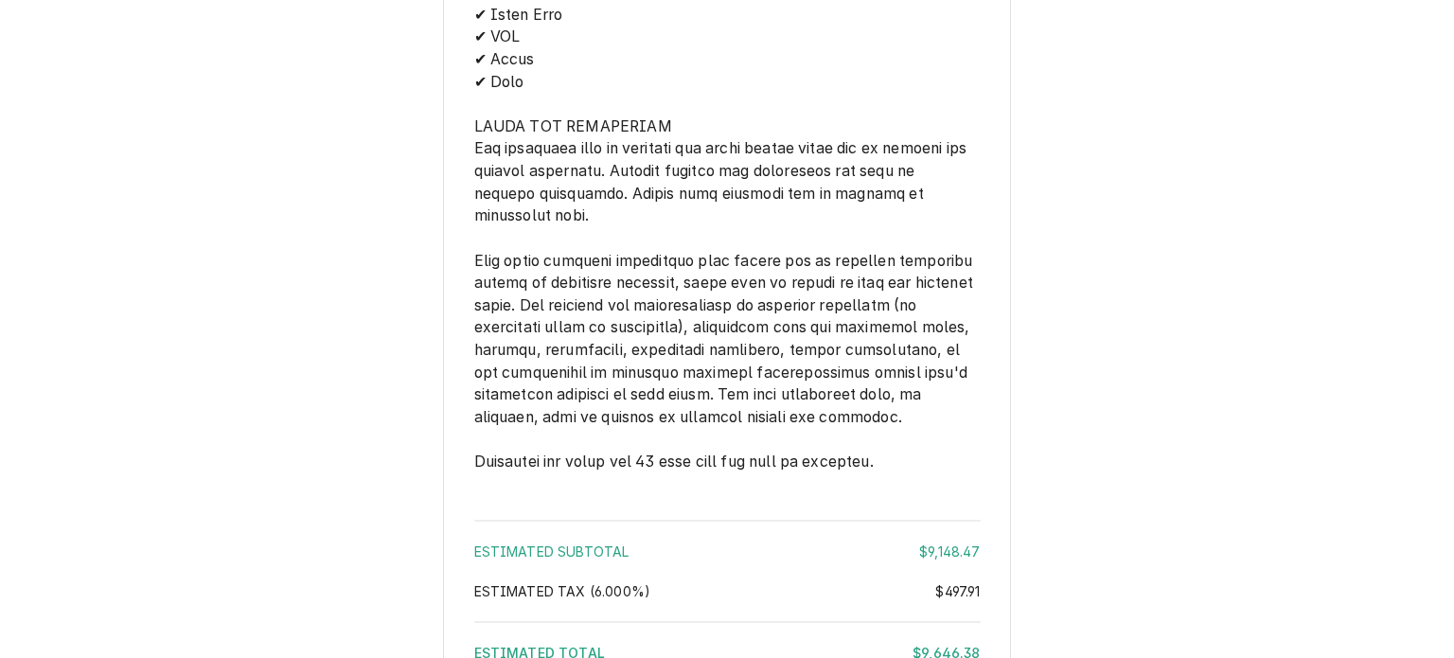
scroll to position [3358, 0]
